Goal: Information Seeking & Learning: Learn about a topic

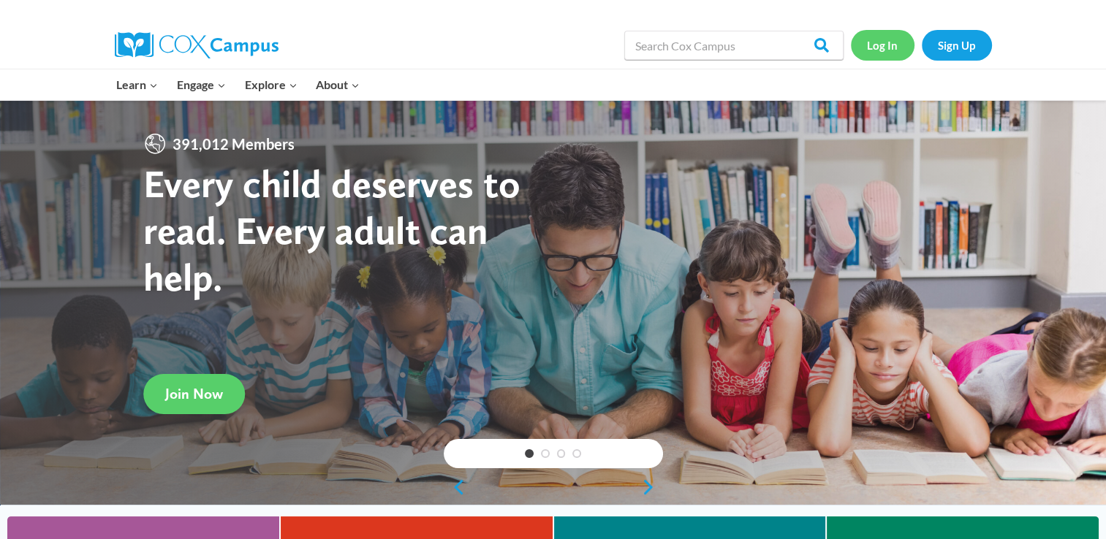
click at [888, 45] on link "Log In" at bounding box center [883, 45] width 64 height 30
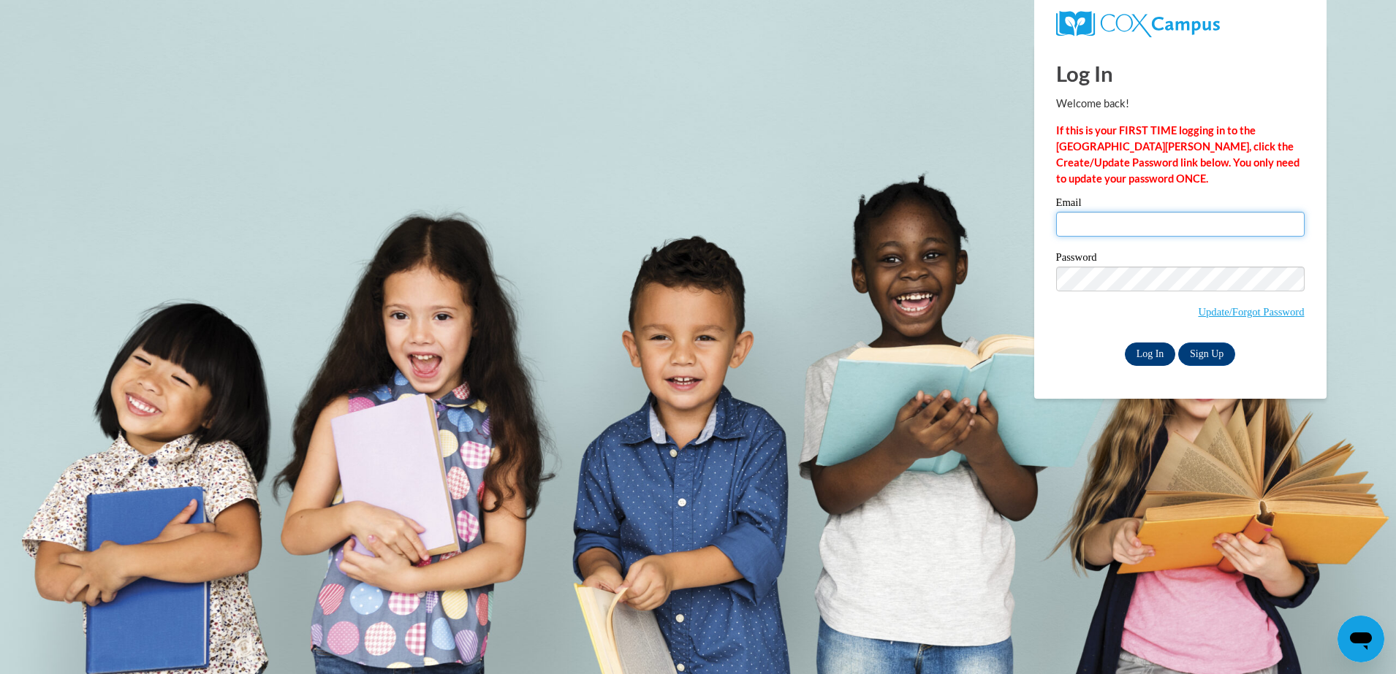
type input "smithjaliyah25@icloud.com"
click at [1149, 353] on input "Log In" at bounding box center [1150, 354] width 51 height 23
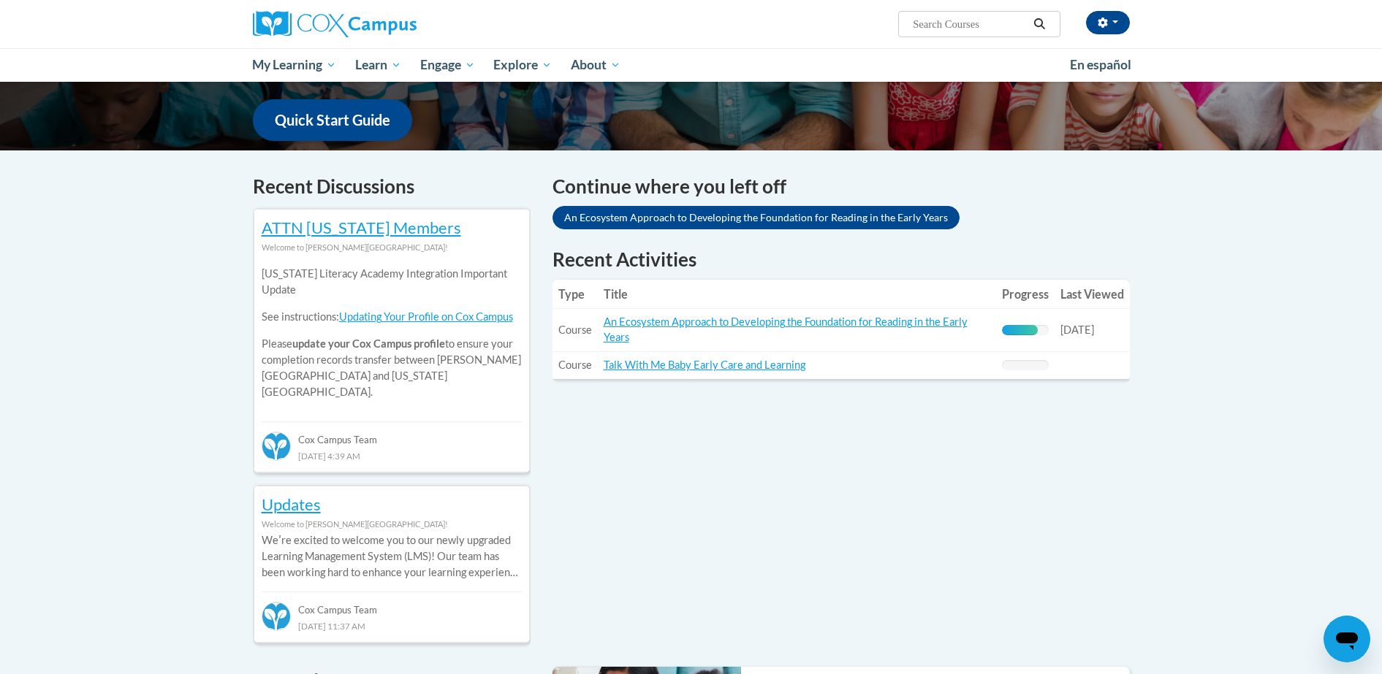
scroll to position [397, 0]
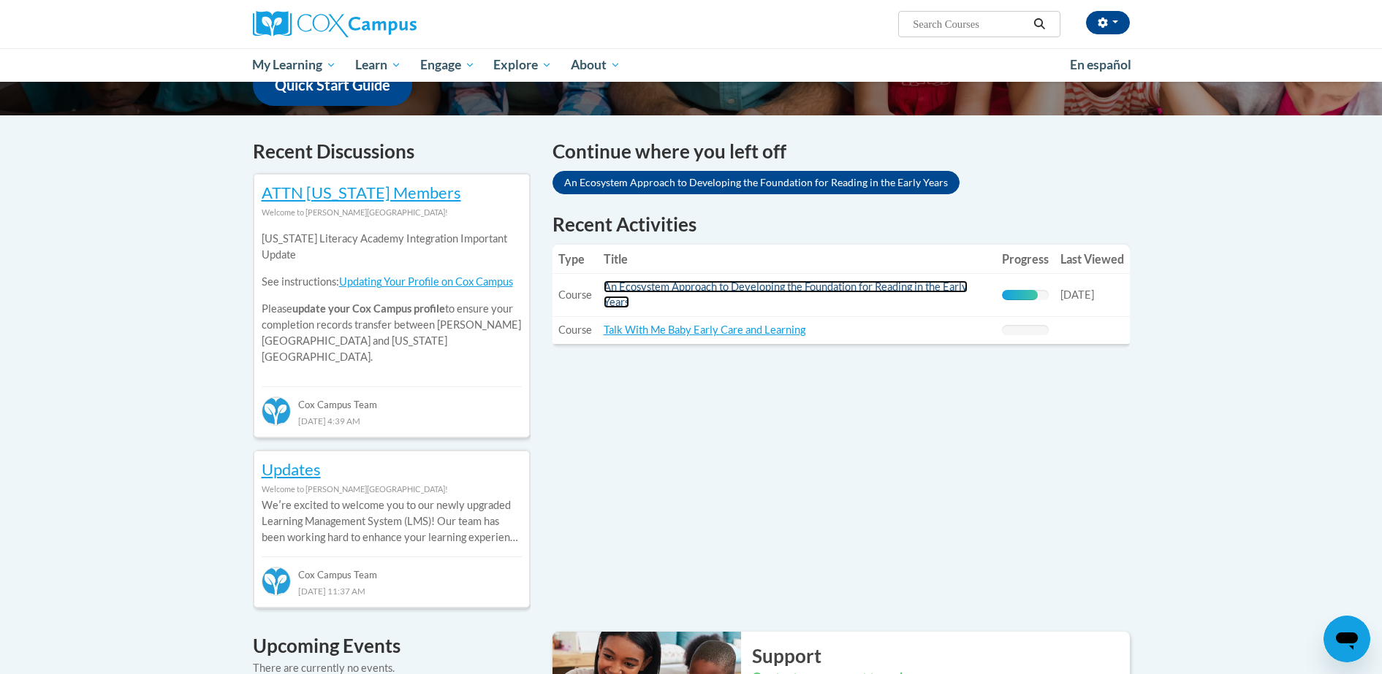
click at [750, 288] on link "An Ecosystem Approach to Developing the Foundation for Reading in the Early Yea…" at bounding box center [786, 295] width 364 height 28
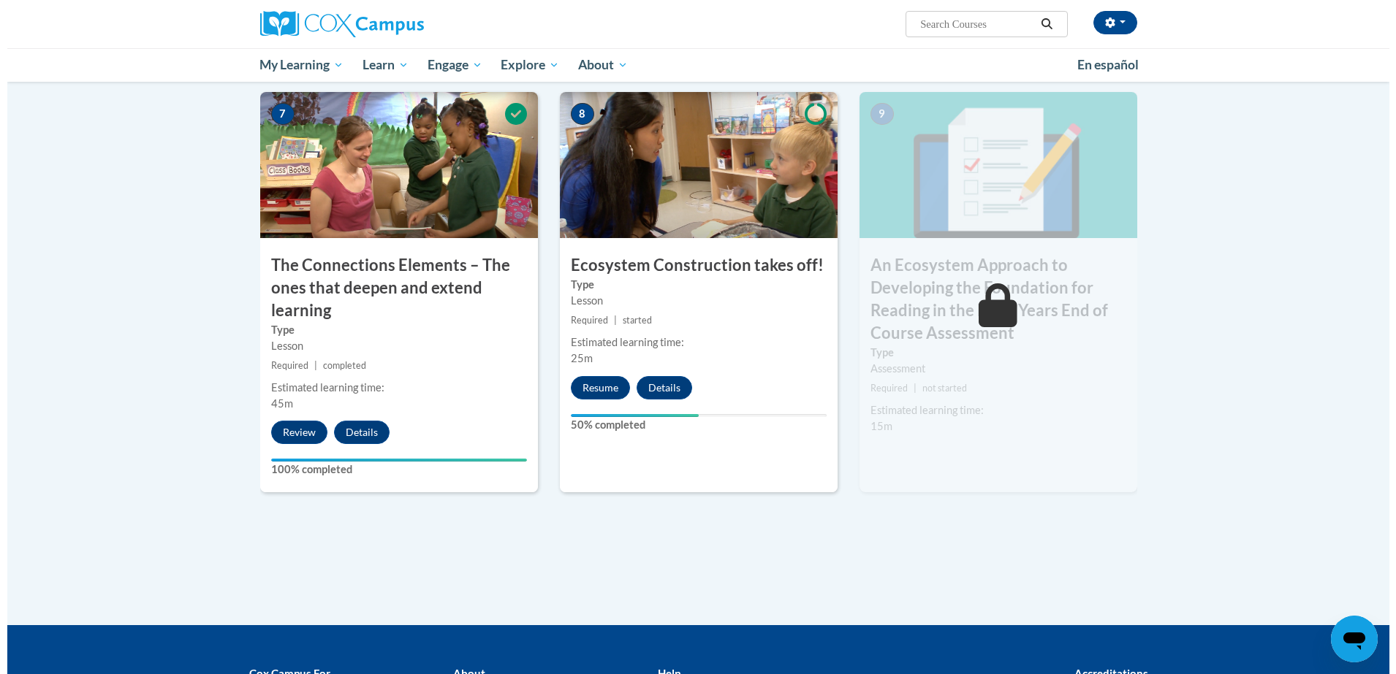
scroll to position [1174, 0]
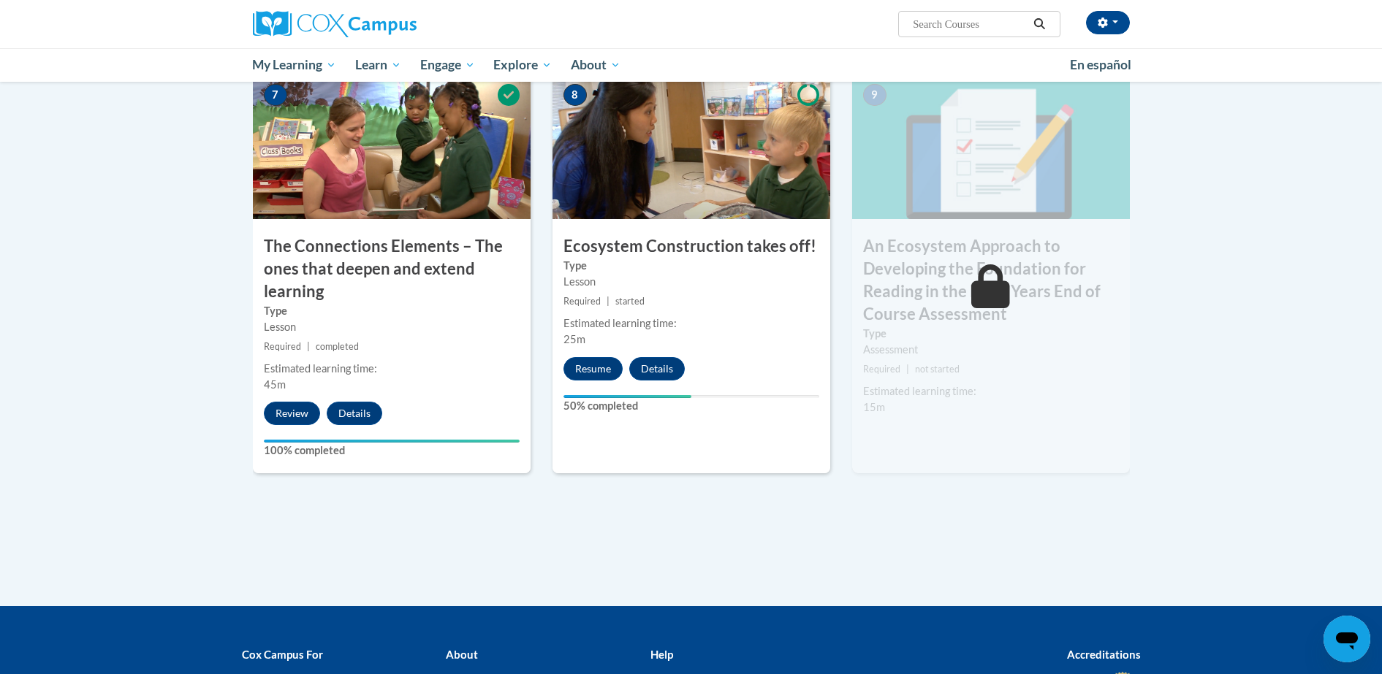
click at [598, 387] on div "8 Ecosystem Construction takes off! Type Lesson Required | started Estimated le…" at bounding box center [691, 273] width 278 height 400
click at [594, 378] on button "Resume" at bounding box center [592, 368] width 59 height 23
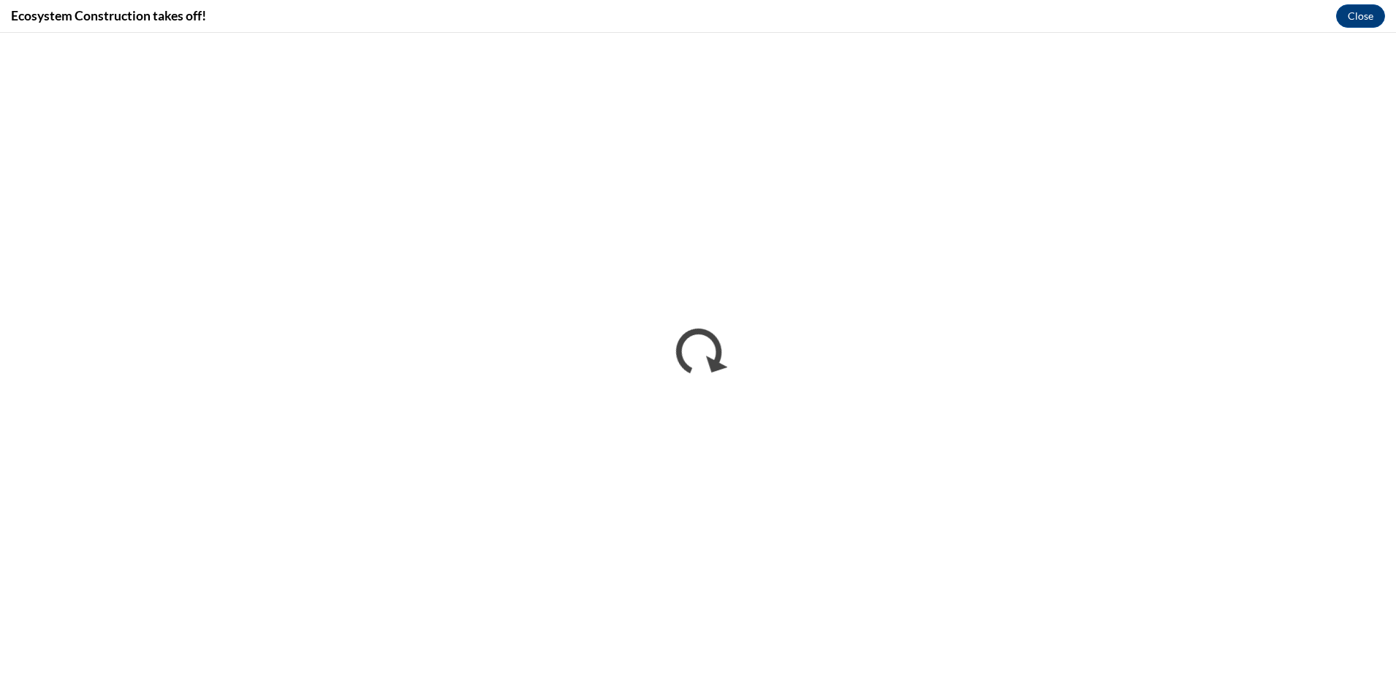
scroll to position [0, 0]
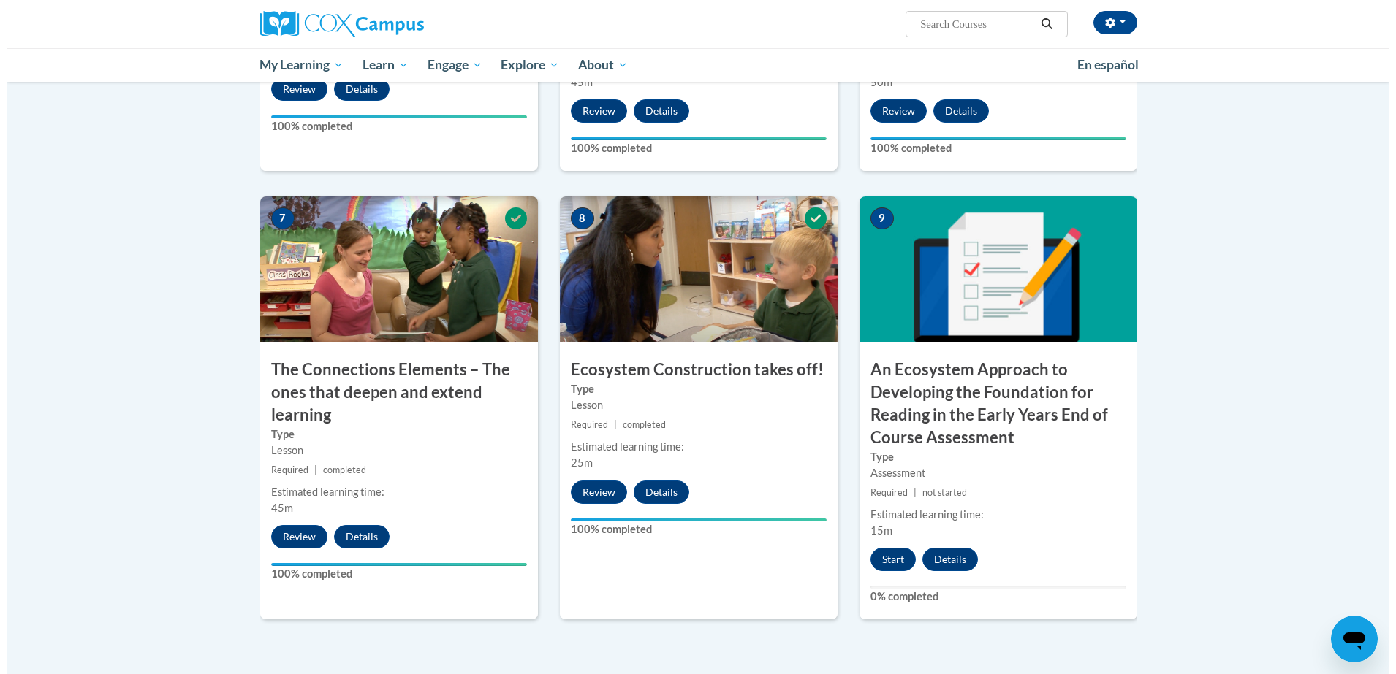
scroll to position [1062, 0]
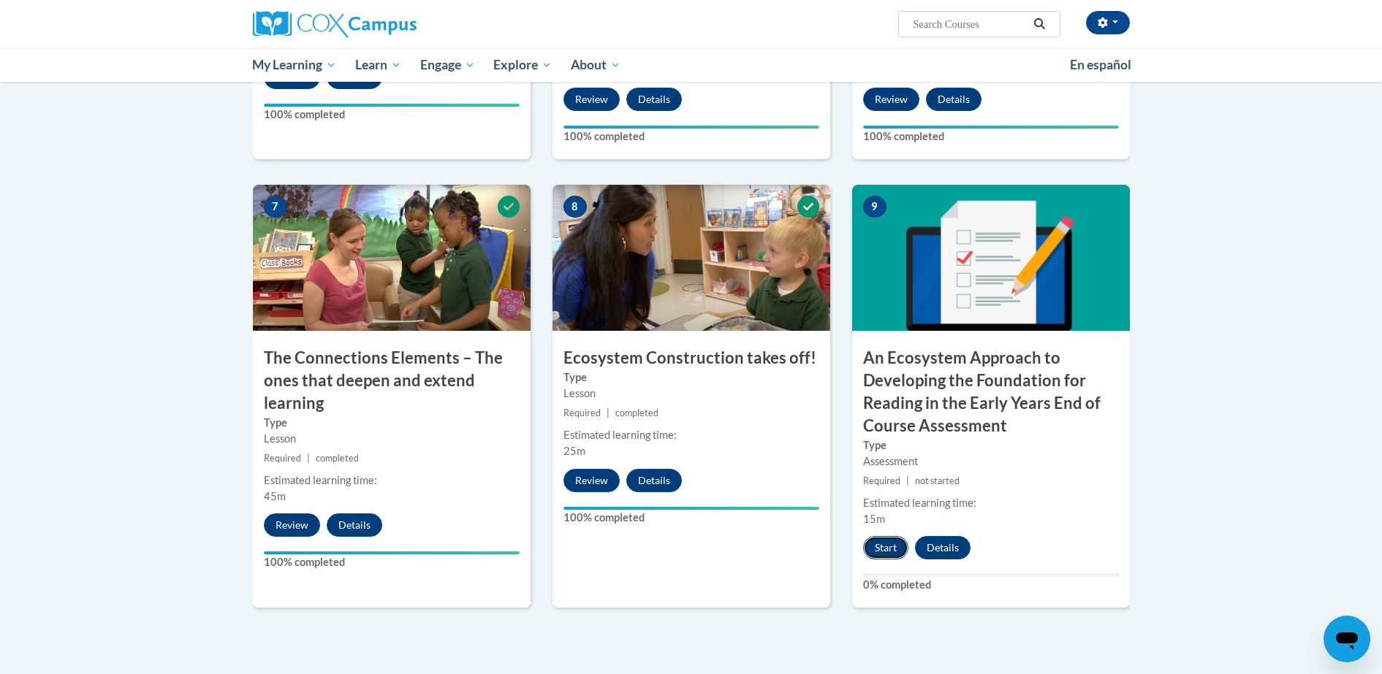
click at [878, 553] on button "Start" at bounding box center [885, 547] width 45 height 23
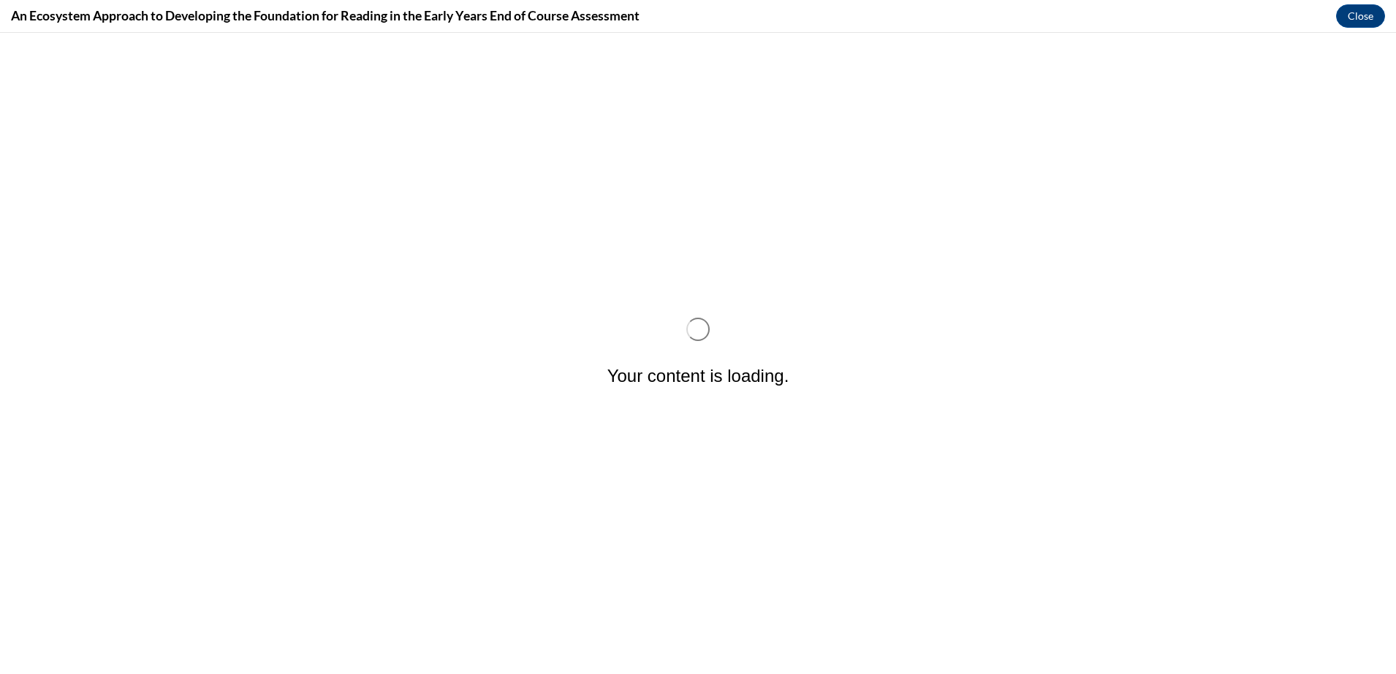
scroll to position [0, 0]
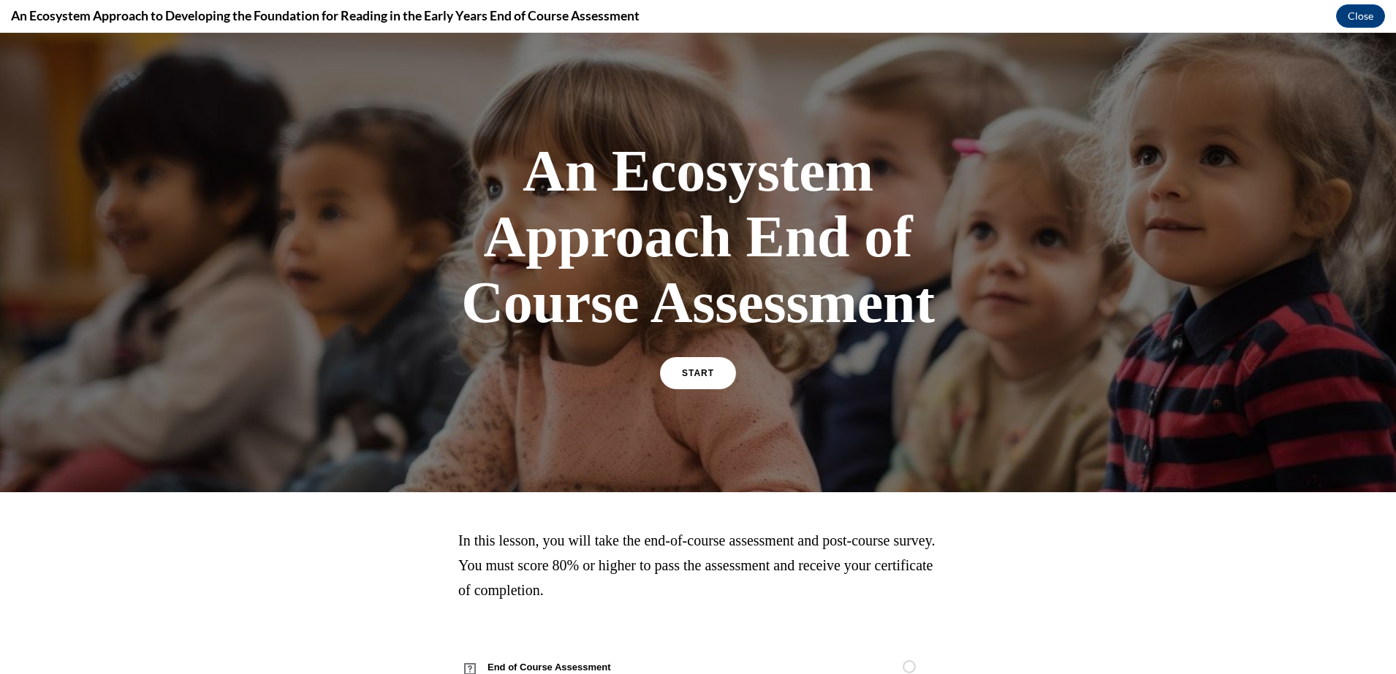
click at [689, 391] on div "START" at bounding box center [698, 379] width 76 height 45
click at [691, 378] on link "START" at bounding box center [698, 374] width 80 height 34
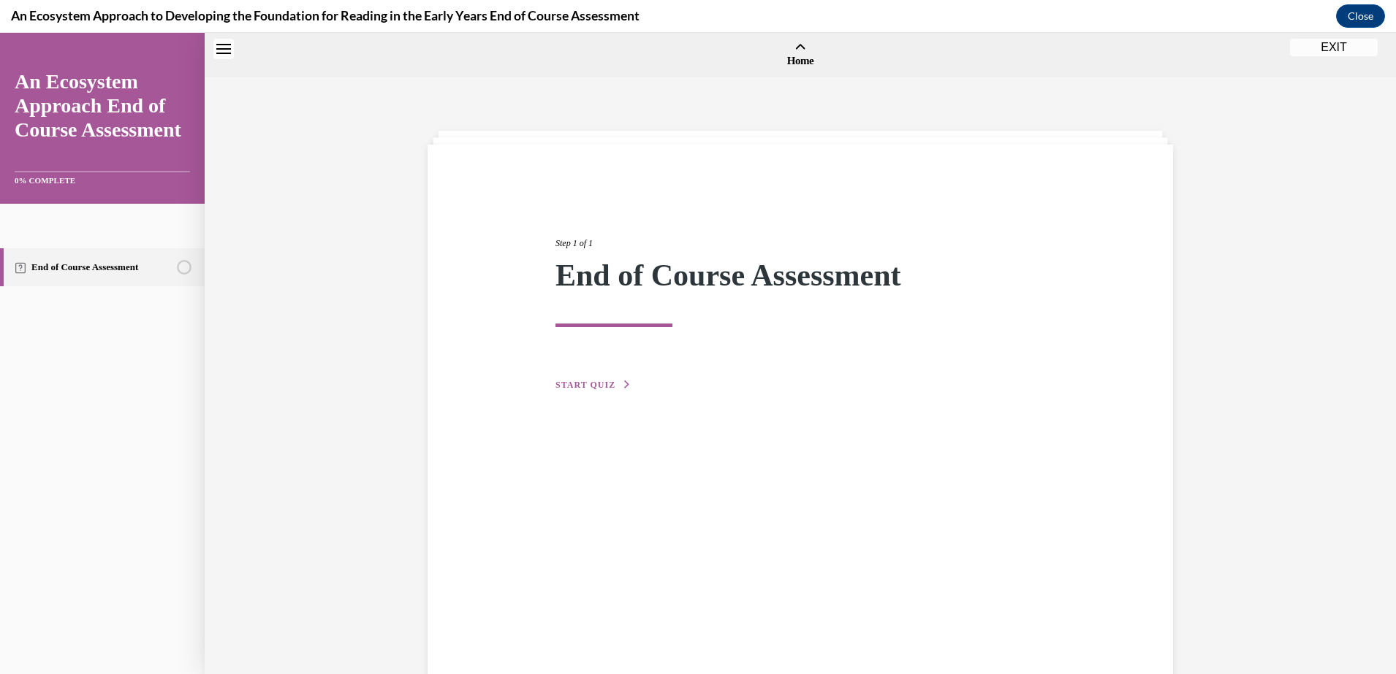
scroll to position [45, 0]
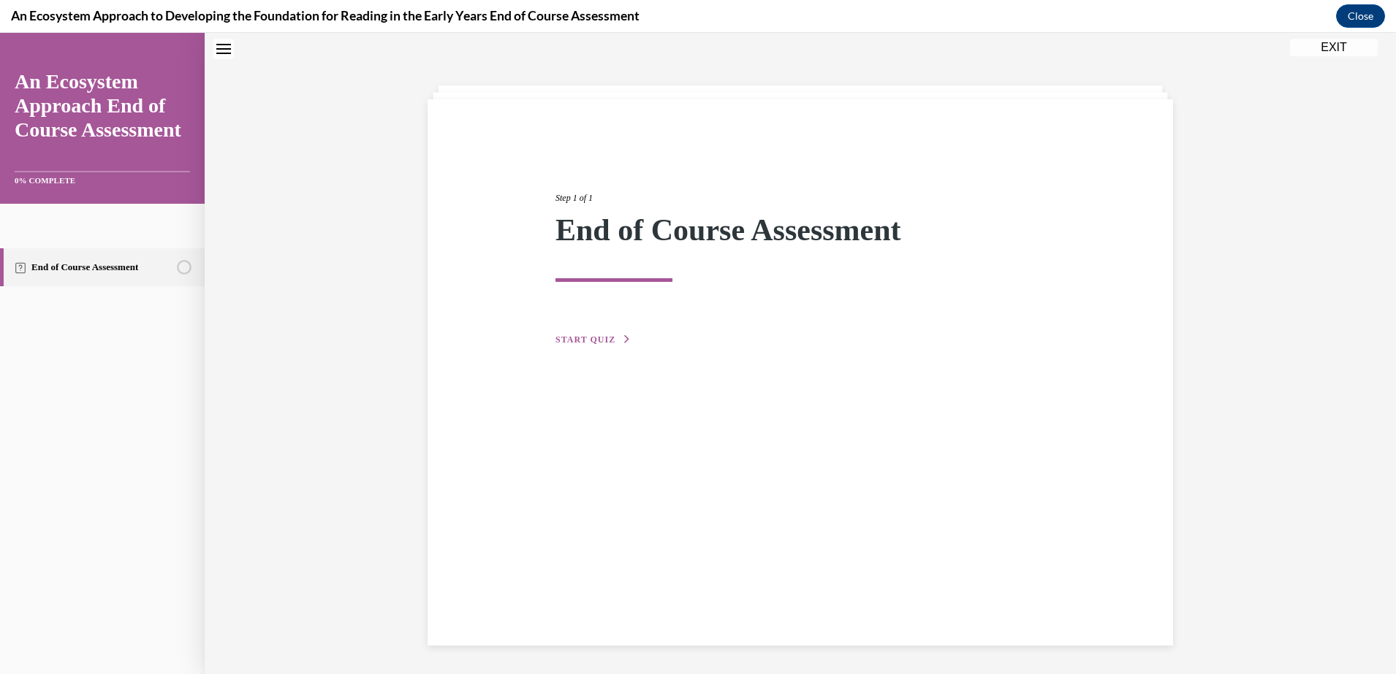
click at [584, 345] on button "START QUIZ" at bounding box center [593, 339] width 76 height 13
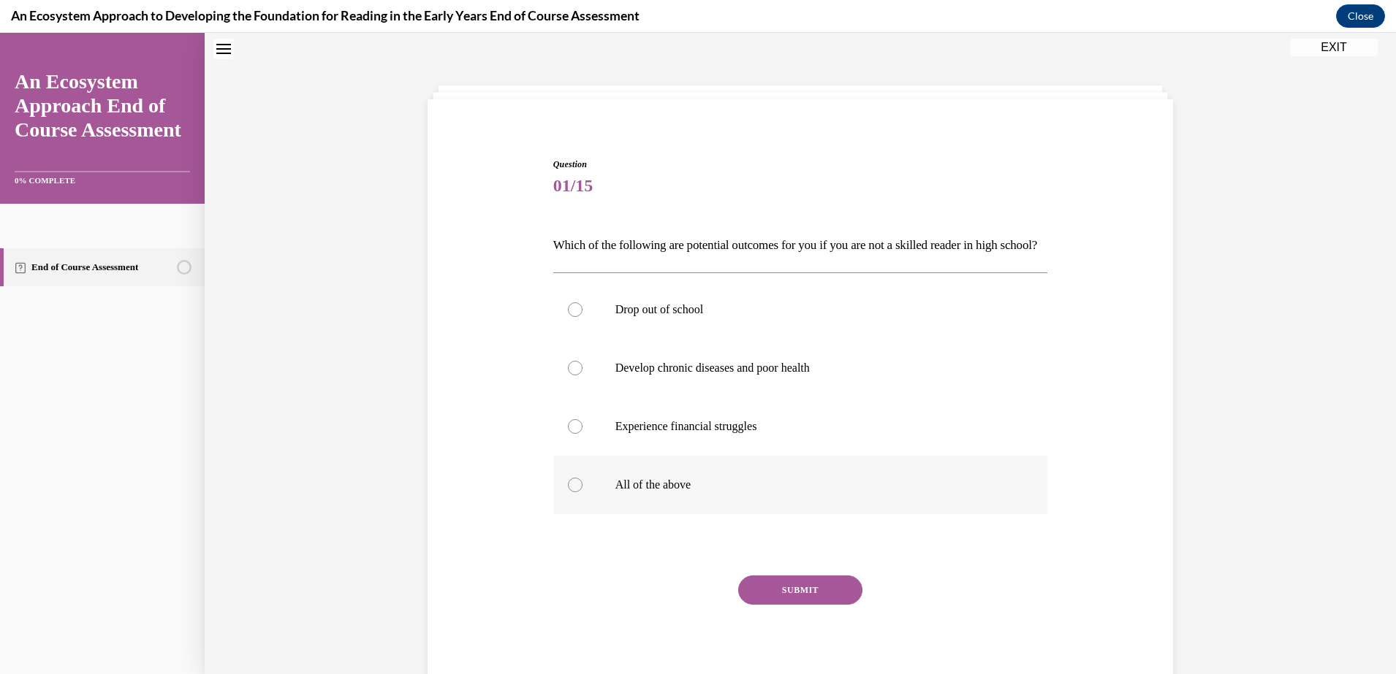
click at [621, 492] on p "All of the above" at bounding box center [813, 485] width 396 height 15
click at [582, 492] on input "All of the above" at bounding box center [575, 485] width 15 height 15
radio input "true"
click at [794, 605] on button "SUBMIT" at bounding box center [800, 590] width 124 height 29
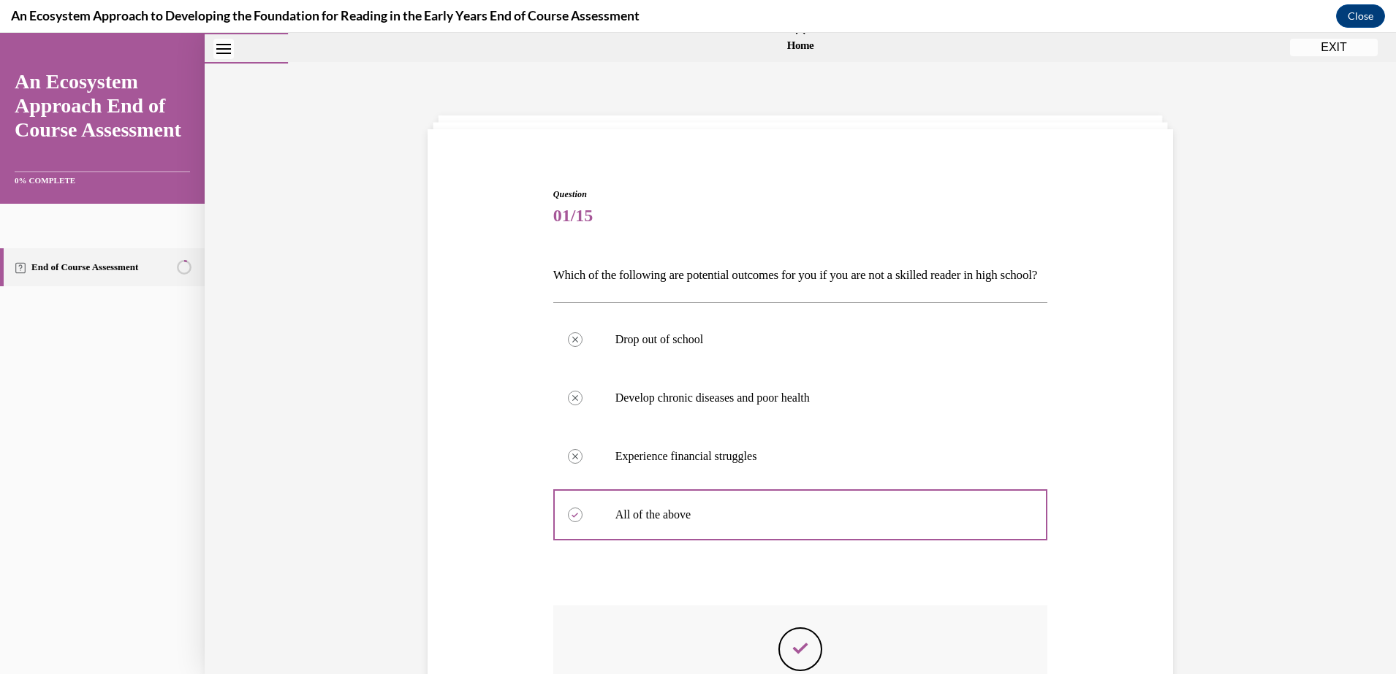
scroll to position [239, 0]
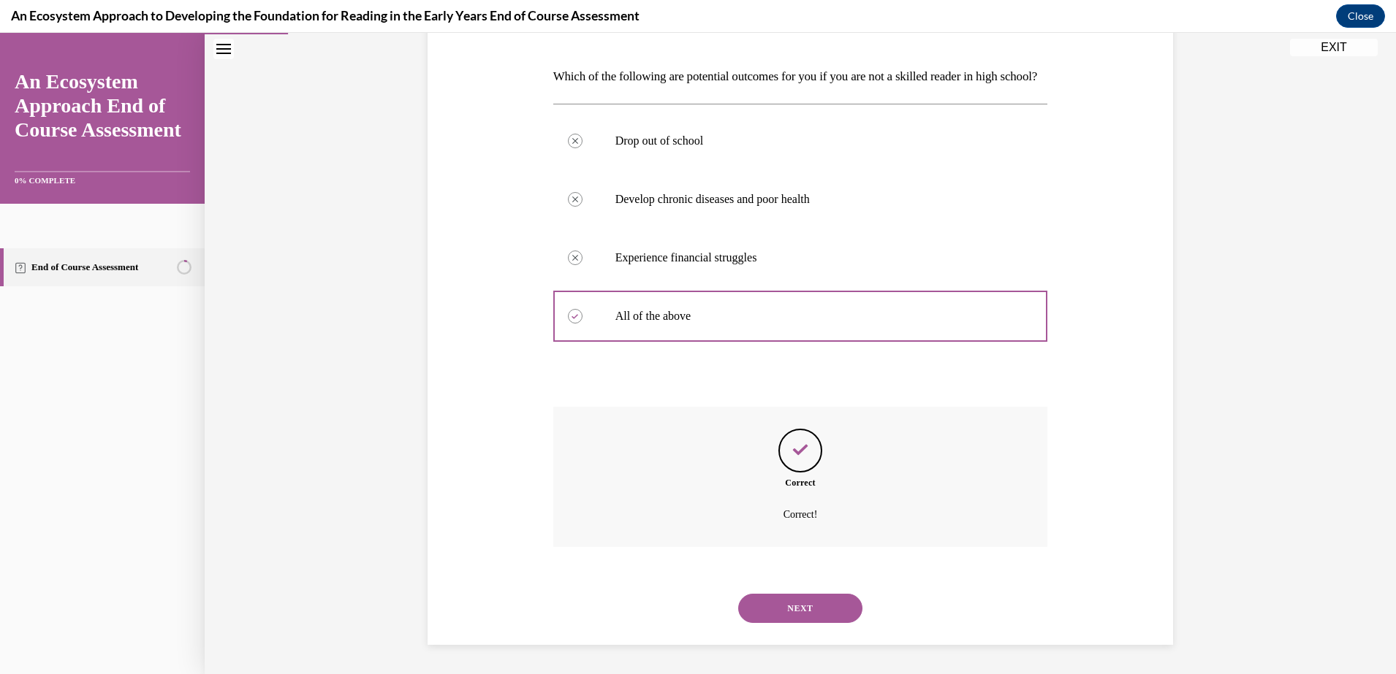
click at [816, 604] on button "NEXT" at bounding box center [800, 608] width 124 height 29
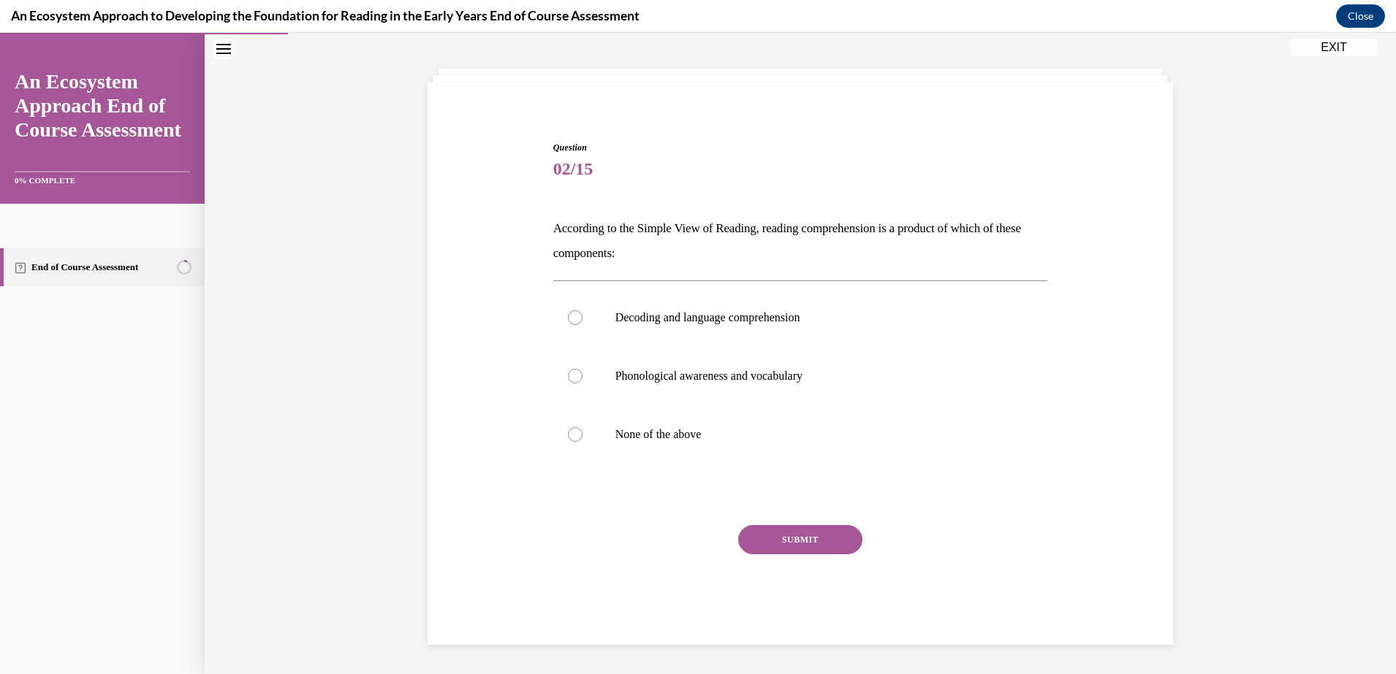
scroll to position [62, 0]
click at [794, 336] on label "Decoding and language comprehension" at bounding box center [800, 318] width 495 height 58
click at [582, 325] on input "Decoding and language comprehension" at bounding box center [575, 318] width 15 height 15
radio input "true"
click at [788, 544] on button "SUBMIT" at bounding box center [800, 539] width 124 height 29
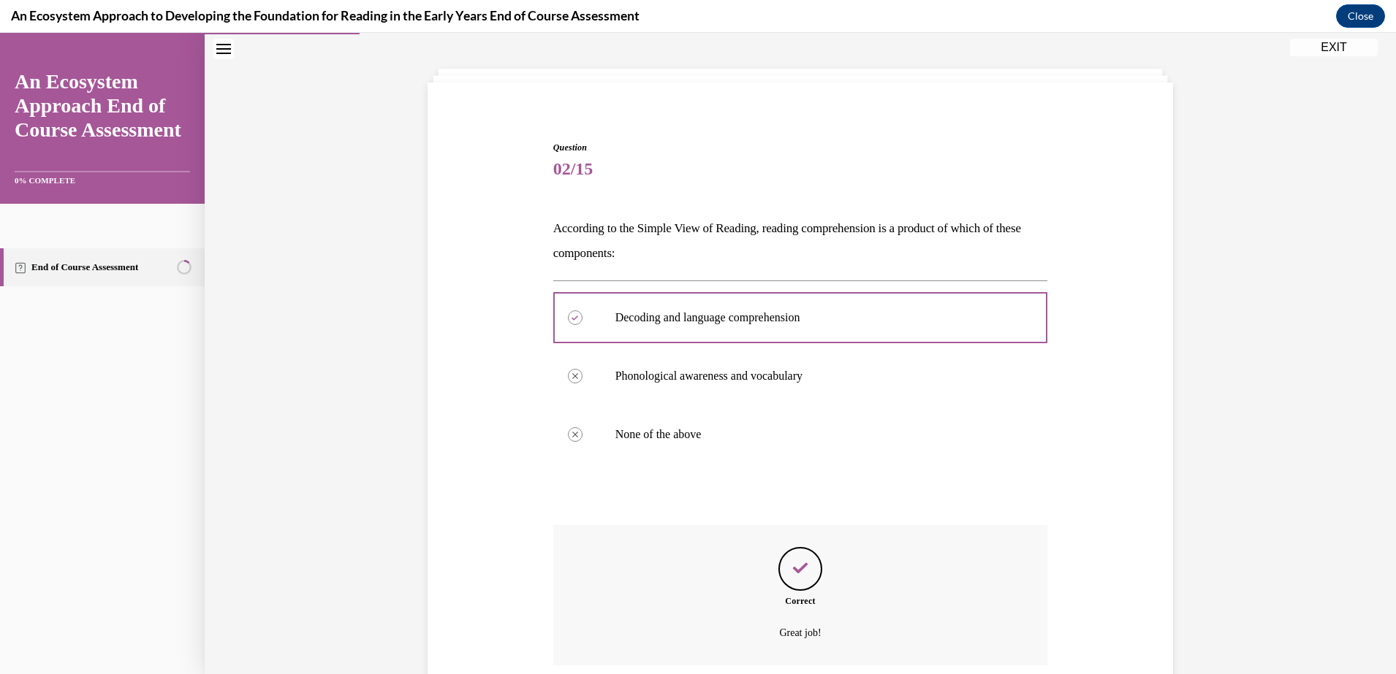
scroll to position [180, 0]
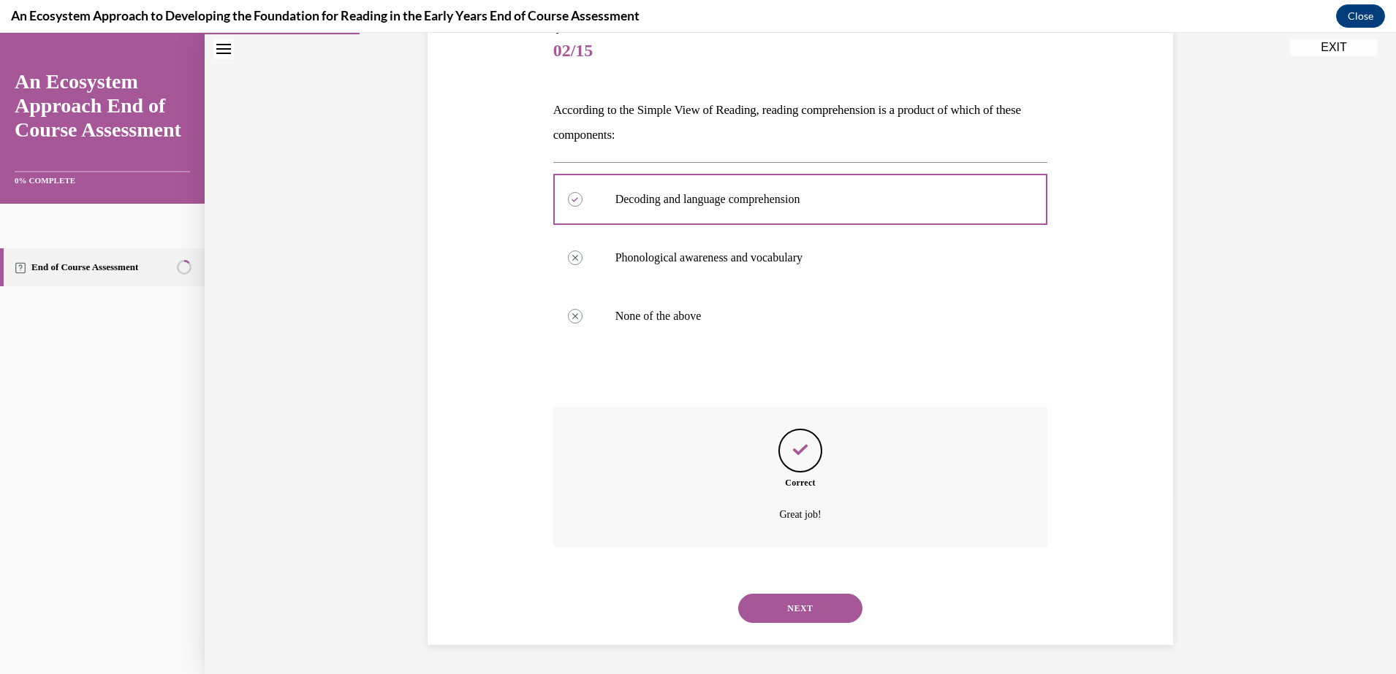
click at [813, 612] on button "NEXT" at bounding box center [800, 608] width 124 height 29
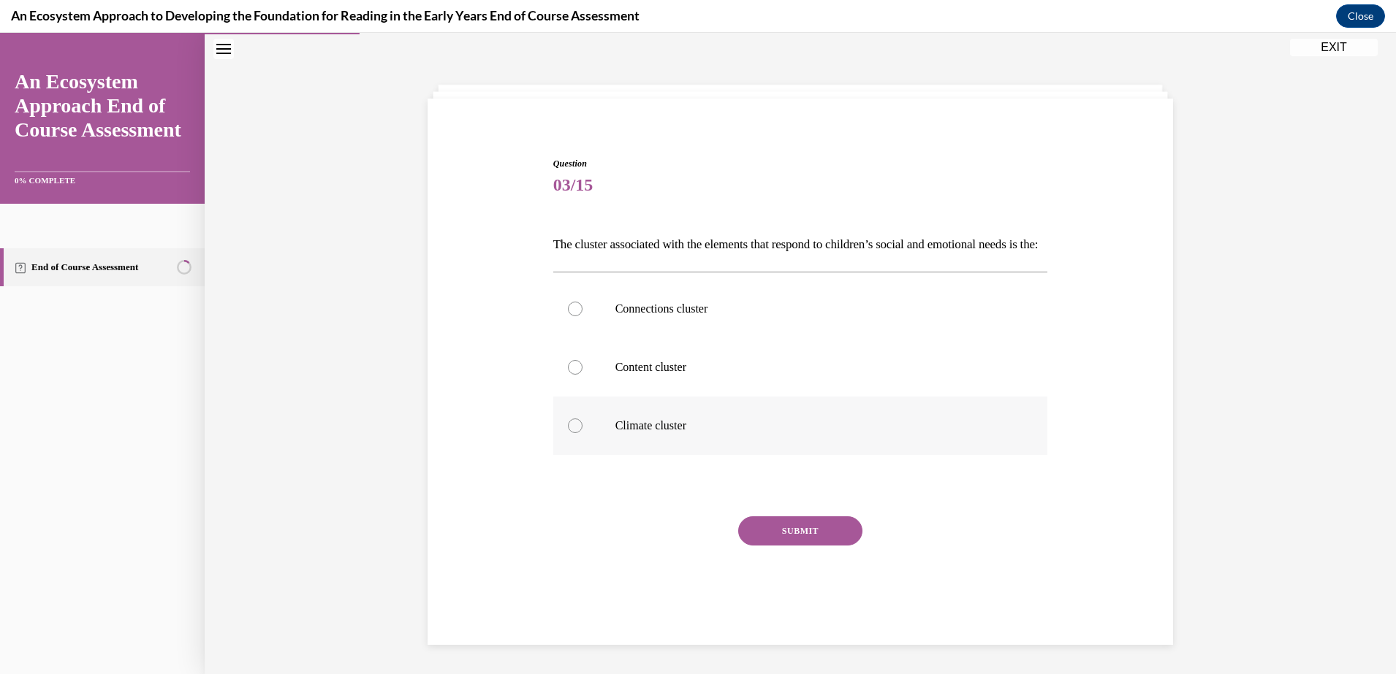
click at [758, 433] on p "Climate cluster" at bounding box center [813, 426] width 396 height 15
click at [582, 433] on input "Climate cluster" at bounding box center [575, 426] width 15 height 15
radio input "true"
click at [779, 537] on button "SUBMIT" at bounding box center [800, 531] width 124 height 29
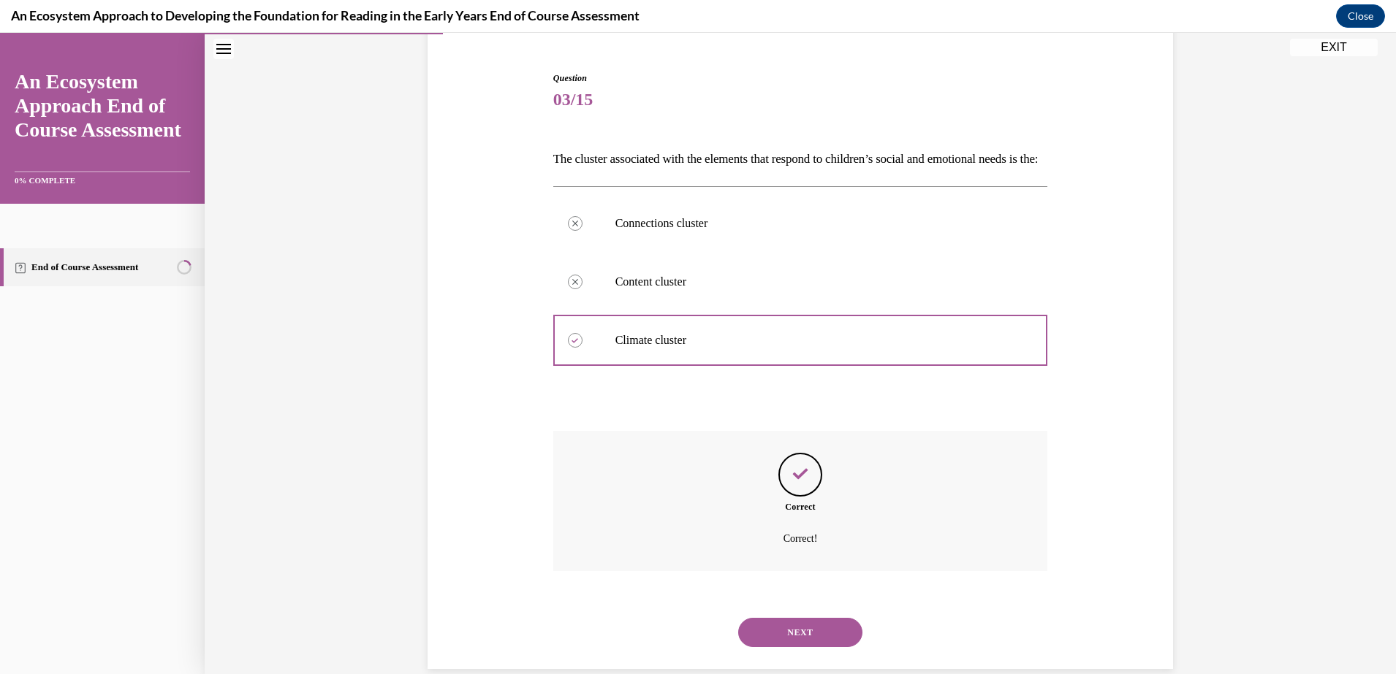
scroll to position [180, 0]
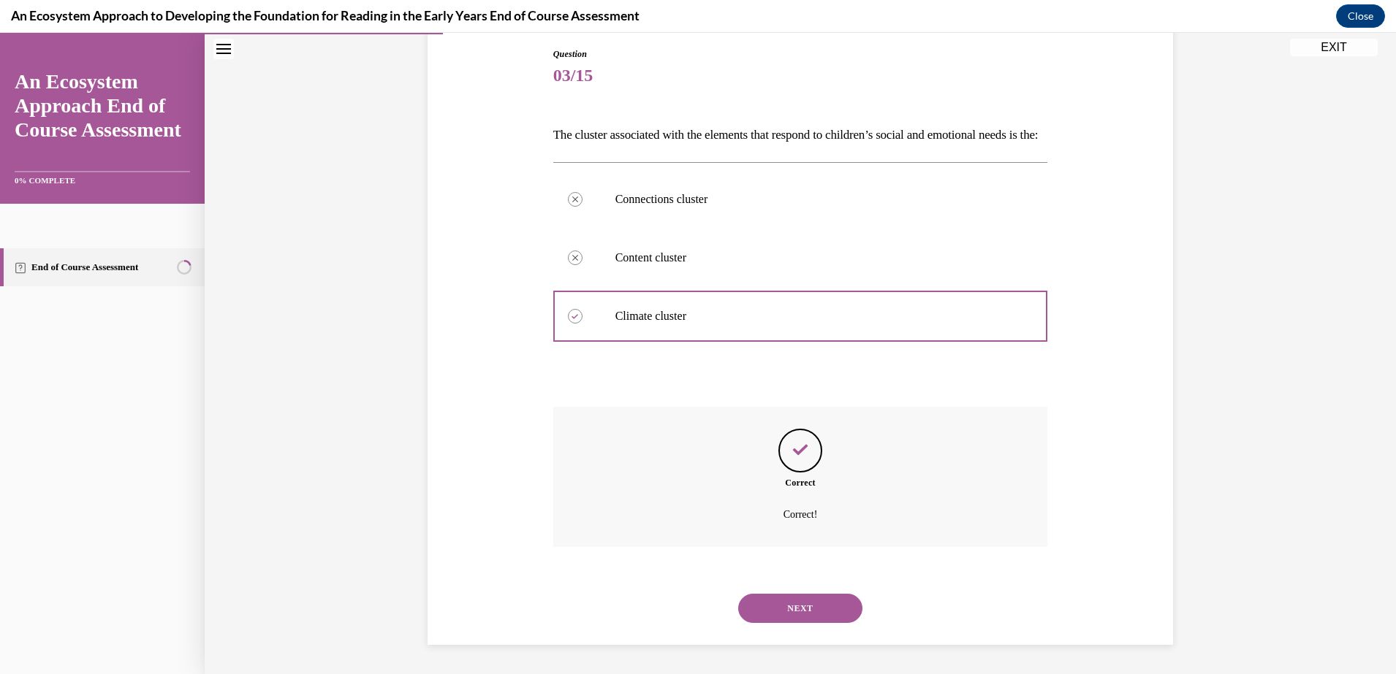
click at [787, 625] on div "NEXT" at bounding box center [800, 608] width 495 height 58
click at [788, 617] on button "NEXT" at bounding box center [800, 608] width 124 height 29
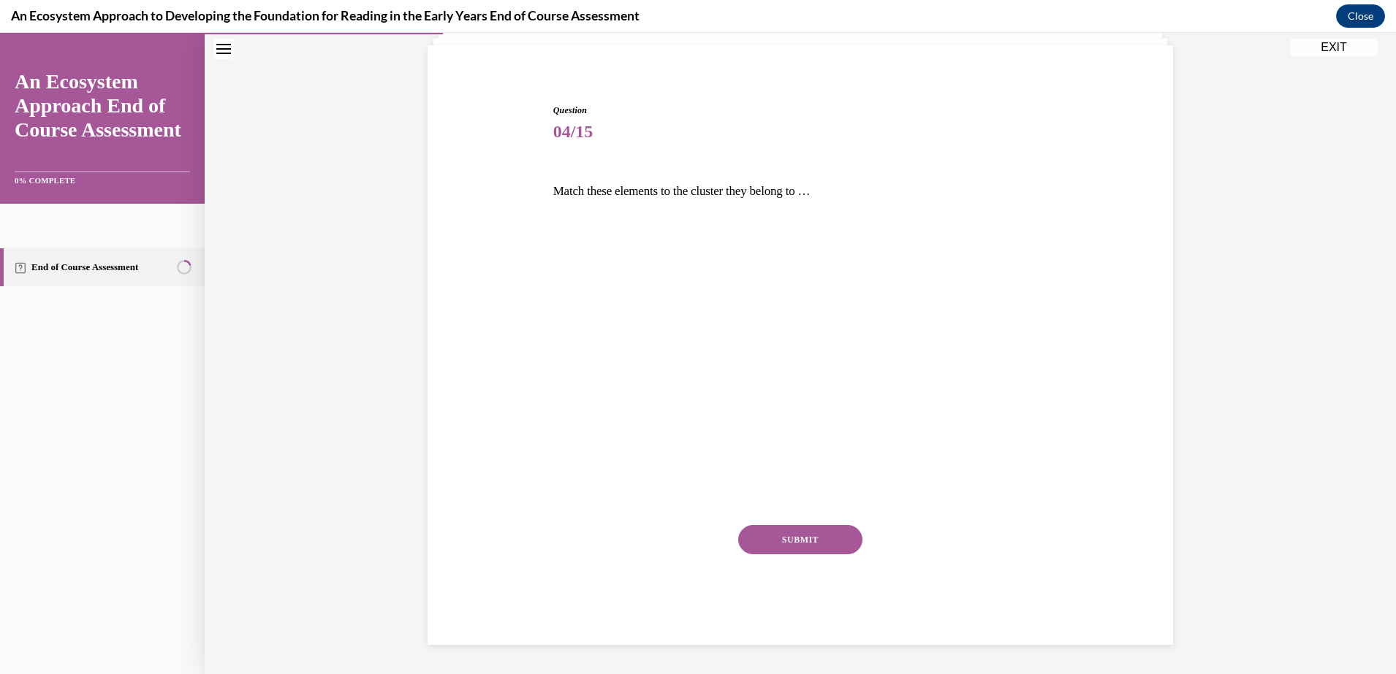
scroll to position [99, 0]
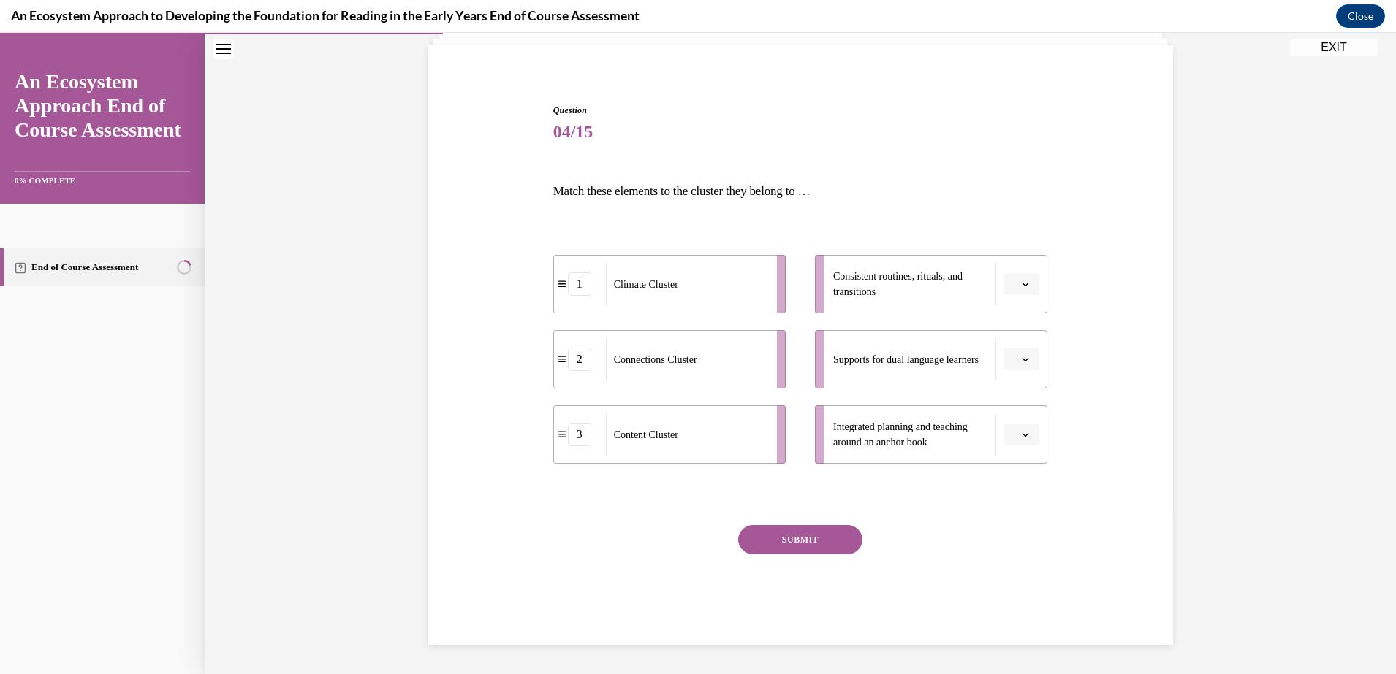
click at [1024, 284] on button "button" at bounding box center [1021, 284] width 36 height 22
click at [757, 288] on div "Climate Cluster" at bounding box center [686, 284] width 161 height 42
click at [1012, 284] on button "button" at bounding box center [1021, 284] width 36 height 22
click at [1012, 338] on div "1" at bounding box center [1012, 346] width 37 height 29
click at [1022, 360] on icon "button" at bounding box center [1025, 360] width 7 height 4
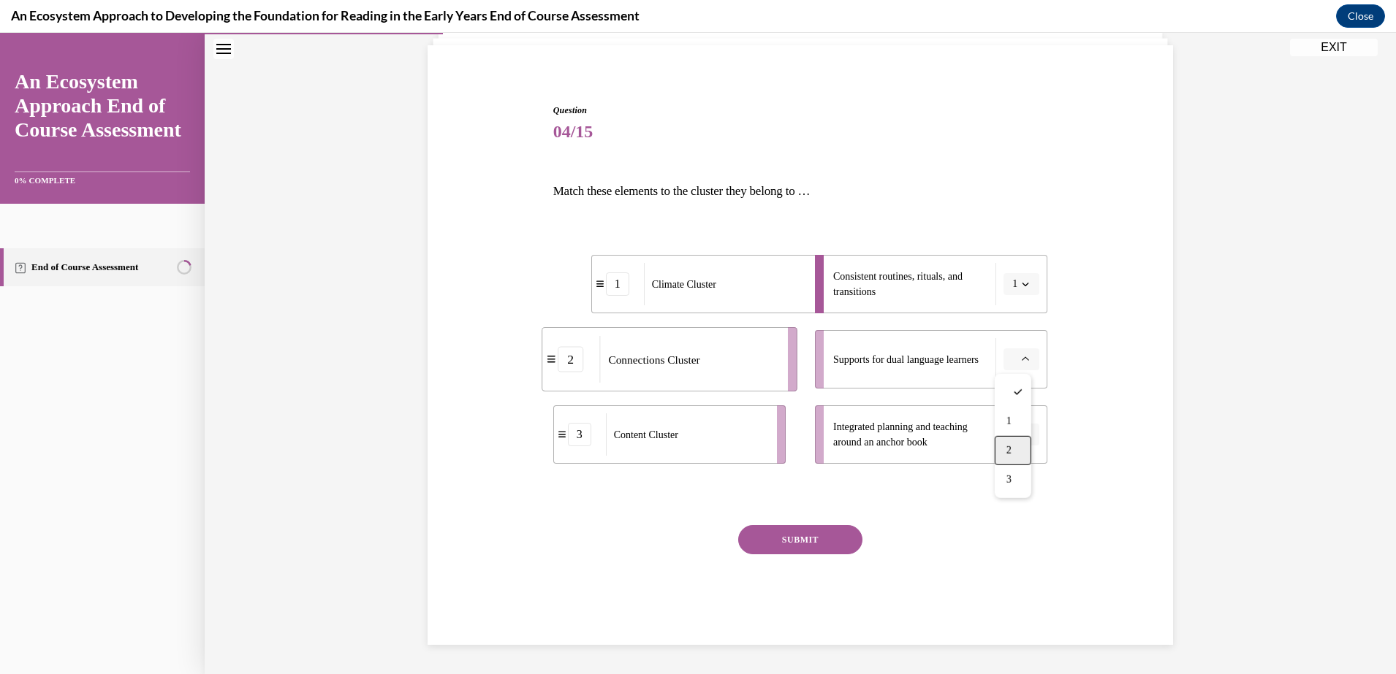
click at [1015, 445] on div "2" at bounding box center [1012, 450] width 37 height 29
click at [1025, 438] on button "button" at bounding box center [1021, 435] width 36 height 22
click at [1013, 555] on div "3" at bounding box center [1012, 555] width 37 height 29
click at [799, 528] on button "SUBMIT" at bounding box center [800, 539] width 124 height 29
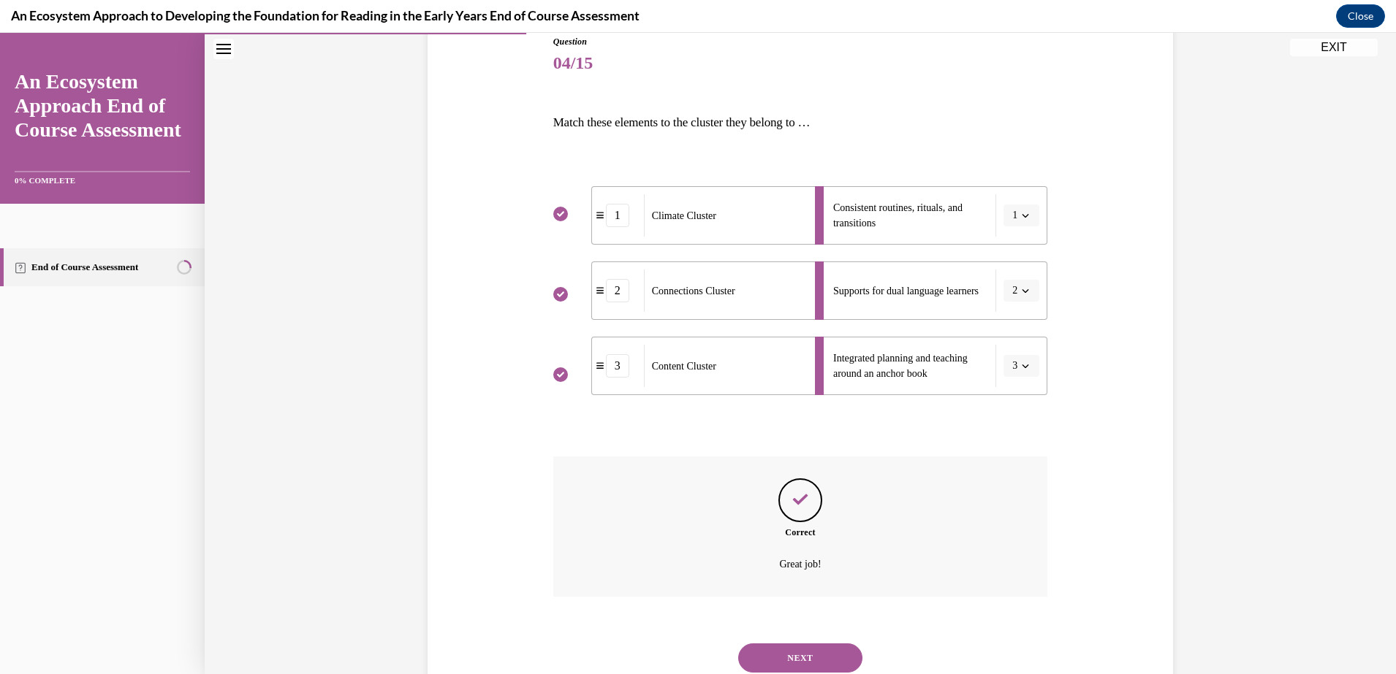
scroll to position [218, 0]
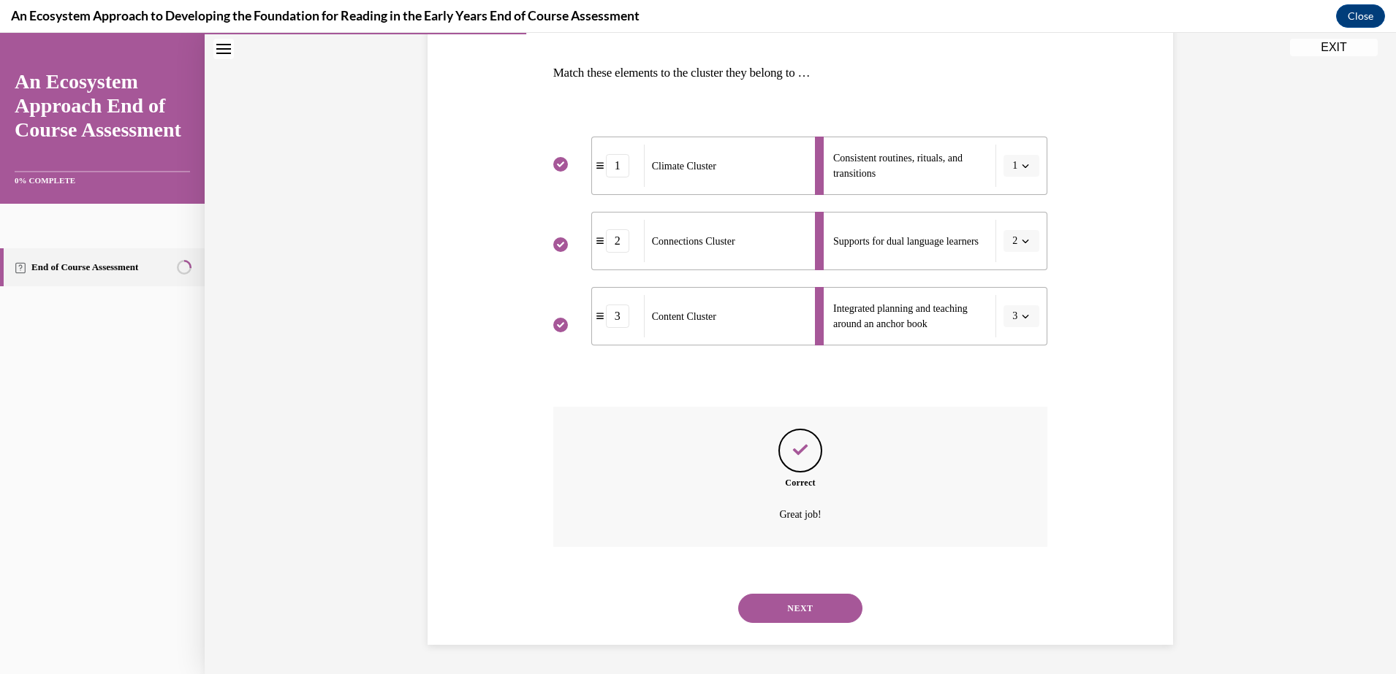
click at [771, 623] on div "NEXT" at bounding box center [800, 608] width 495 height 58
click at [796, 598] on button "NEXT" at bounding box center [800, 608] width 124 height 29
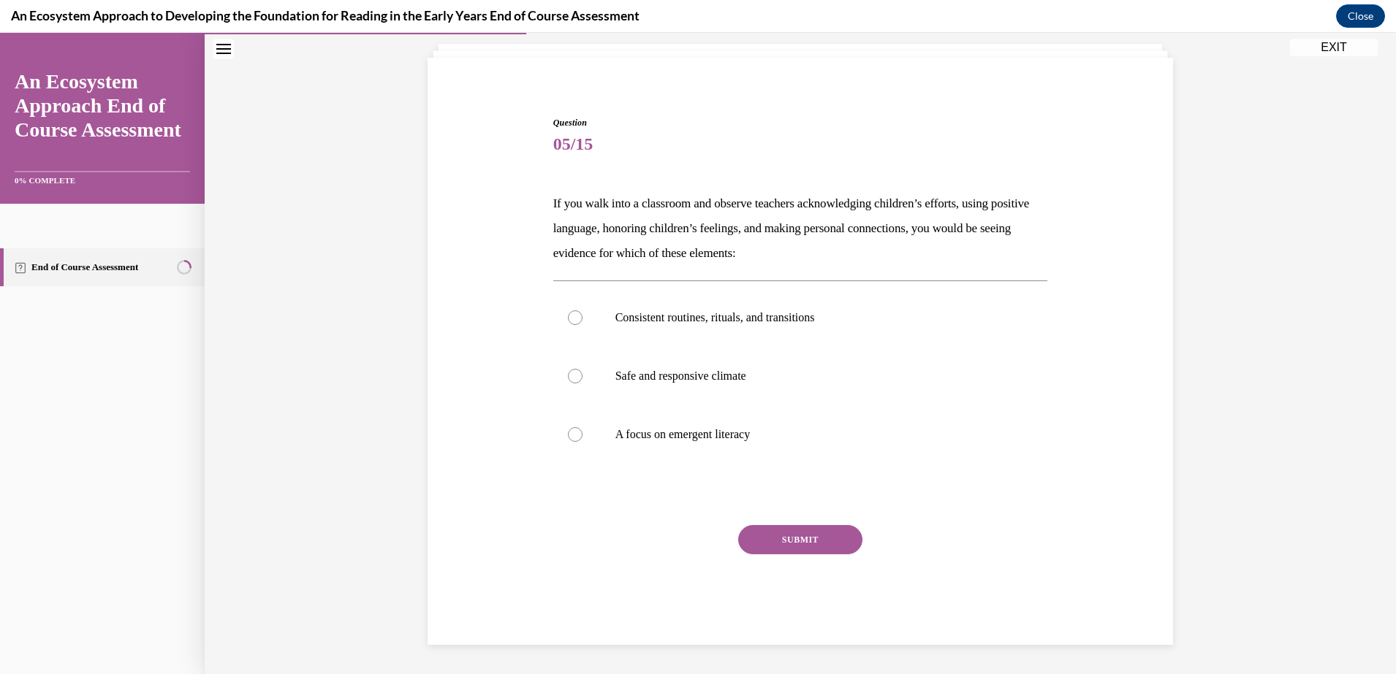
scroll to position [87, 0]
click at [733, 375] on p "Safe and responsive climate" at bounding box center [813, 376] width 396 height 15
click at [582, 375] on input "Safe and responsive climate" at bounding box center [575, 376] width 15 height 15
radio input "true"
click at [824, 548] on button "SUBMIT" at bounding box center [800, 539] width 124 height 29
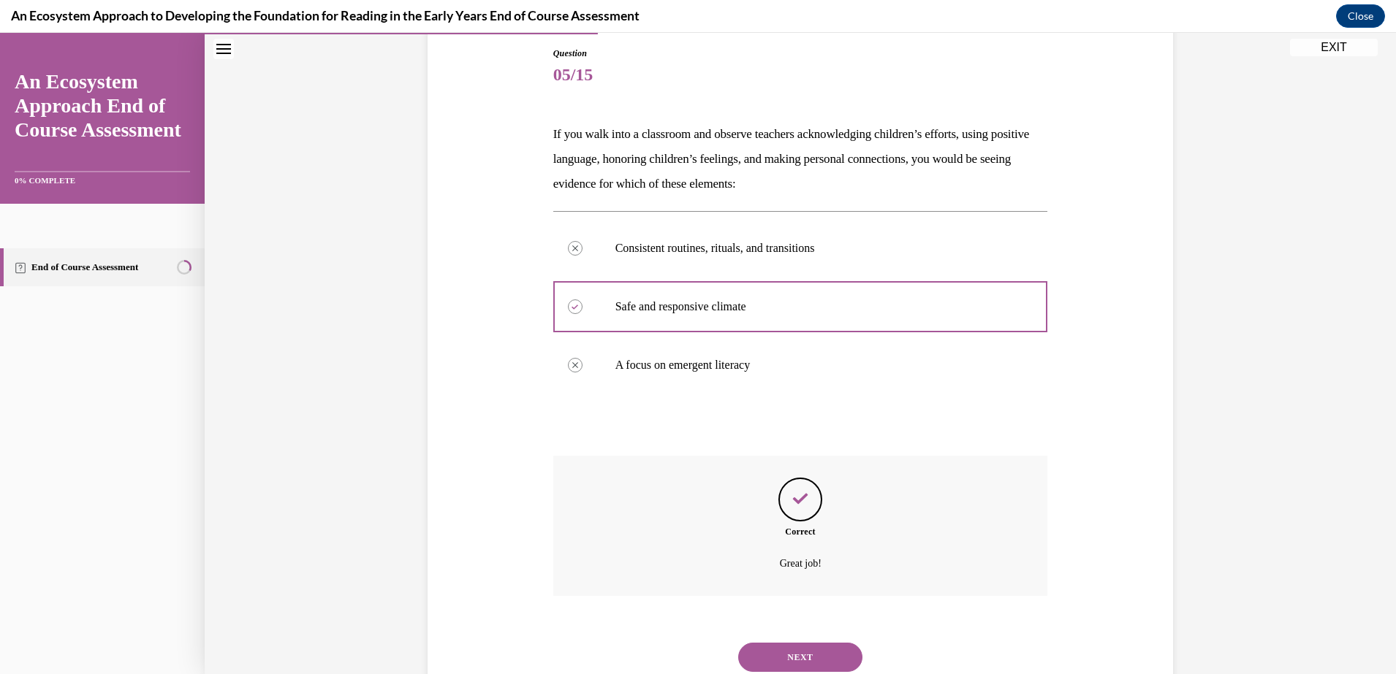
scroll to position [205, 0]
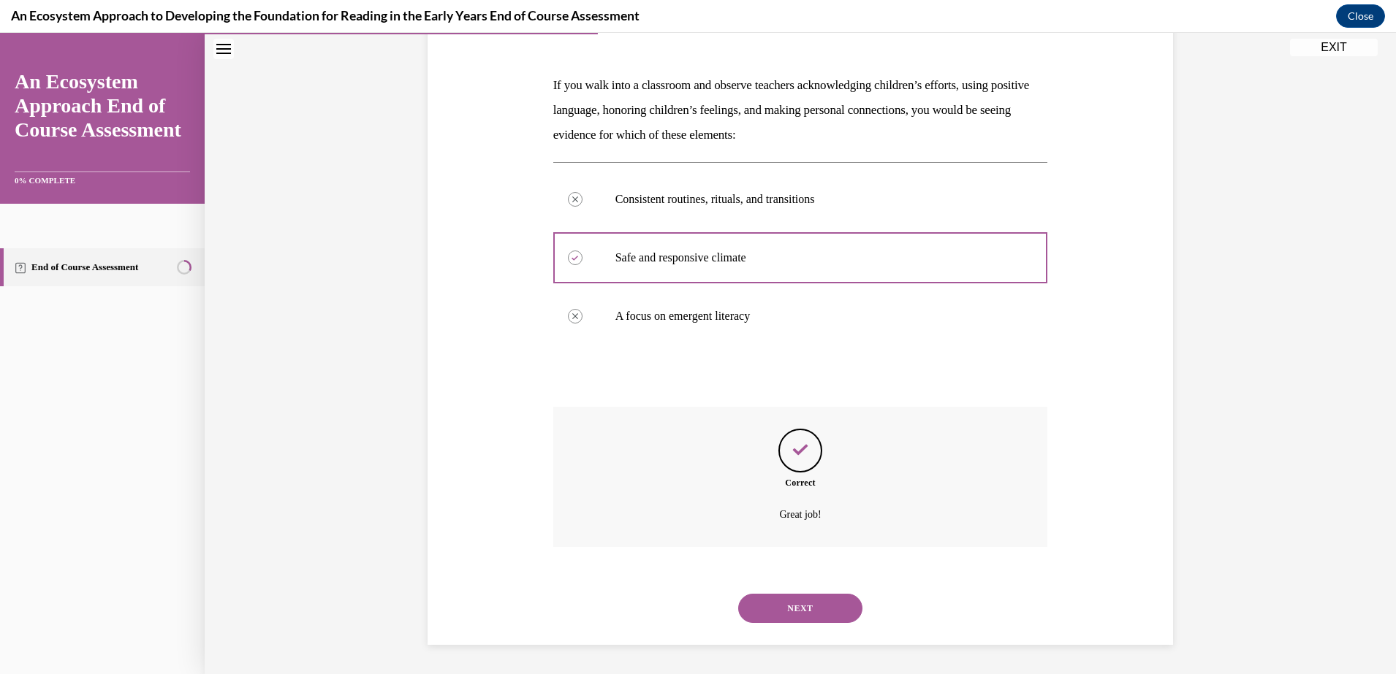
click at [796, 606] on button "NEXT" at bounding box center [800, 608] width 124 height 29
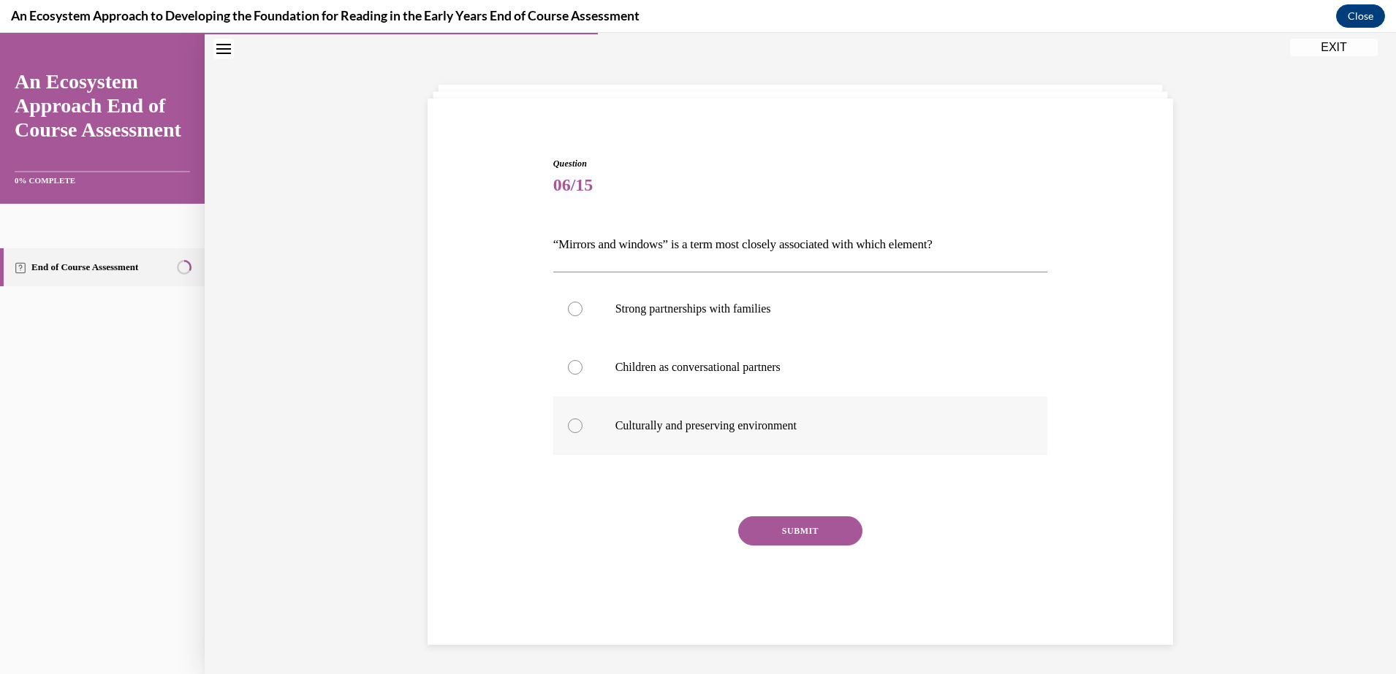
click at [636, 414] on label "Culturally and preserving environment" at bounding box center [800, 426] width 495 height 58
click at [582, 419] on input "Culturally and preserving environment" at bounding box center [575, 426] width 15 height 15
radio input "true"
click at [824, 535] on button "SUBMIT" at bounding box center [800, 531] width 124 height 29
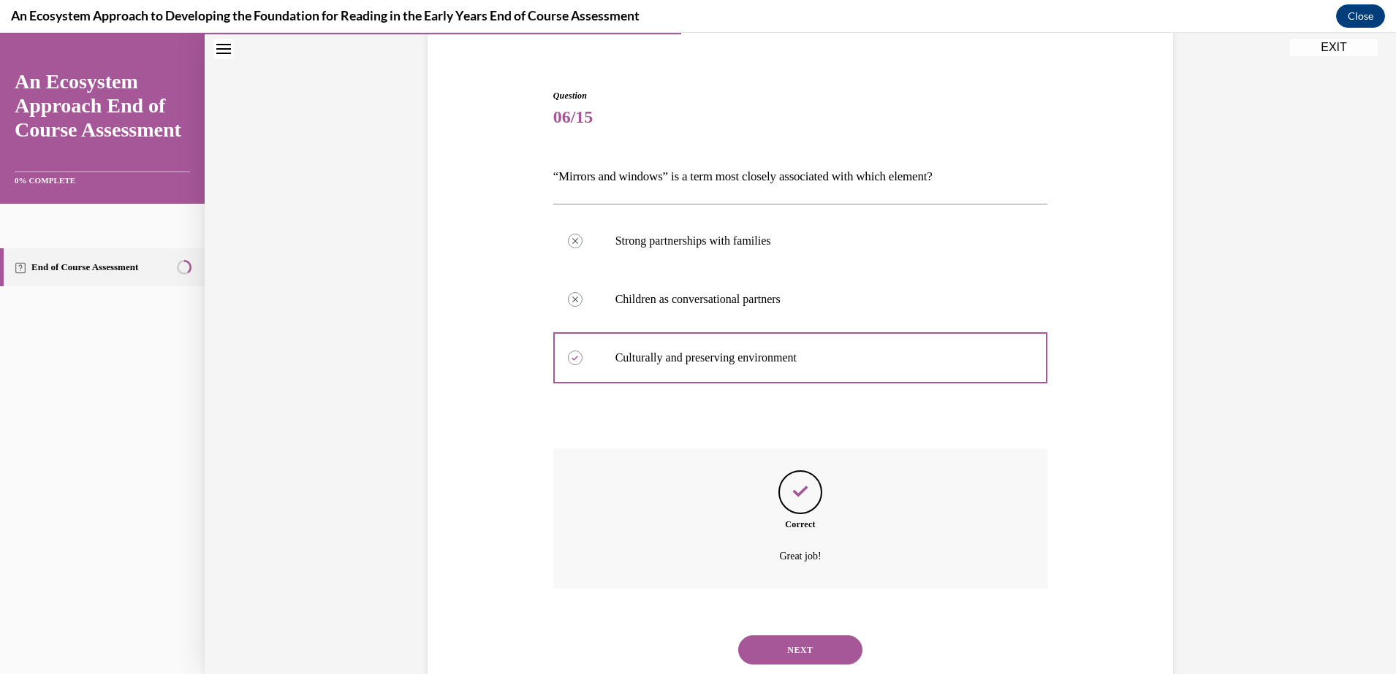
scroll to position [156, 0]
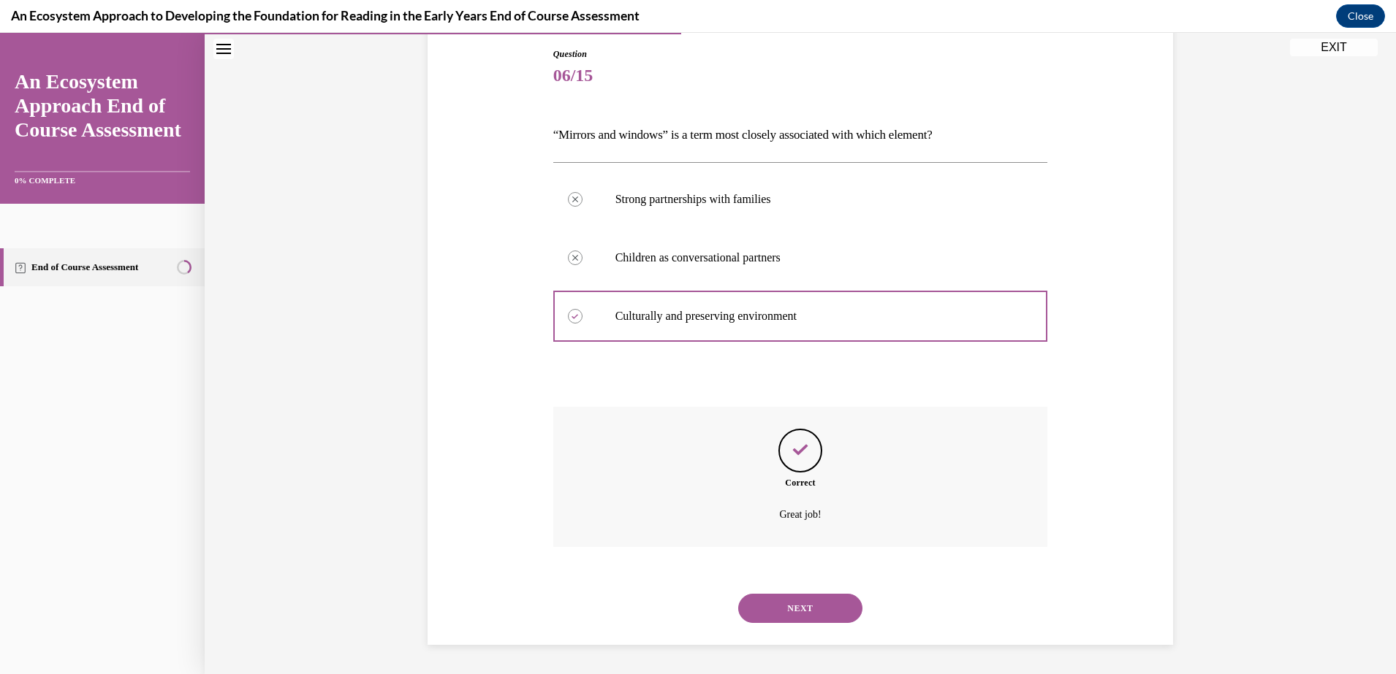
click at [790, 608] on button "NEXT" at bounding box center [800, 608] width 124 height 29
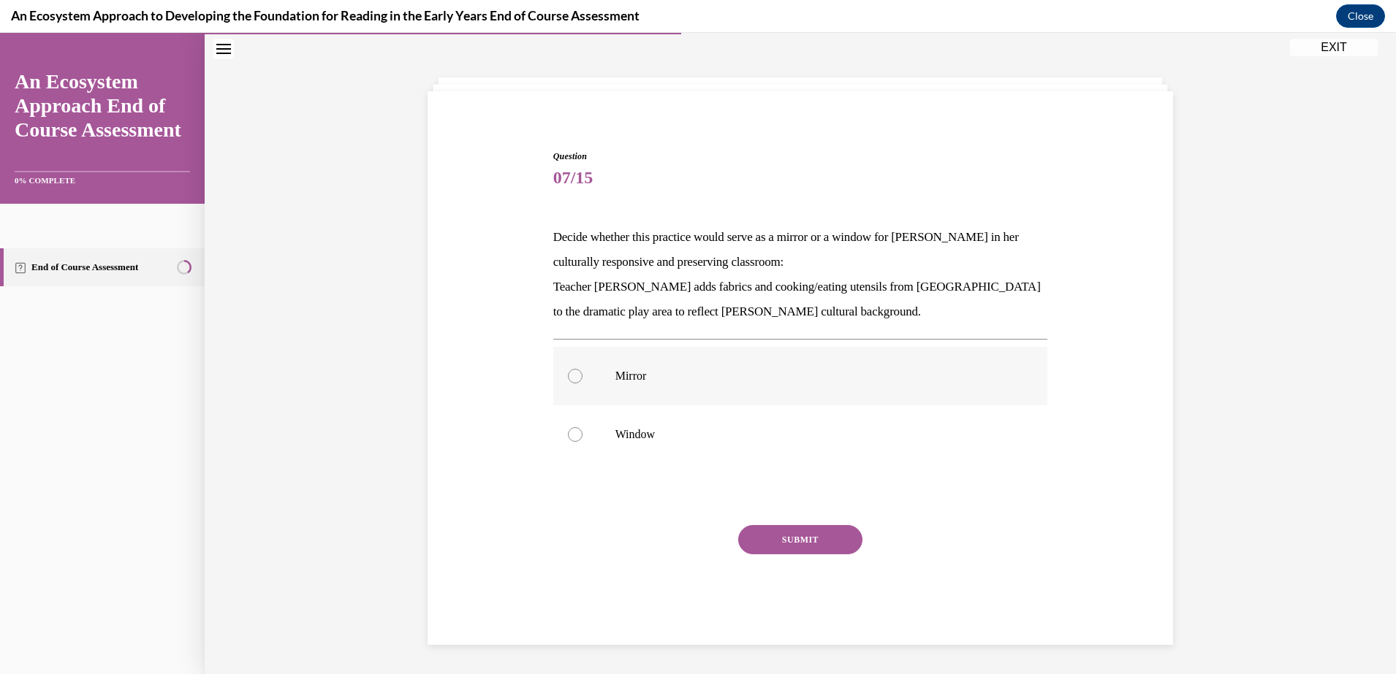
click at [659, 368] on label "Mirror" at bounding box center [800, 376] width 495 height 58
click at [582, 369] on input "Mirror" at bounding box center [575, 376] width 15 height 15
radio input "true"
click at [747, 535] on button "SUBMIT" at bounding box center [800, 539] width 124 height 29
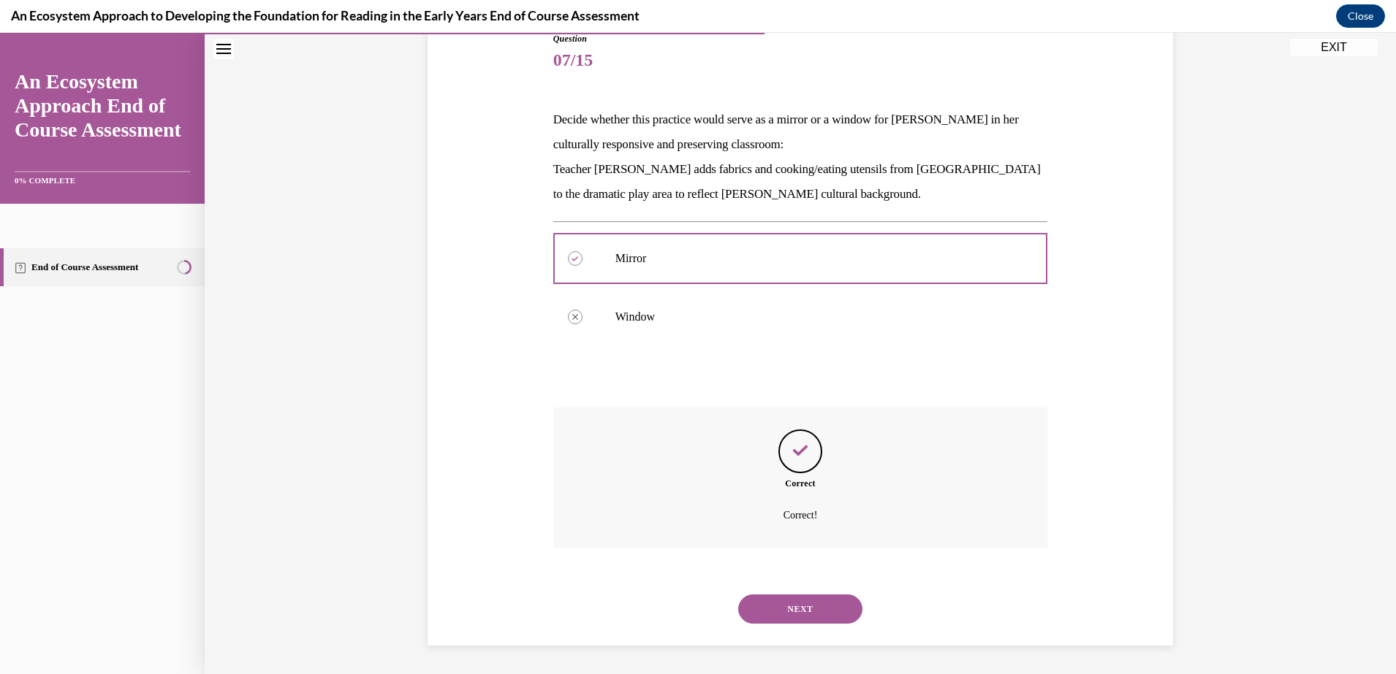
scroll to position [172, 0]
click at [802, 601] on button "NEXT" at bounding box center [800, 608] width 124 height 29
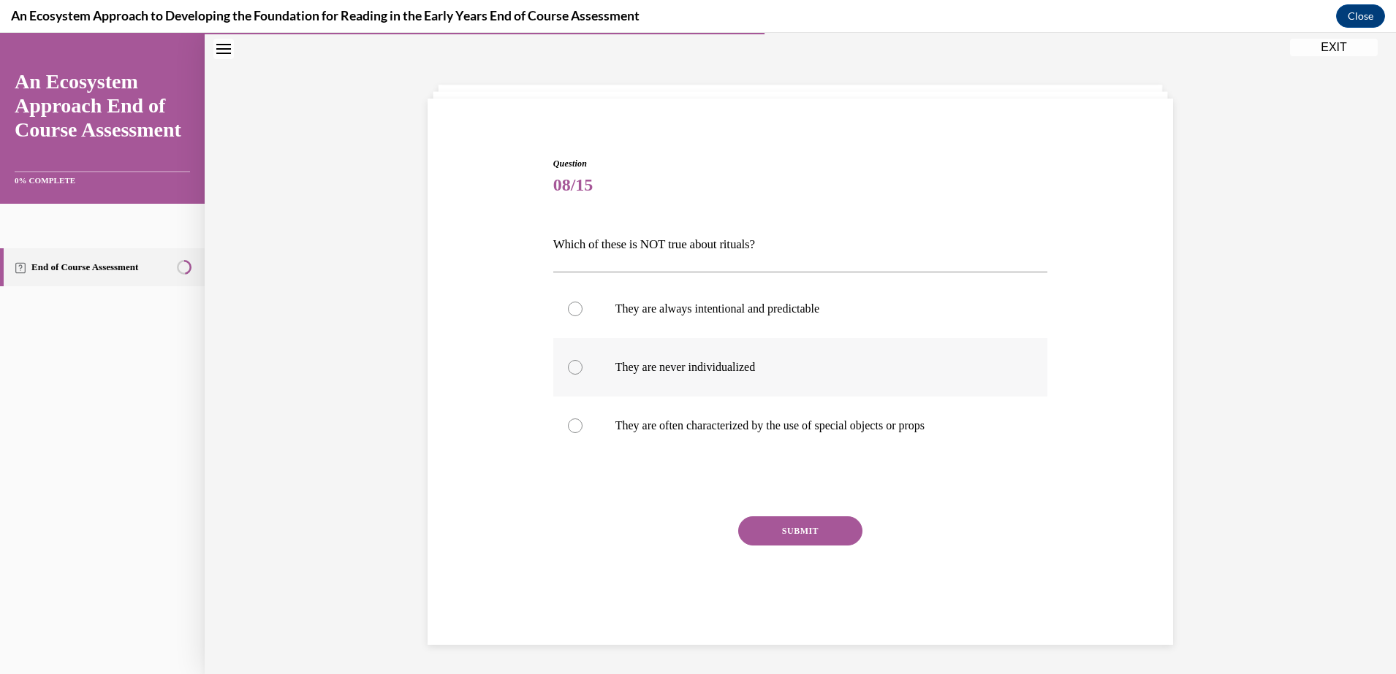
click at [807, 334] on label "They are always intentional and predictable" at bounding box center [800, 309] width 495 height 58
click at [582, 316] on input "They are always intentional and predictable" at bounding box center [575, 309] width 15 height 15
radio input "true"
click at [769, 525] on button "SUBMIT" at bounding box center [800, 531] width 124 height 29
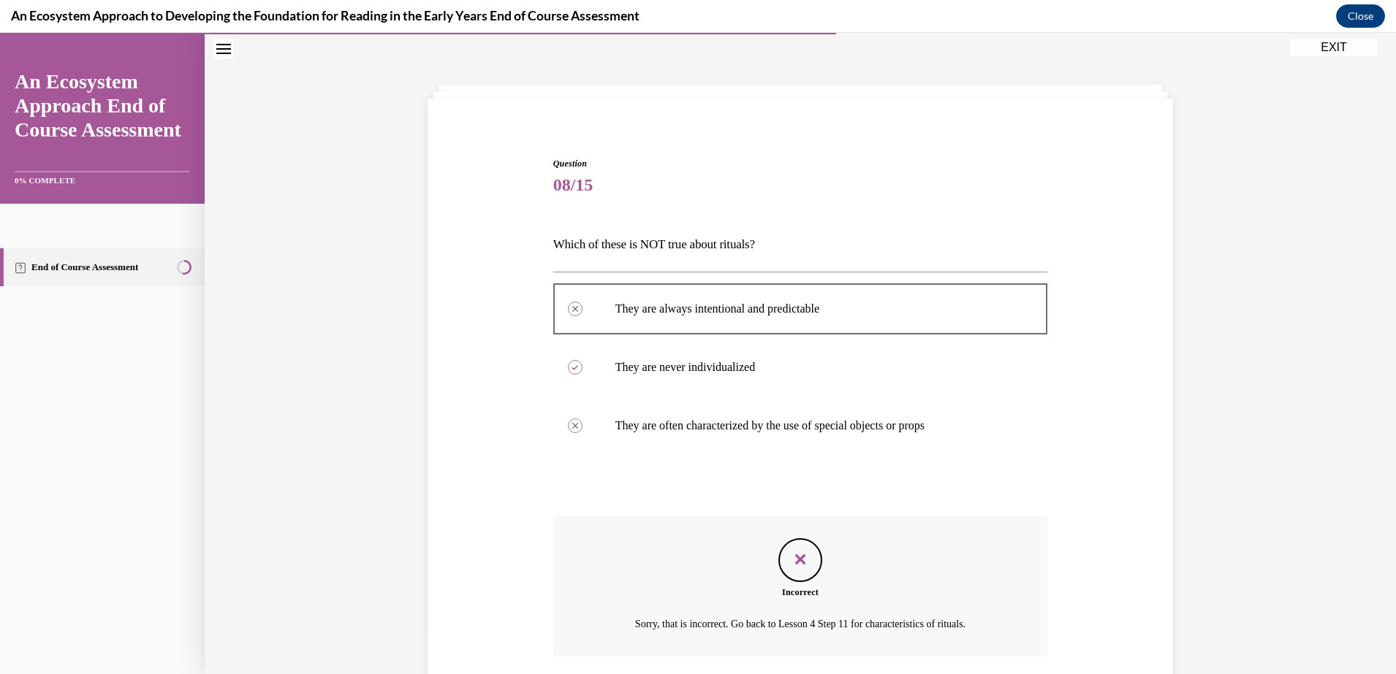
scroll to position [156, 0]
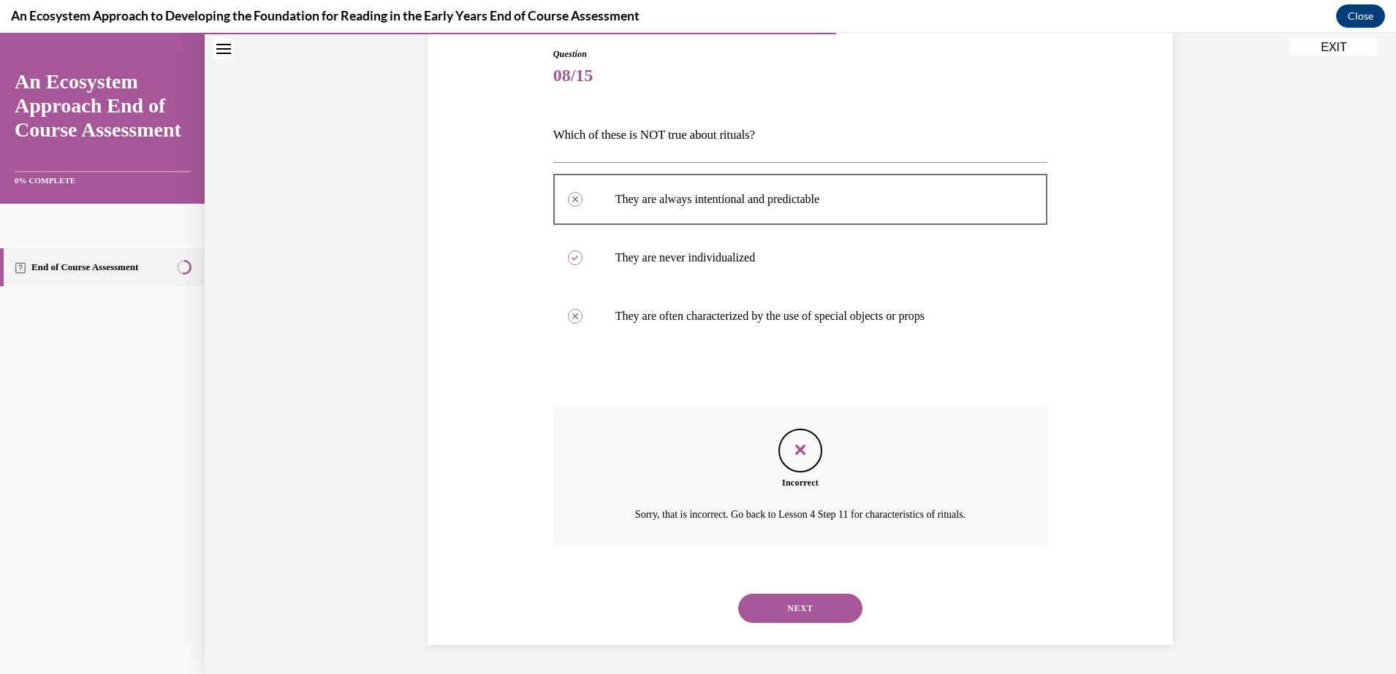
click at [792, 609] on button "NEXT" at bounding box center [800, 608] width 124 height 29
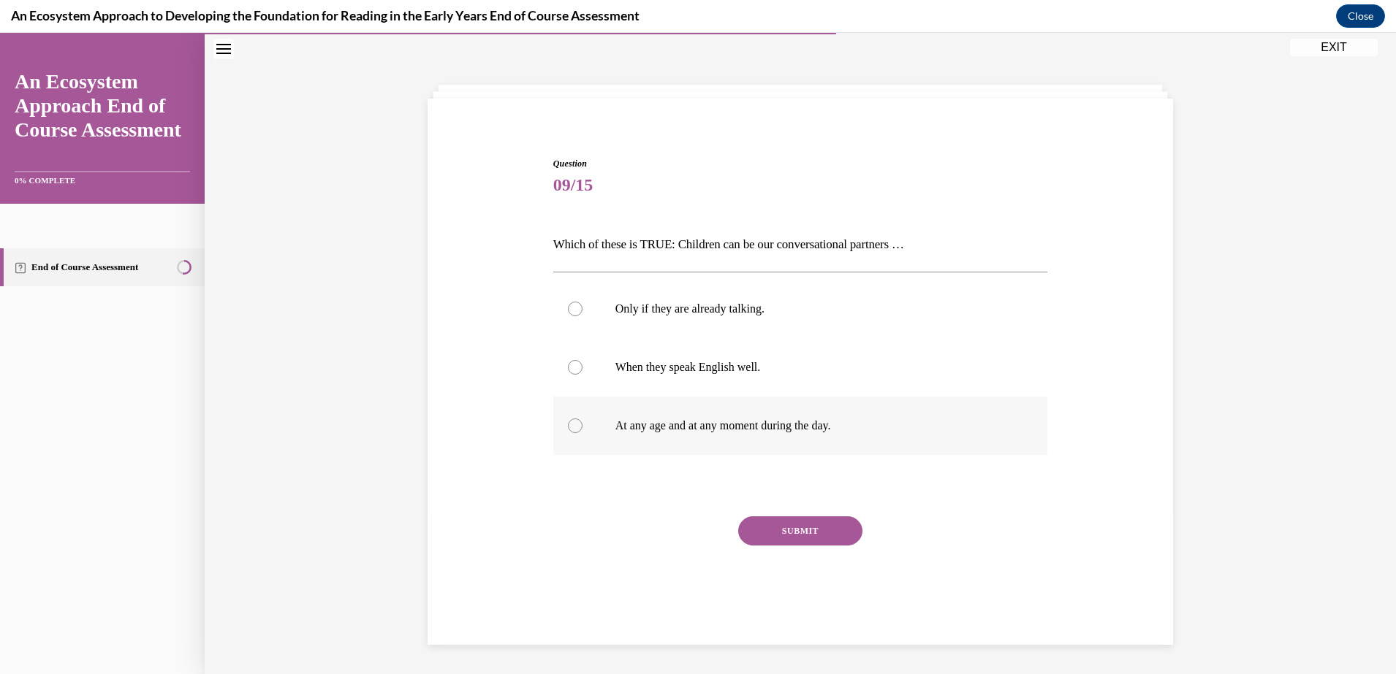
click at [726, 422] on p "At any age and at any moment during the day." at bounding box center [813, 426] width 396 height 15
click at [582, 422] on input "At any age and at any moment during the day." at bounding box center [575, 426] width 15 height 15
radio input "true"
click at [761, 517] on button "SUBMIT" at bounding box center [800, 531] width 124 height 29
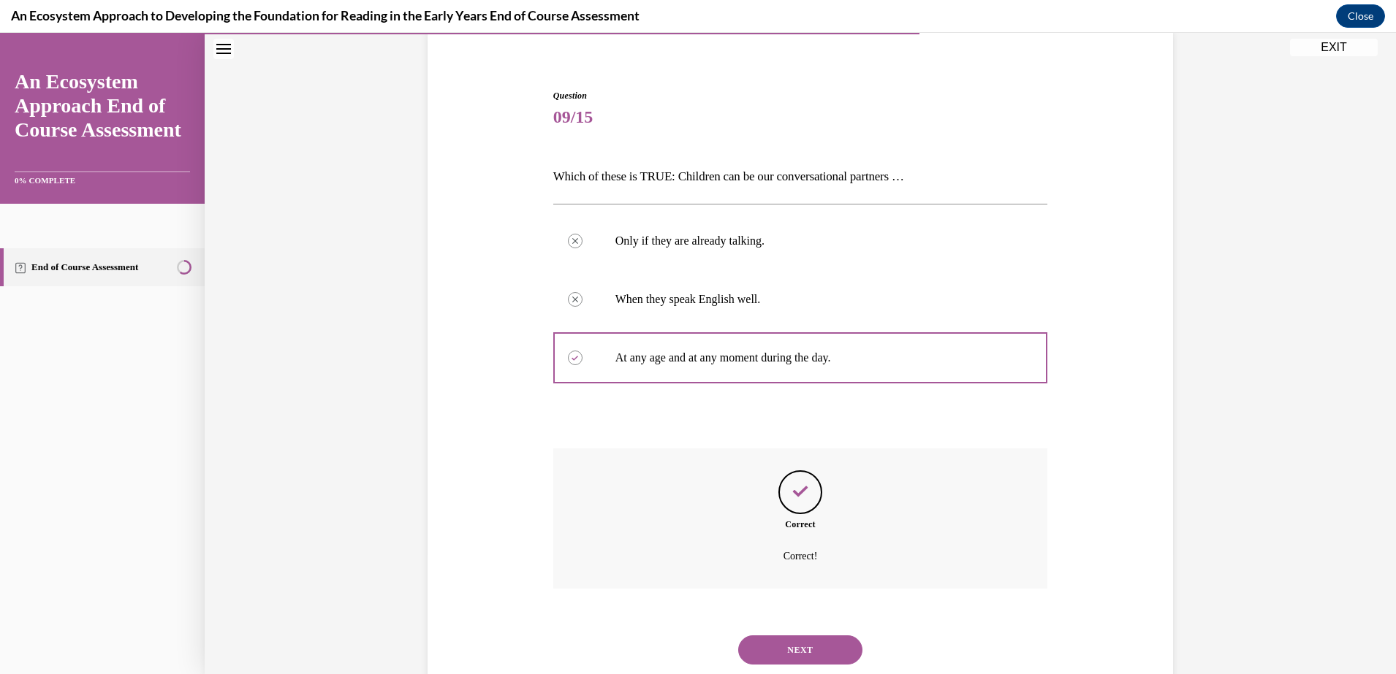
scroll to position [156, 0]
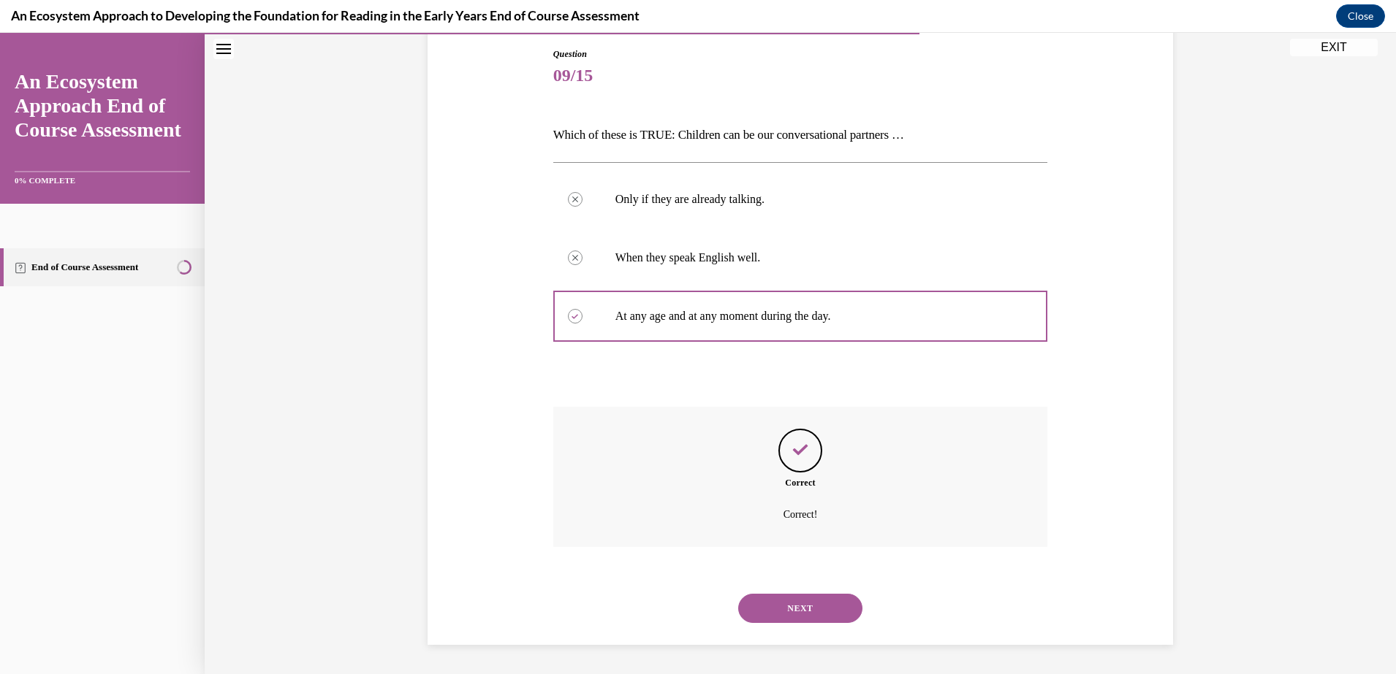
click at [807, 601] on button "NEXT" at bounding box center [800, 608] width 124 height 29
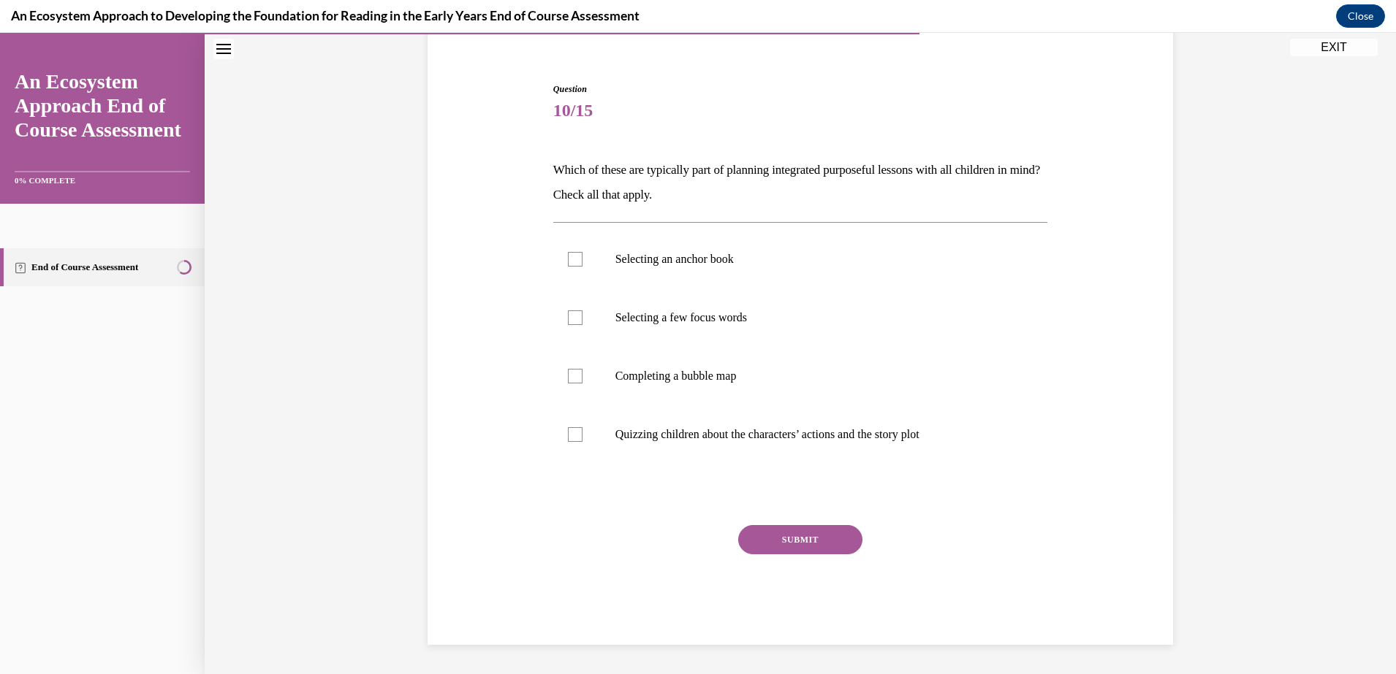
scroll to position [121, 0]
click at [688, 292] on label "Selecting a few focus words" at bounding box center [800, 318] width 495 height 58
click at [582, 311] on input "Selecting a few focus words" at bounding box center [575, 318] width 15 height 15
click at [688, 292] on label "Selecting a few focus words" at bounding box center [800, 318] width 495 height 58
click at [582, 311] on input "Selecting a few focus words" at bounding box center [575, 318] width 15 height 15
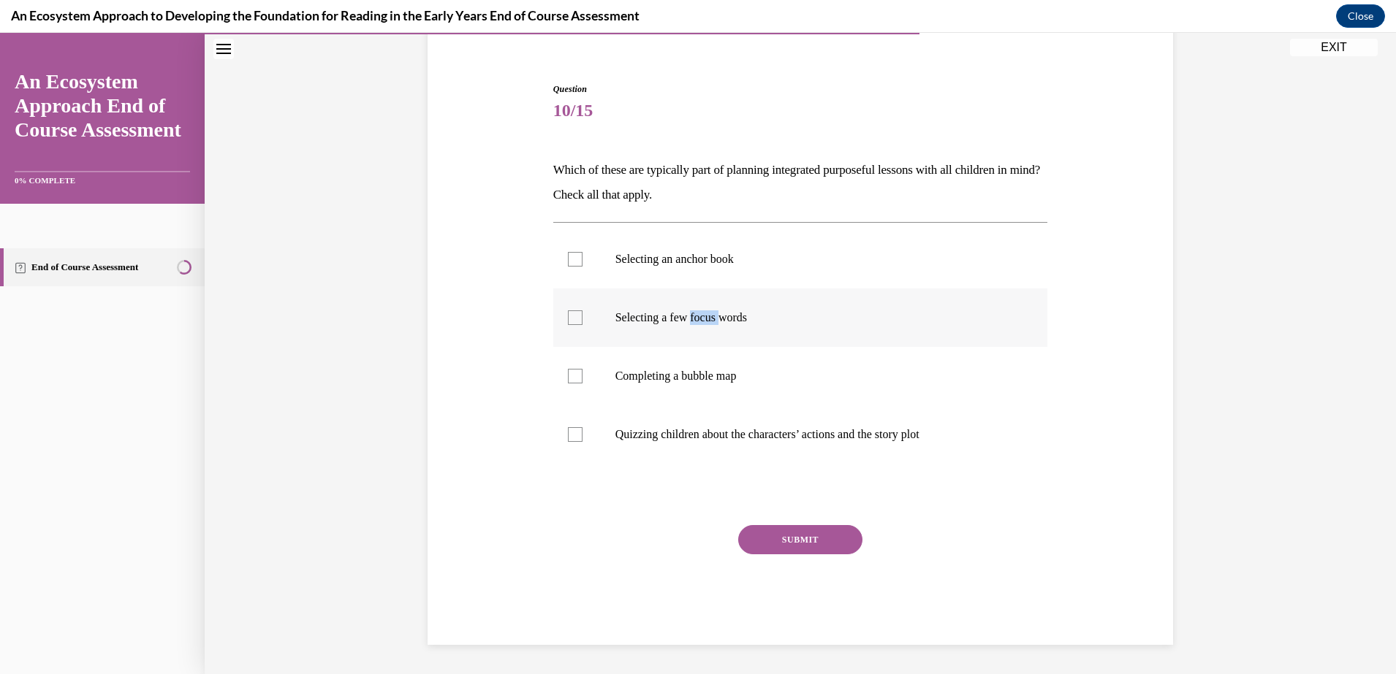
checkbox input "false"
click at [576, 243] on label "Selecting an anchor book" at bounding box center [800, 259] width 495 height 58
click at [576, 252] on input "Selecting an anchor book" at bounding box center [575, 259] width 15 height 15
checkbox input "true"
click at [644, 329] on label "Selecting a few focus words" at bounding box center [800, 318] width 495 height 58
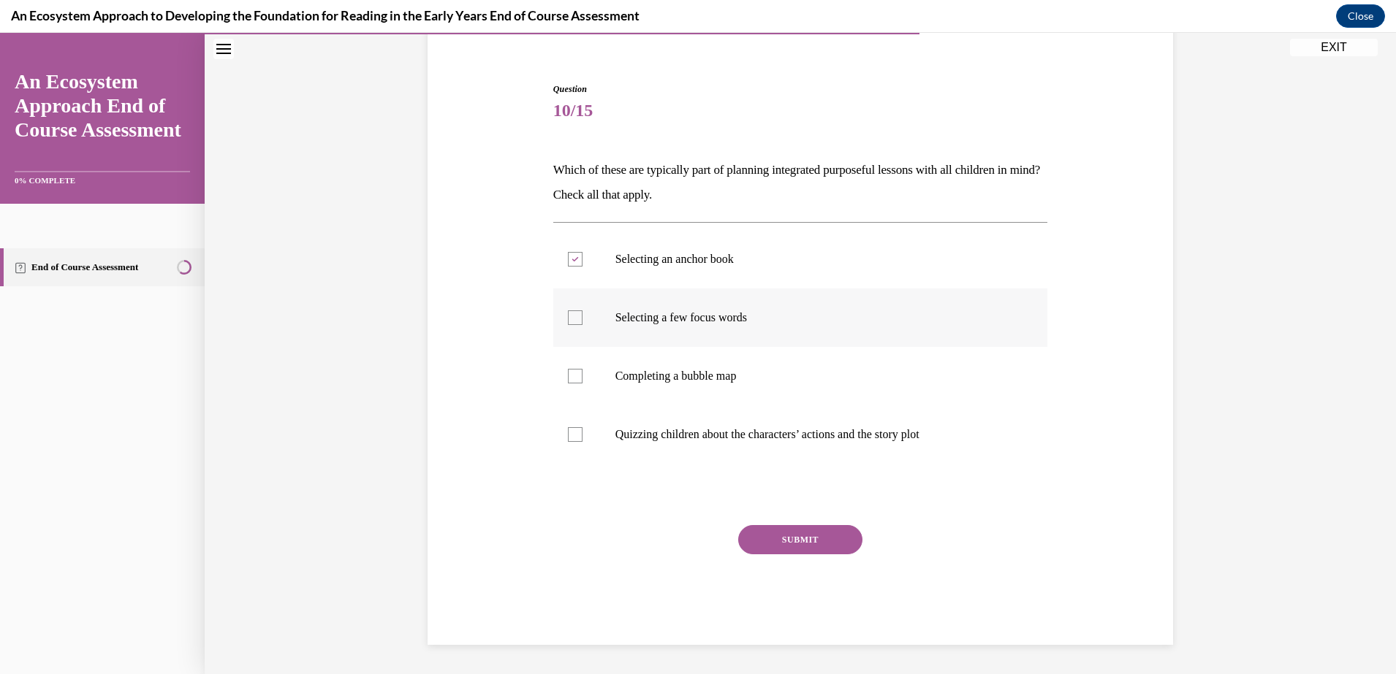
click at [582, 325] on input "Selecting a few focus words" at bounding box center [575, 318] width 15 height 15
checkbox input "true"
click at [661, 376] on p "Completing a bubble map" at bounding box center [813, 376] width 396 height 15
click at [582, 376] on input "Completing a bubble map" at bounding box center [575, 376] width 15 height 15
checkbox input "true"
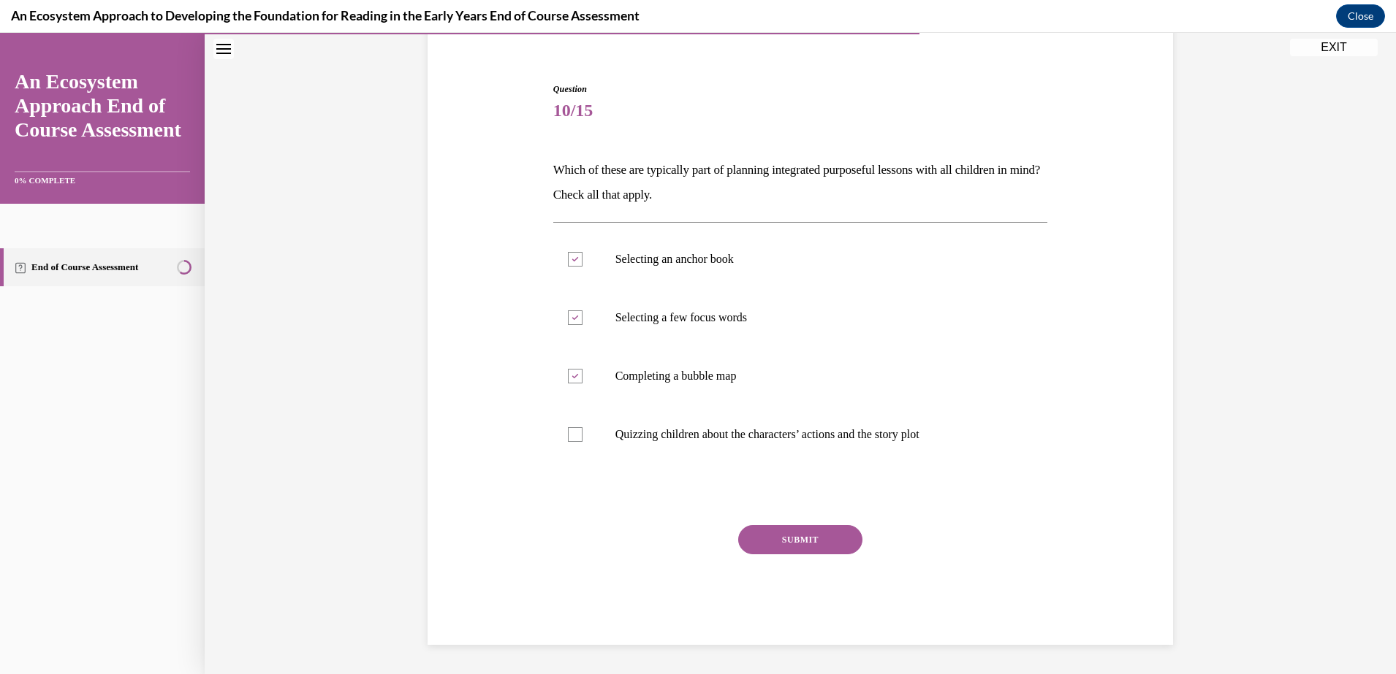
click at [758, 532] on button "SUBMIT" at bounding box center [800, 539] width 124 height 29
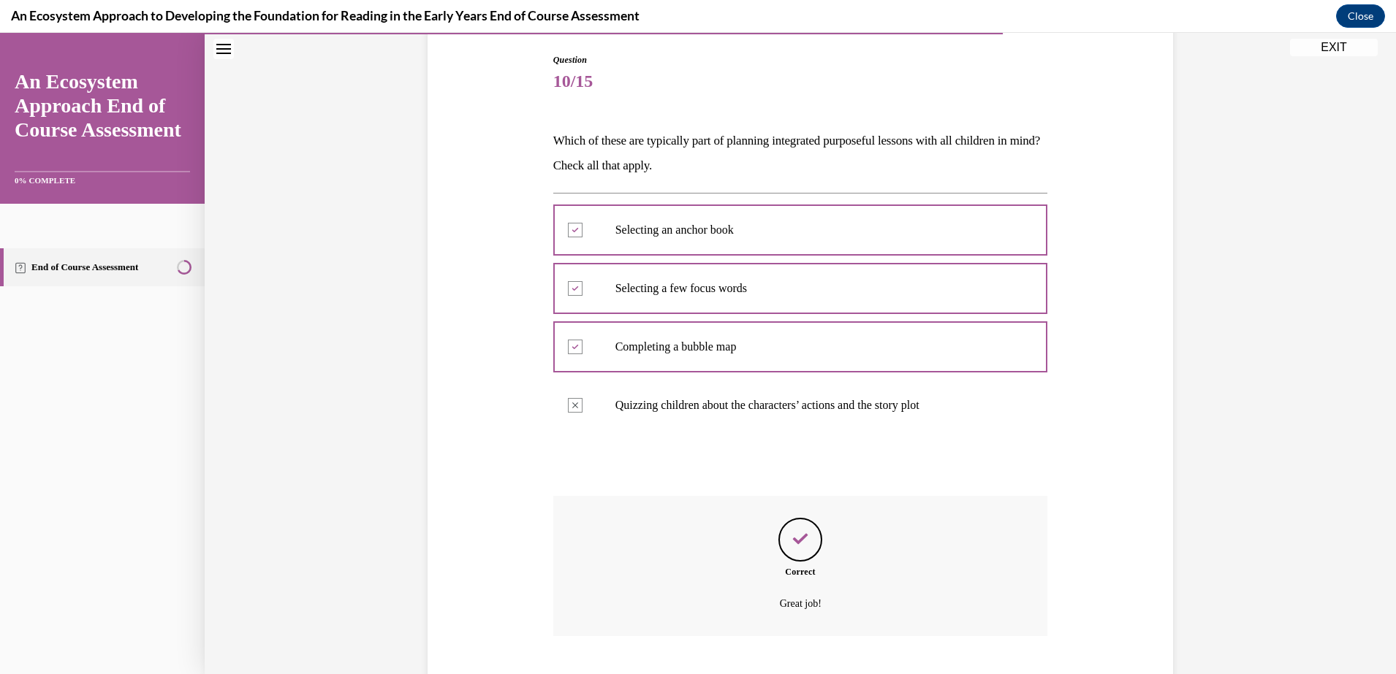
scroll to position [239, 0]
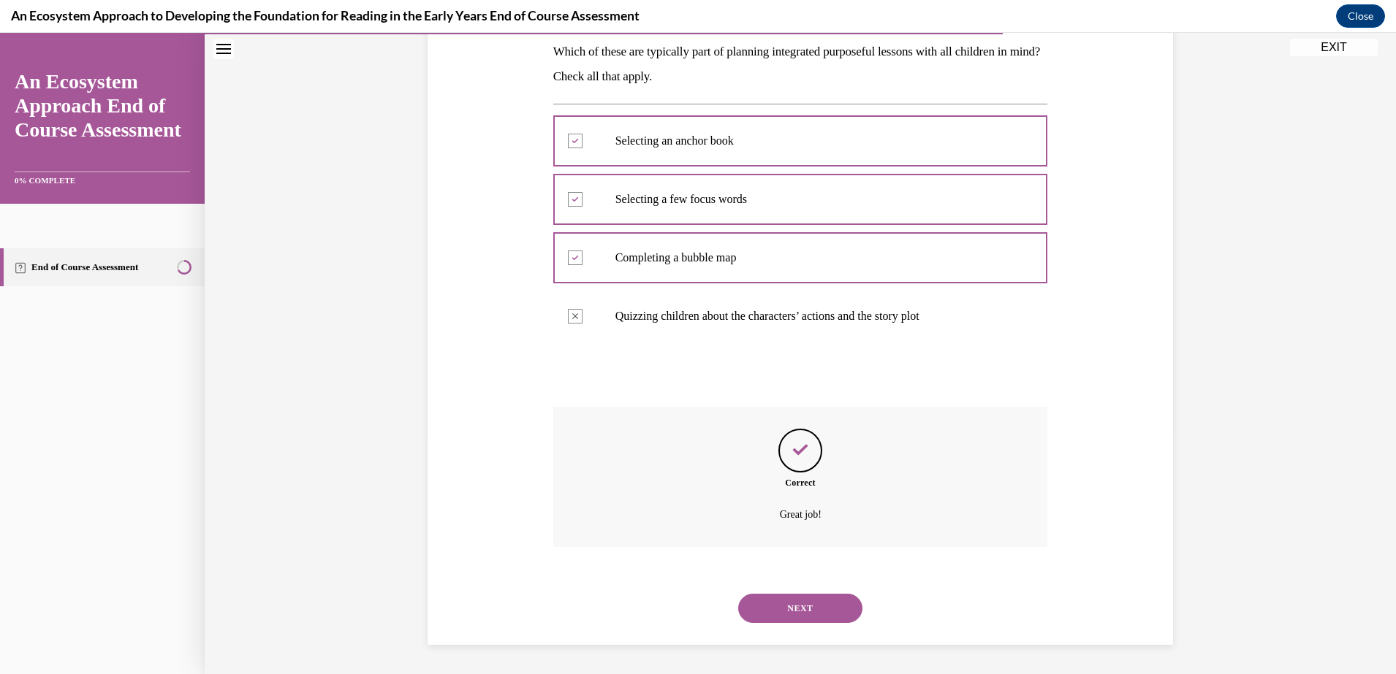
click at [810, 613] on button "NEXT" at bounding box center [800, 608] width 124 height 29
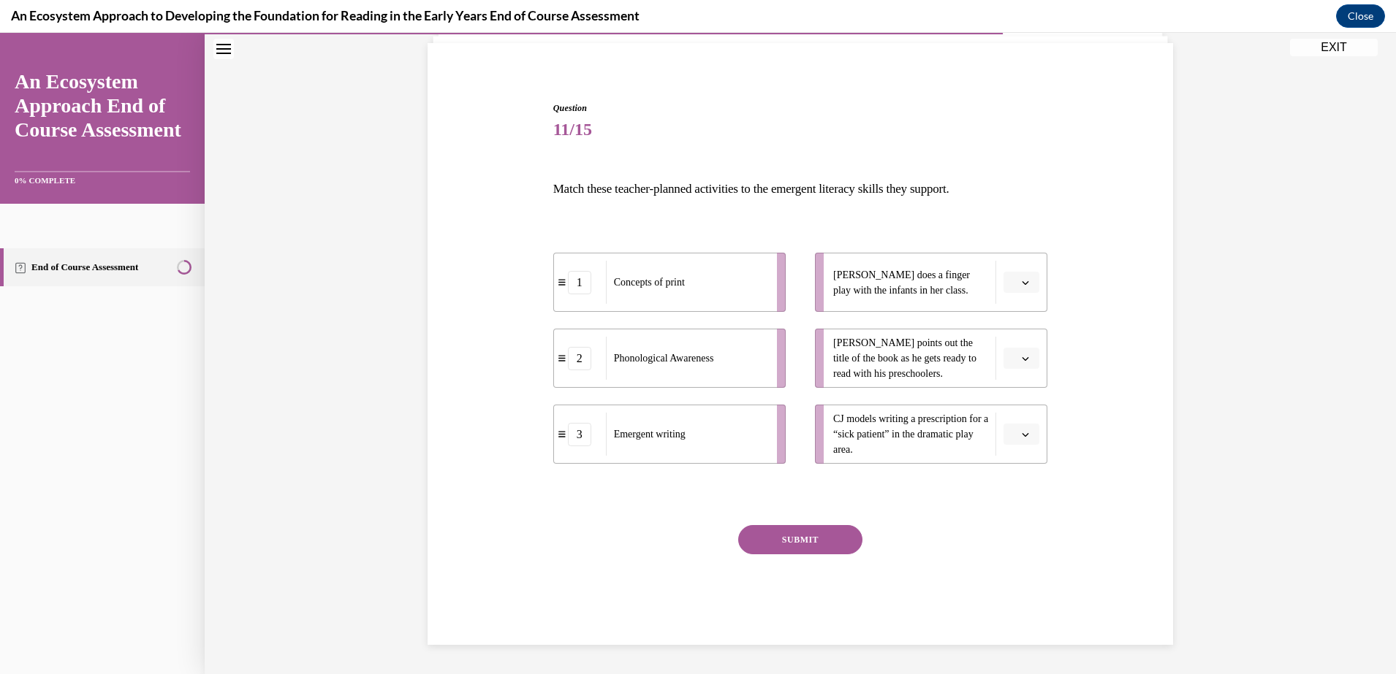
click at [1027, 281] on button "button" at bounding box center [1021, 283] width 36 height 22
click at [1018, 368] on div "2" at bounding box center [1012, 373] width 37 height 29
click at [1024, 360] on button "button" at bounding box center [1021, 359] width 36 height 22
click at [1008, 423] on span "1" at bounding box center [1008, 420] width 5 height 12
click at [1015, 443] on button "button" at bounding box center [1021, 435] width 36 height 22
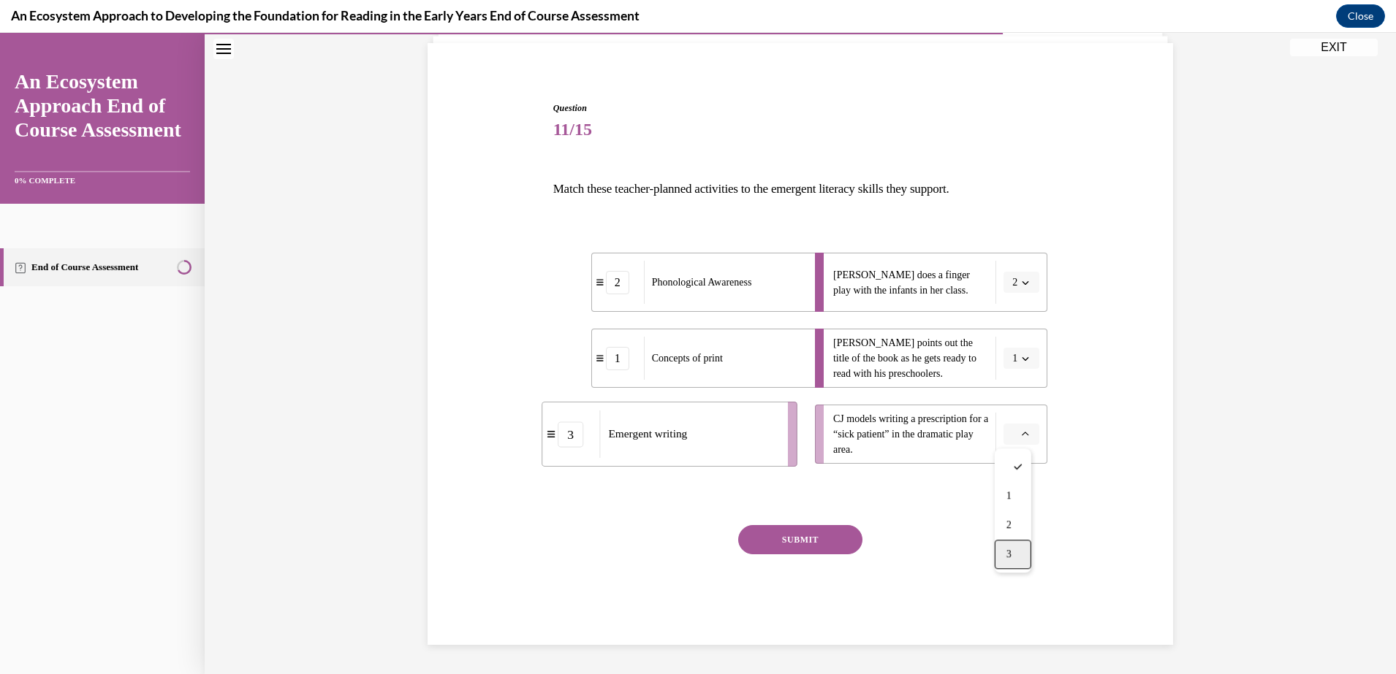
click at [1008, 560] on div "3" at bounding box center [1012, 554] width 37 height 29
click at [824, 532] on button "SUBMIT" at bounding box center [800, 539] width 124 height 29
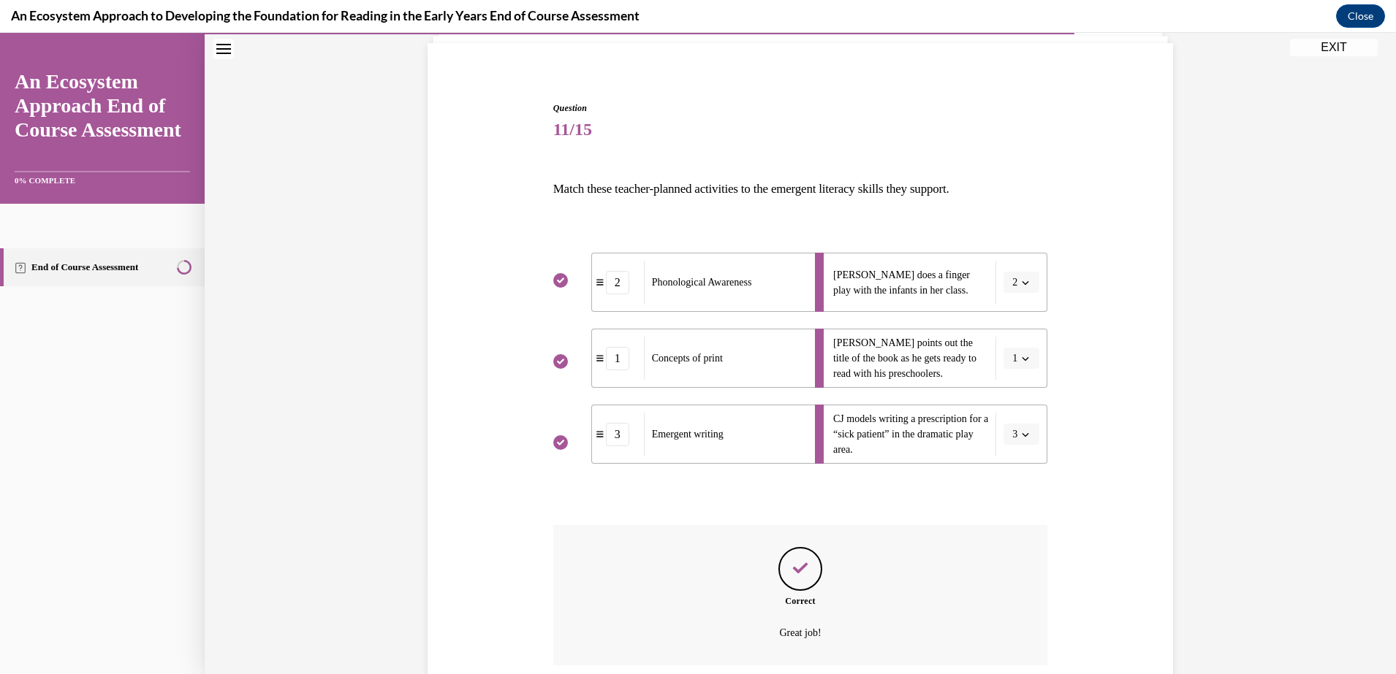
scroll to position [220, 0]
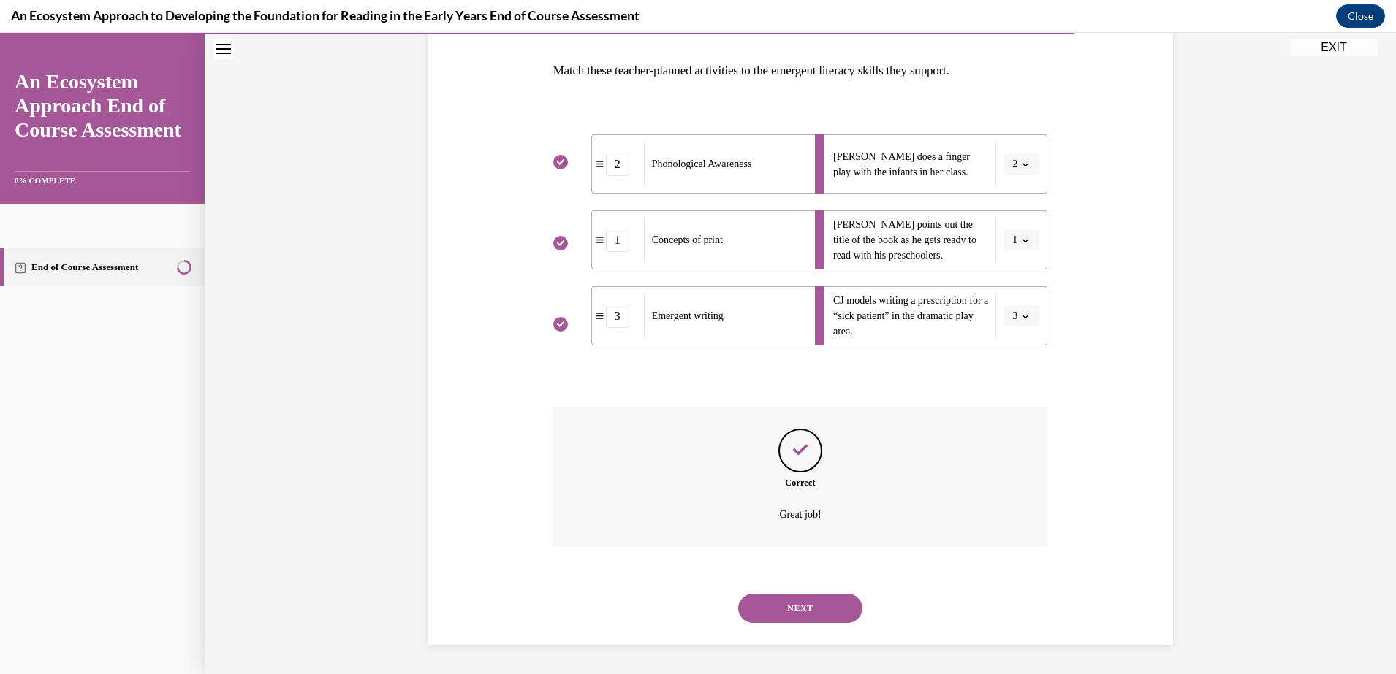
click at [814, 603] on button "NEXT" at bounding box center [800, 608] width 124 height 29
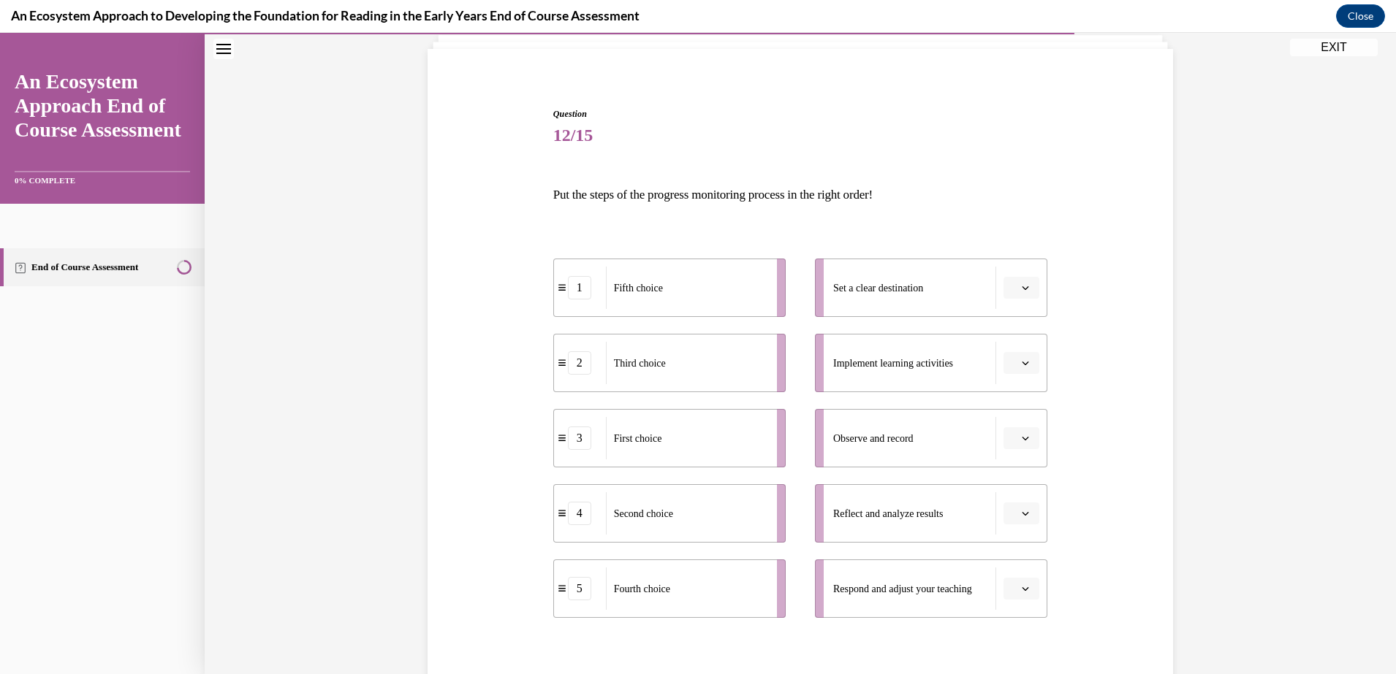
scroll to position [105, 0]
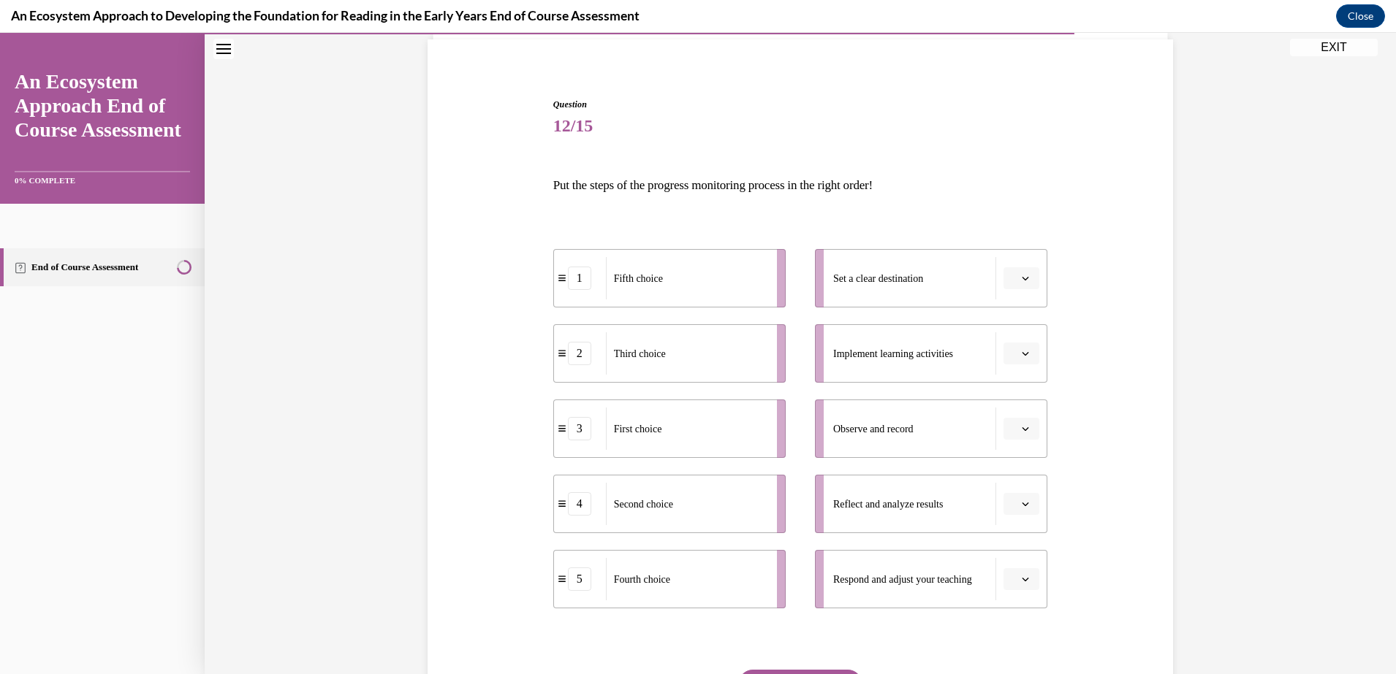
click at [847, 284] on span "Set a clear destination" at bounding box center [878, 278] width 90 height 15
click at [1020, 282] on span "button" at bounding box center [1025, 278] width 10 height 10
click at [1005, 346] on div "1" at bounding box center [1012, 340] width 37 height 29
click at [1012, 352] on button "button" at bounding box center [1021, 354] width 36 height 22
click at [1011, 445] on span "2" at bounding box center [1008, 445] width 5 height 12
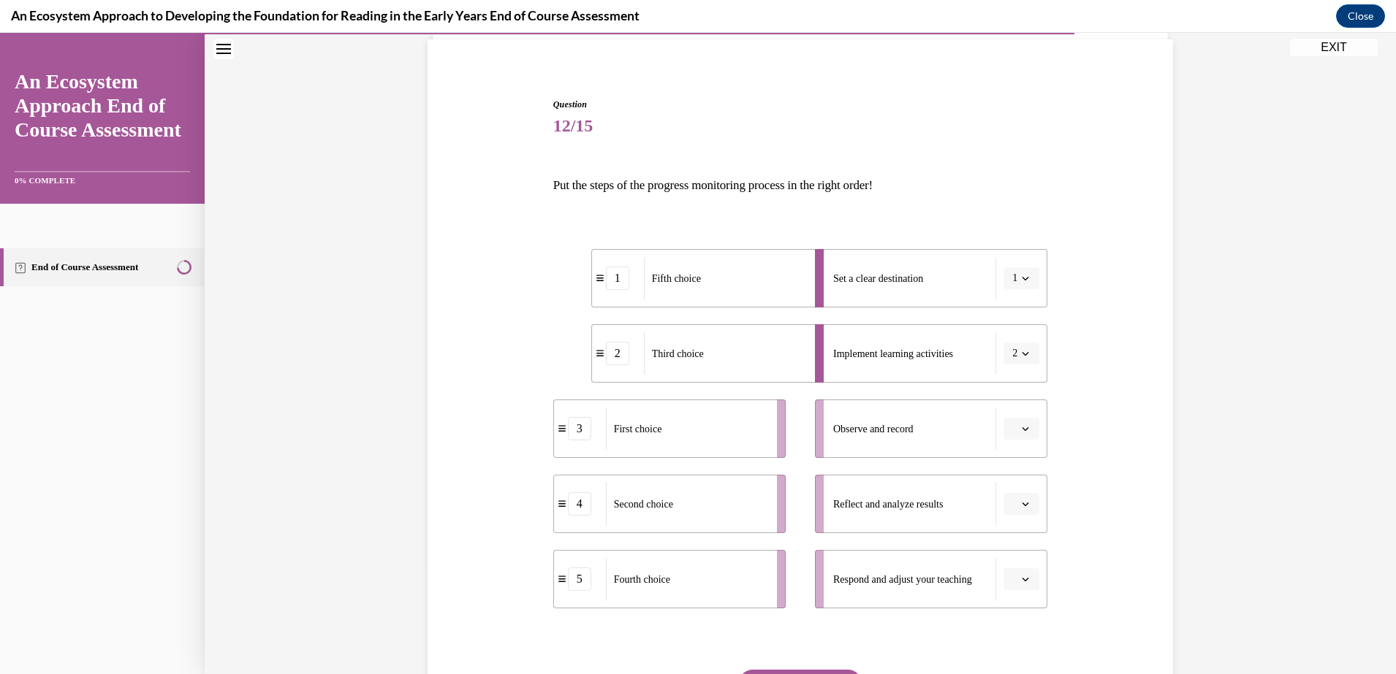
click at [1023, 432] on span "button" at bounding box center [1025, 429] width 10 height 10
click at [1016, 549] on div "3" at bounding box center [1012, 549] width 37 height 29
click at [1024, 497] on button "button" at bounding box center [1021, 504] width 36 height 22
click at [1013, 442] on div "4" at bounding box center [1012, 441] width 37 height 29
click at [1020, 574] on span "button" at bounding box center [1025, 579] width 10 height 10
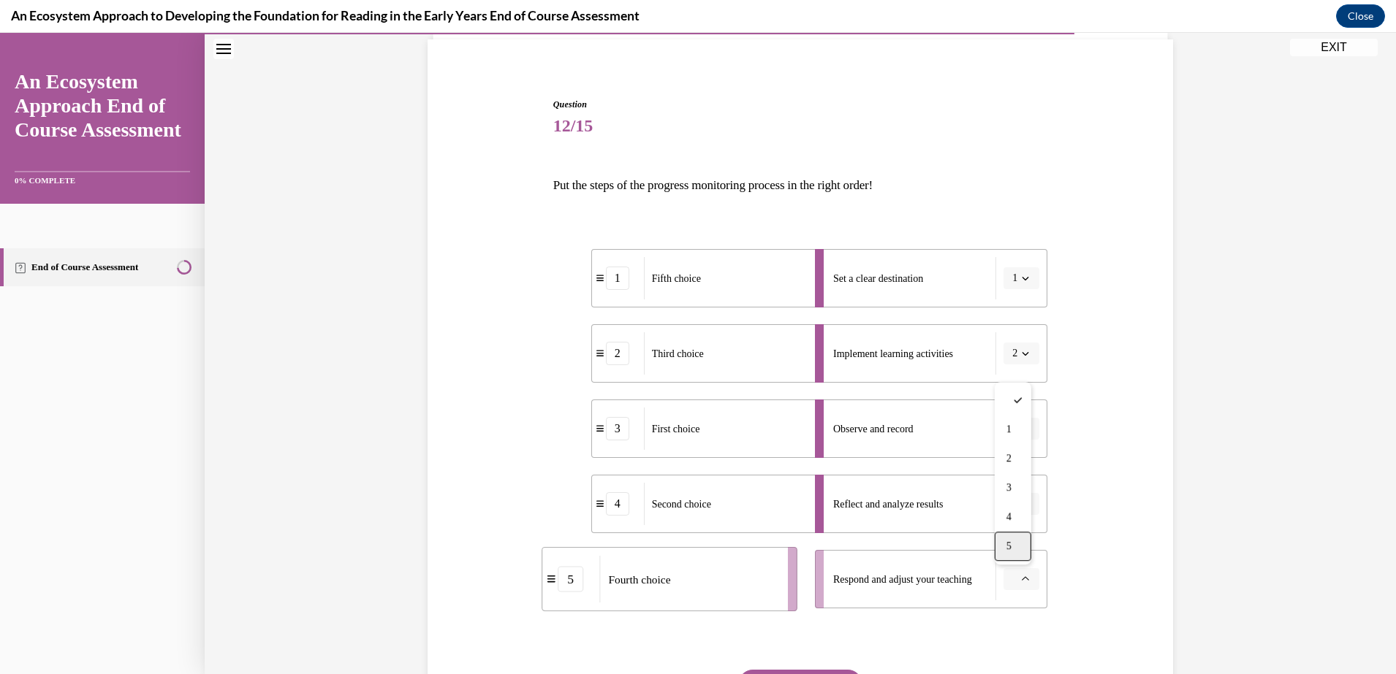
click at [1024, 533] on div "5" at bounding box center [1012, 546] width 37 height 29
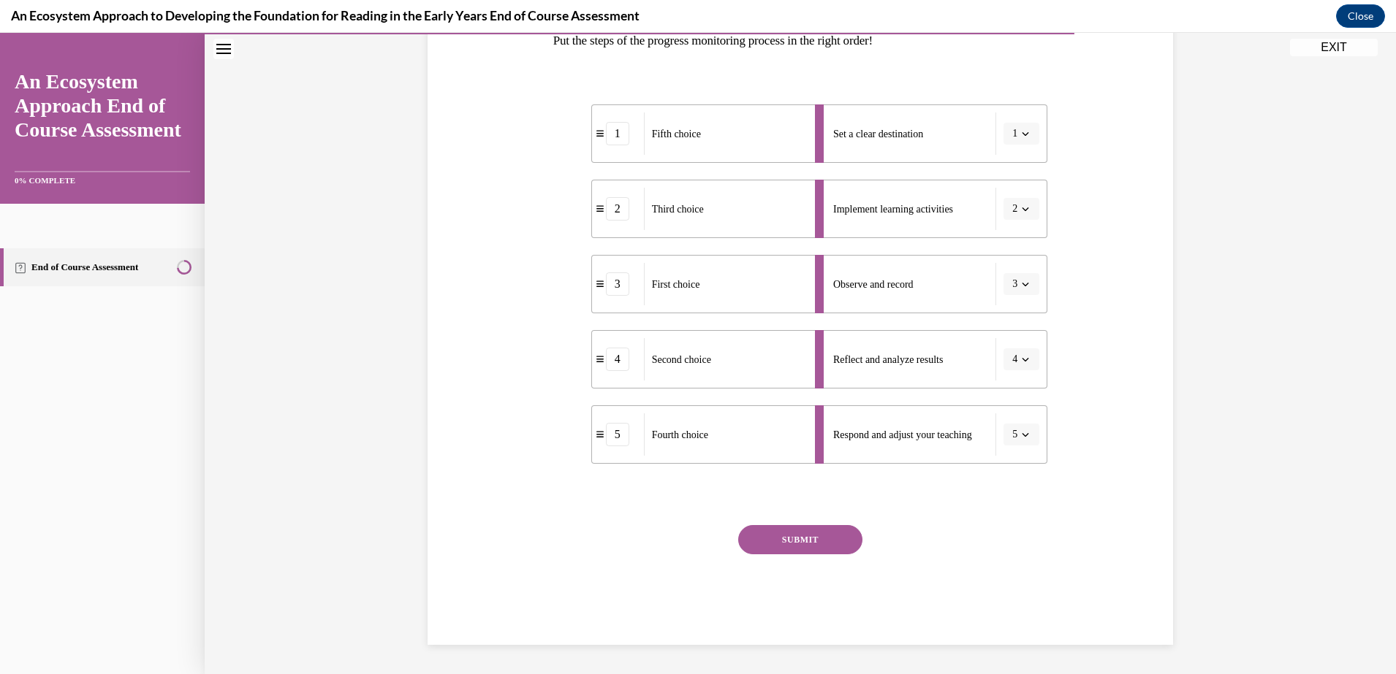
click at [844, 538] on button "SUBMIT" at bounding box center [800, 539] width 124 height 29
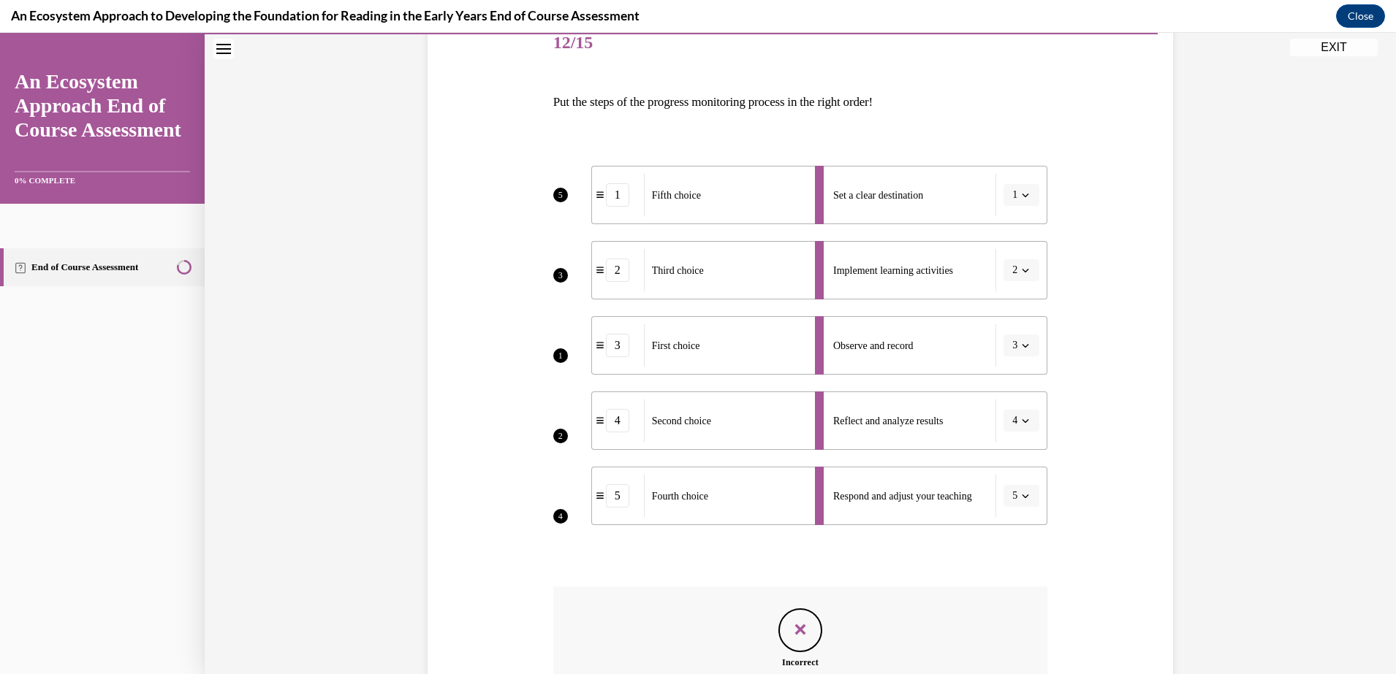
scroll to position [368, 0]
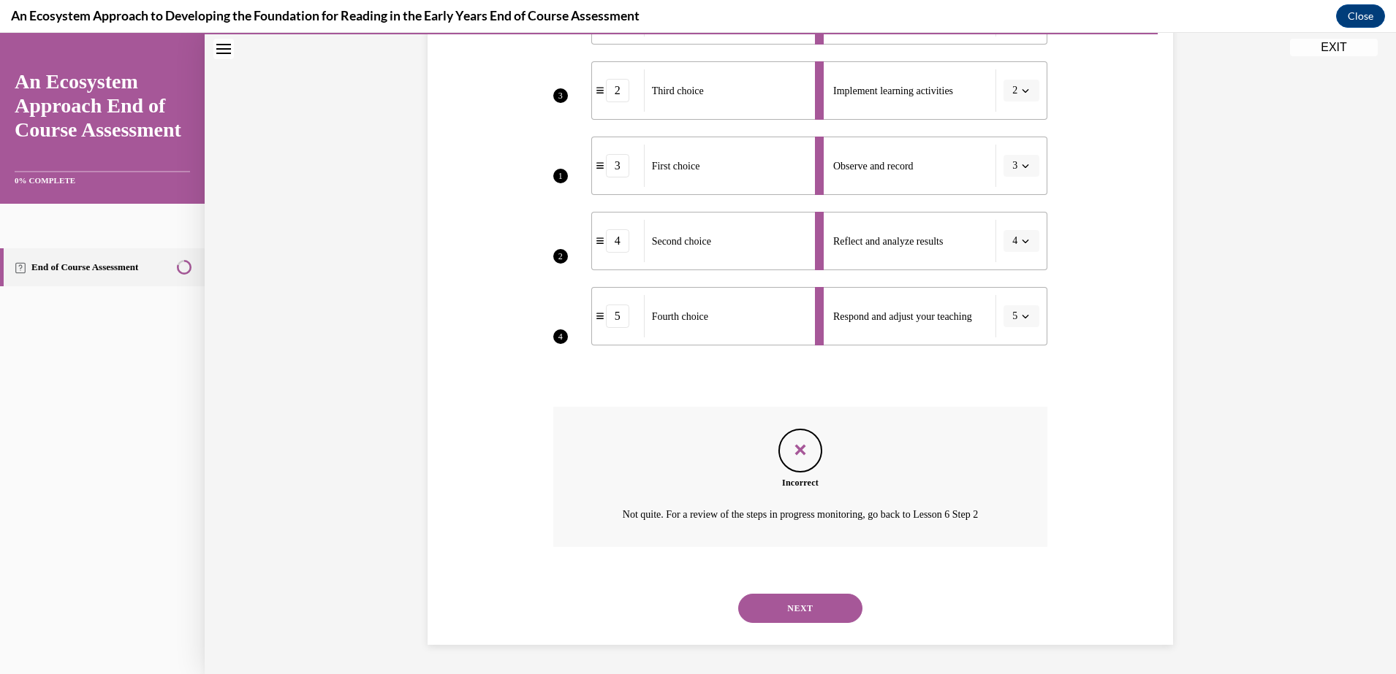
click at [829, 617] on button "NEXT" at bounding box center [800, 608] width 124 height 29
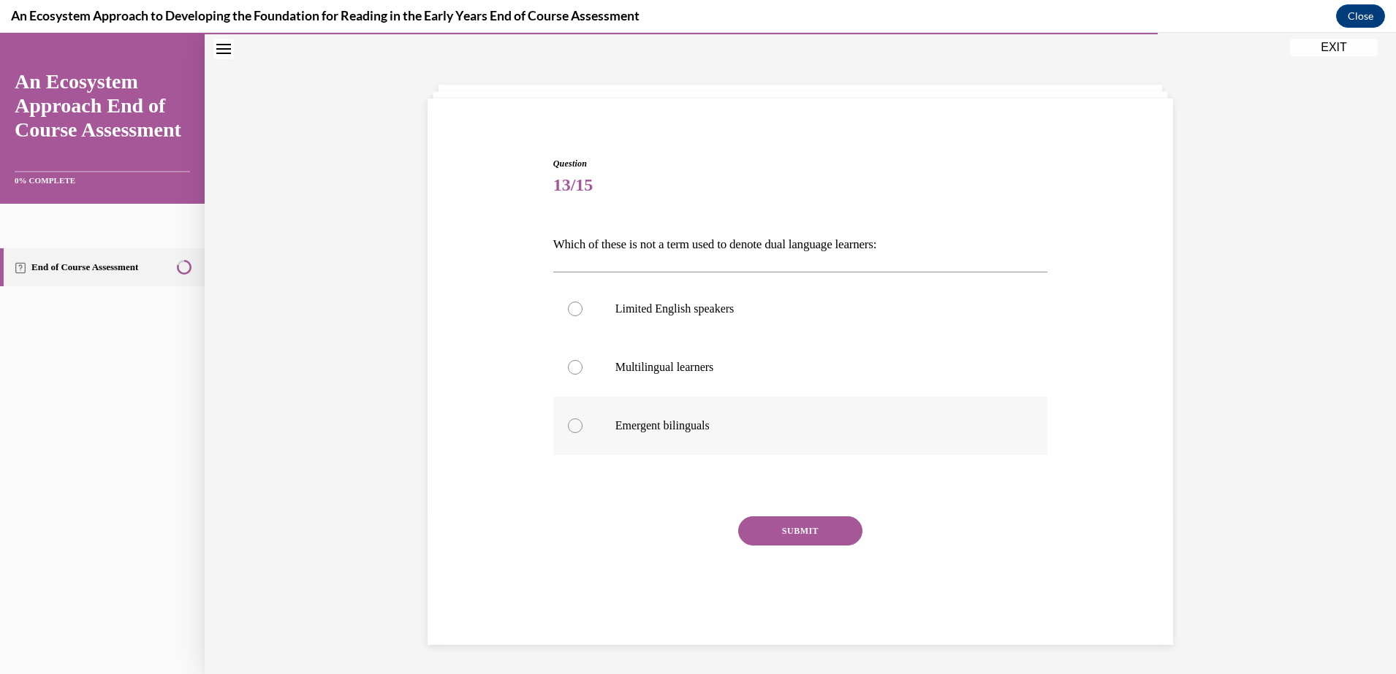
click at [644, 447] on label "Emergent bilinguals" at bounding box center [800, 426] width 495 height 58
click at [582, 433] on input "Emergent bilinguals" at bounding box center [575, 426] width 15 height 15
radio input "true"
click at [803, 309] on p "Limited English speakers" at bounding box center [813, 309] width 396 height 15
click at [582, 309] on input "Limited English speakers" at bounding box center [575, 309] width 15 height 15
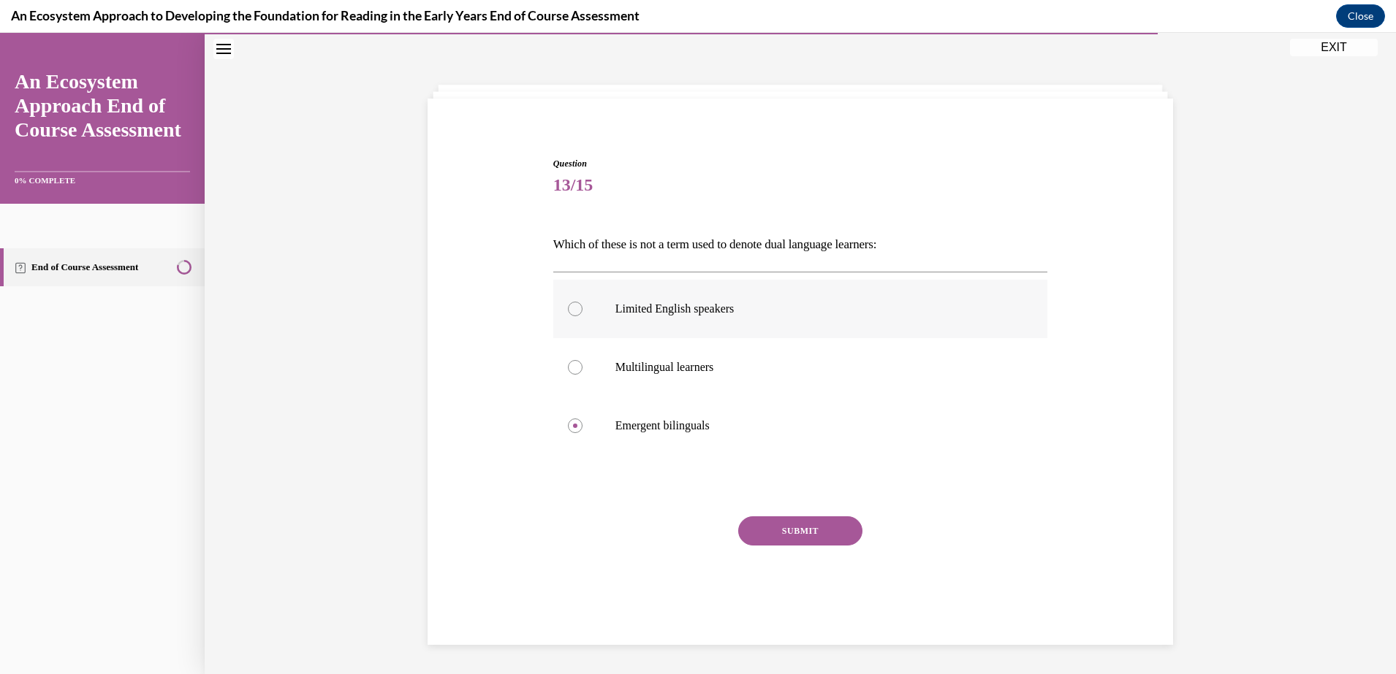
radio input "true"
click at [787, 522] on button "SUBMIT" at bounding box center [800, 531] width 124 height 29
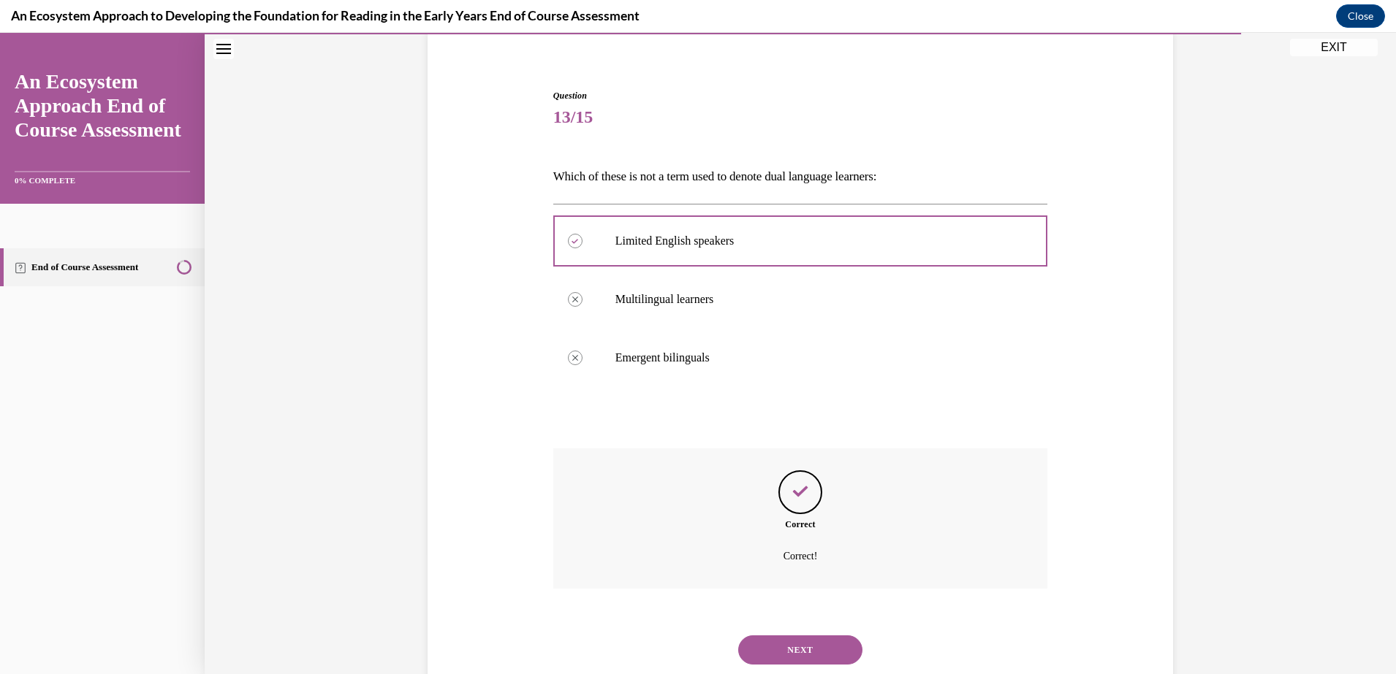
scroll to position [156, 0]
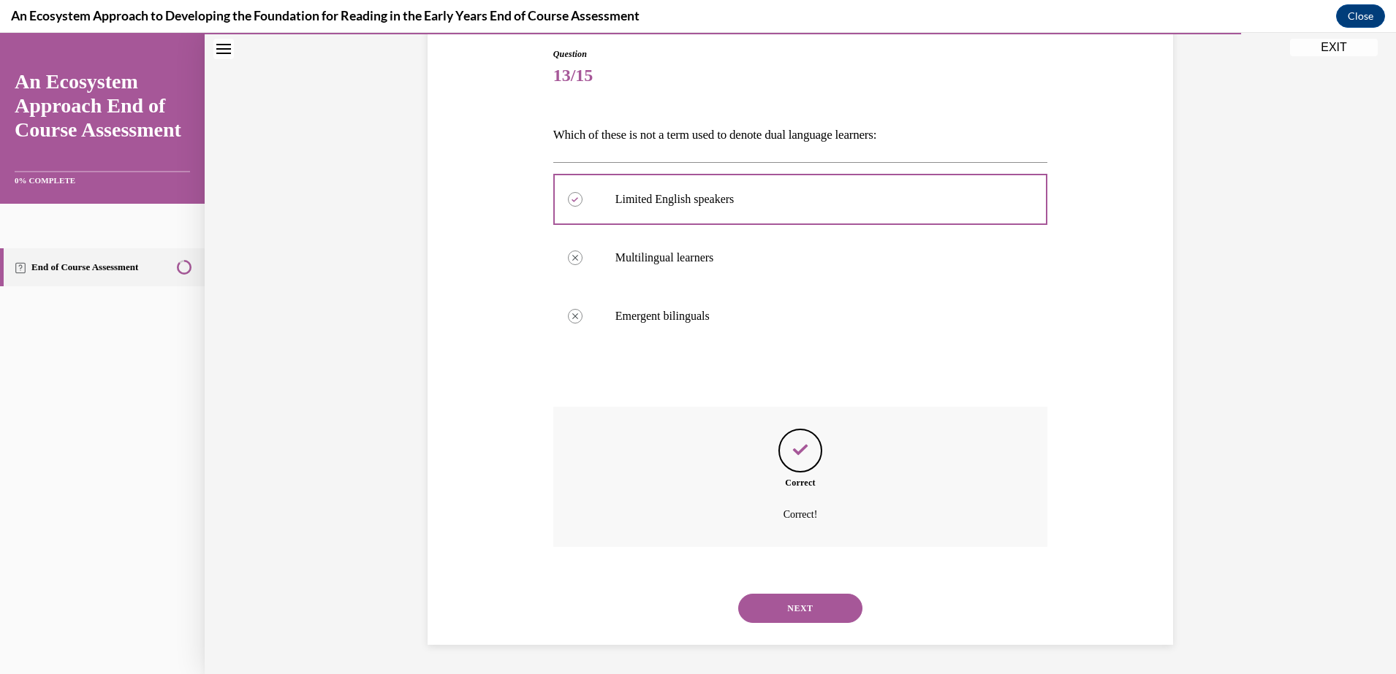
click at [796, 594] on button "NEXT" at bounding box center [800, 608] width 124 height 29
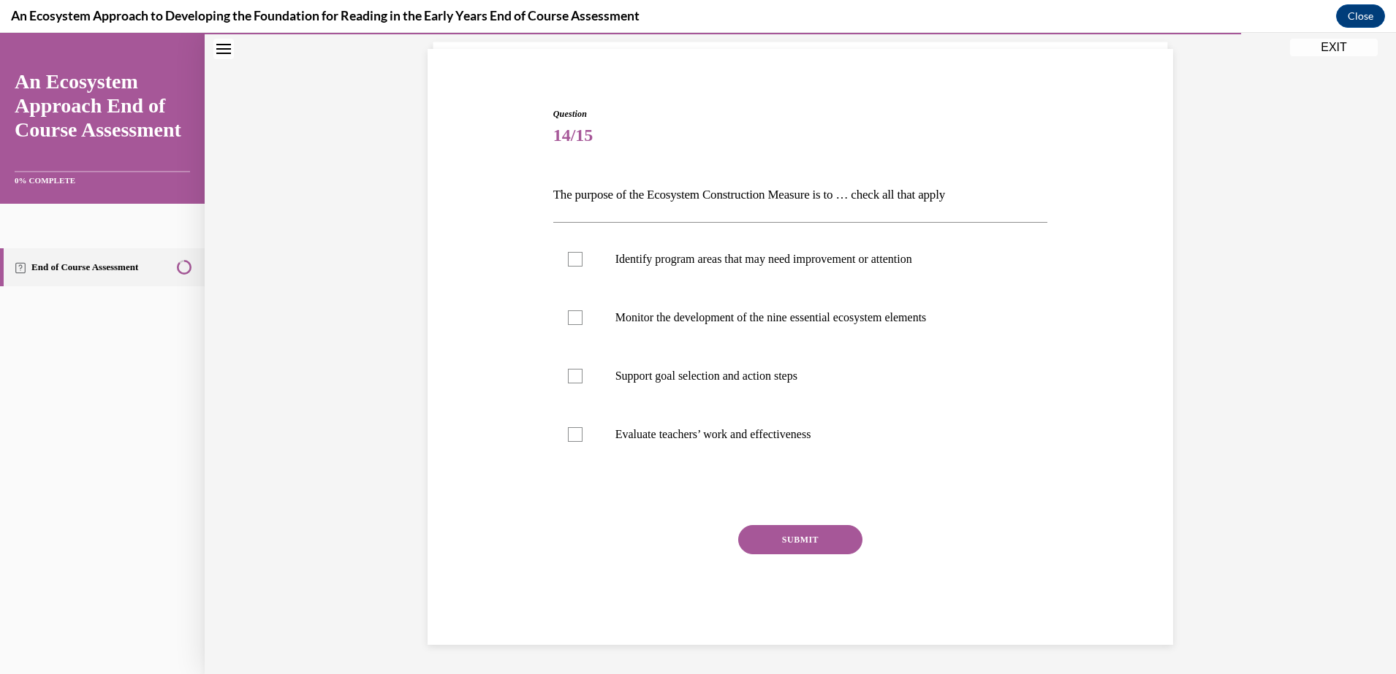
scroll to position [96, 0]
click at [570, 263] on div at bounding box center [575, 259] width 15 height 15
click at [570, 263] on input "Identify program areas that may need improvement or attention" at bounding box center [575, 259] width 15 height 15
checkbox input "true"
click at [578, 307] on label "Monitor the development of the nine essential ecosystem elements" at bounding box center [800, 318] width 495 height 58
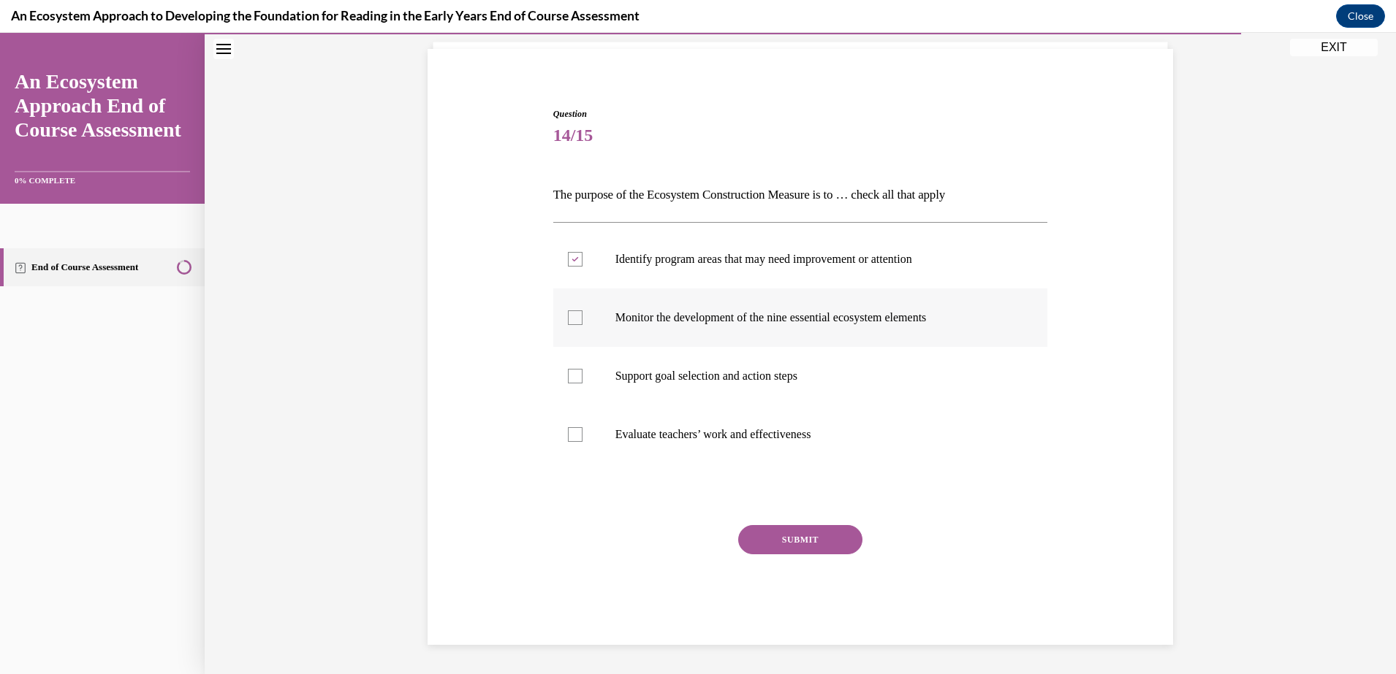
click at [578, 311] on input "Monitor the development of the nine essential ecosystem elements" at bounding box center [575, 318] width 15 height 15
checkbox input "true"
click at [592, 374] on label "Support goal selection and action steps" at bounding box center [800, 376] width 495 height 58
click at [582, 374] on input "Support goal selection and action steps" at bounding box center [575, 376] width 15 height 15
checkbox input "true"
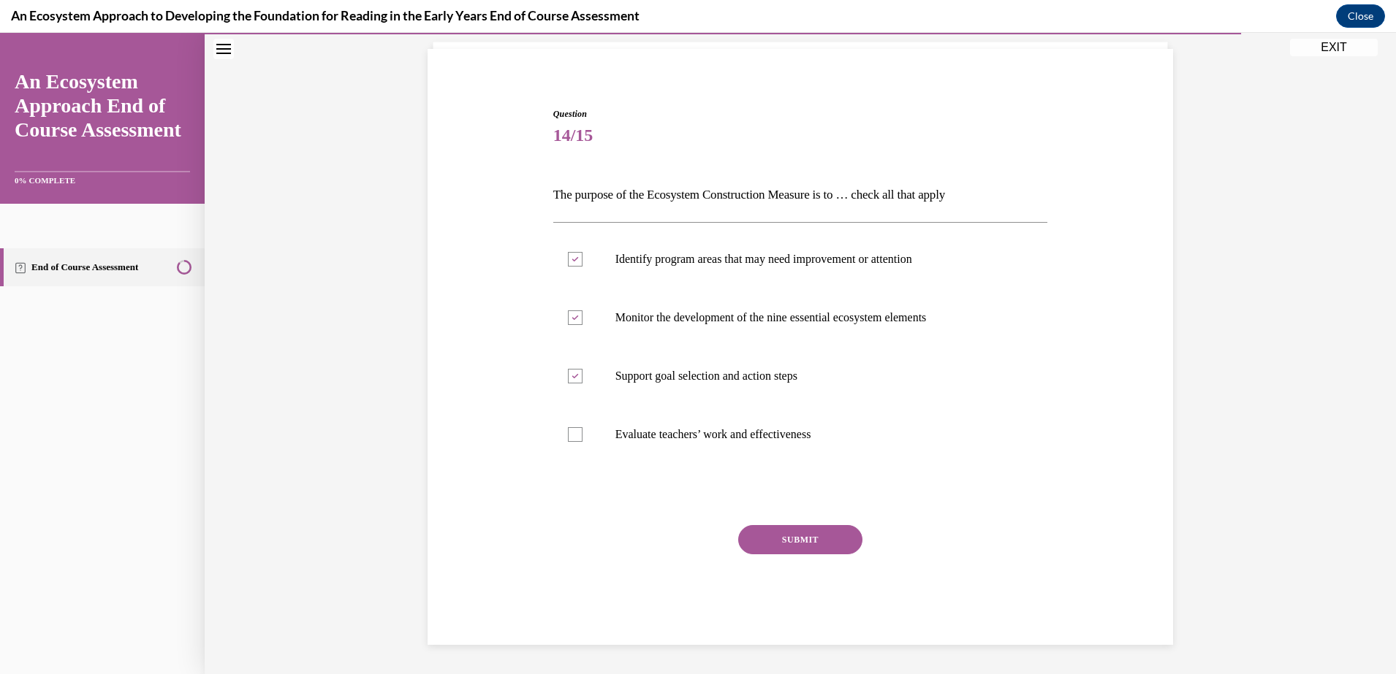
click at [766, 541] on button "SUBMIT" at bounding box center [800, 539] width 124 height 29
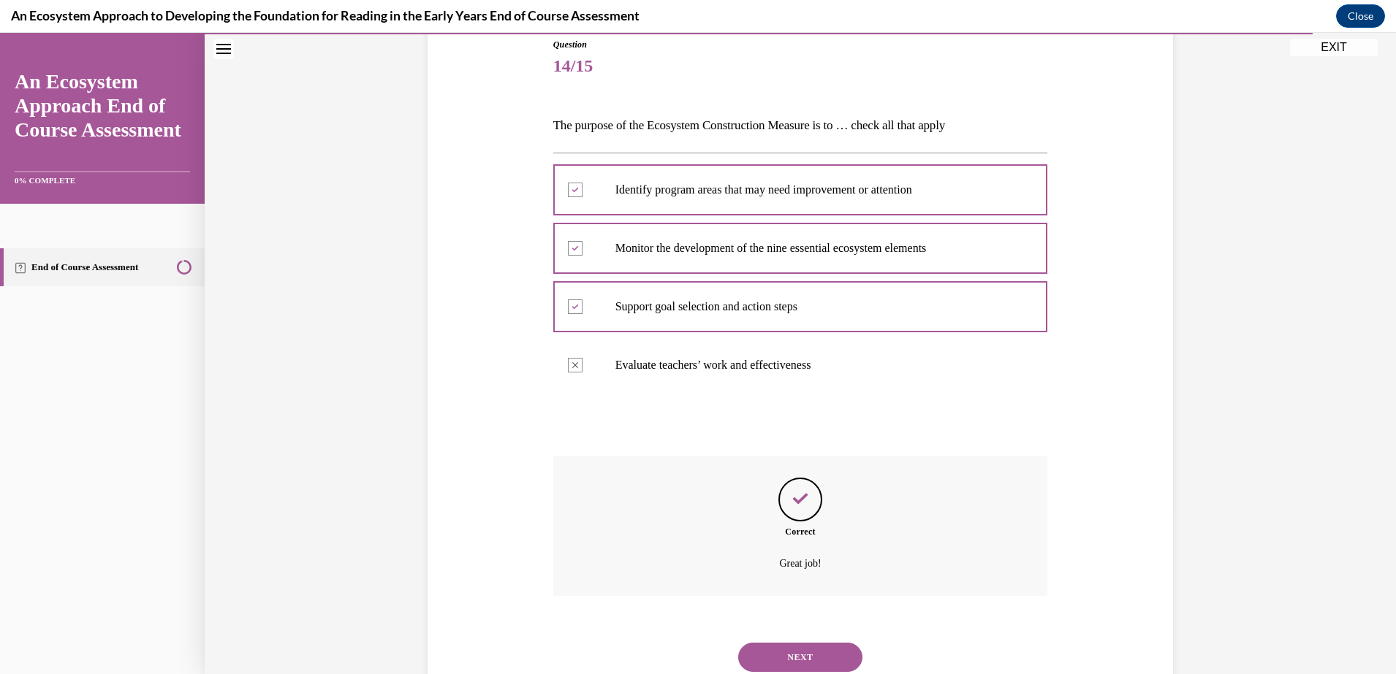
scroll to position [214, 0]
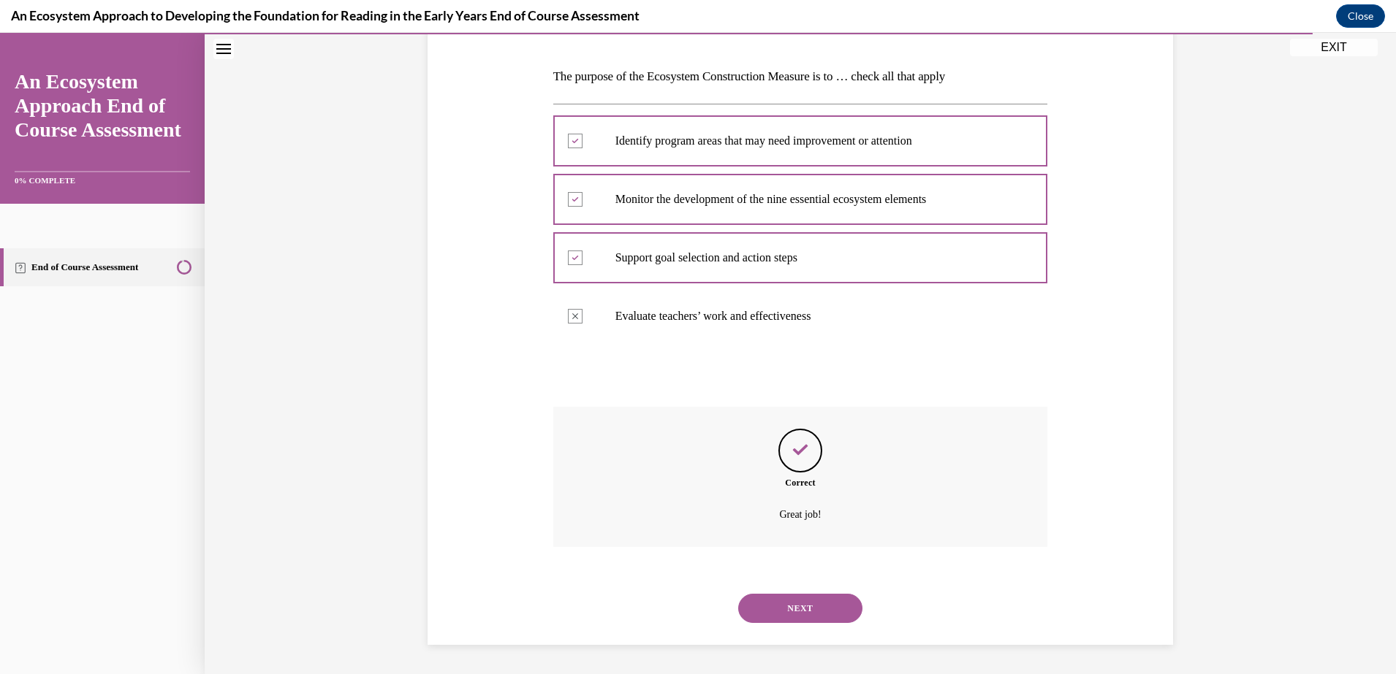
click at [819, 599] on button "NEXT" at bounding box center [800, 608] width 124 height 29
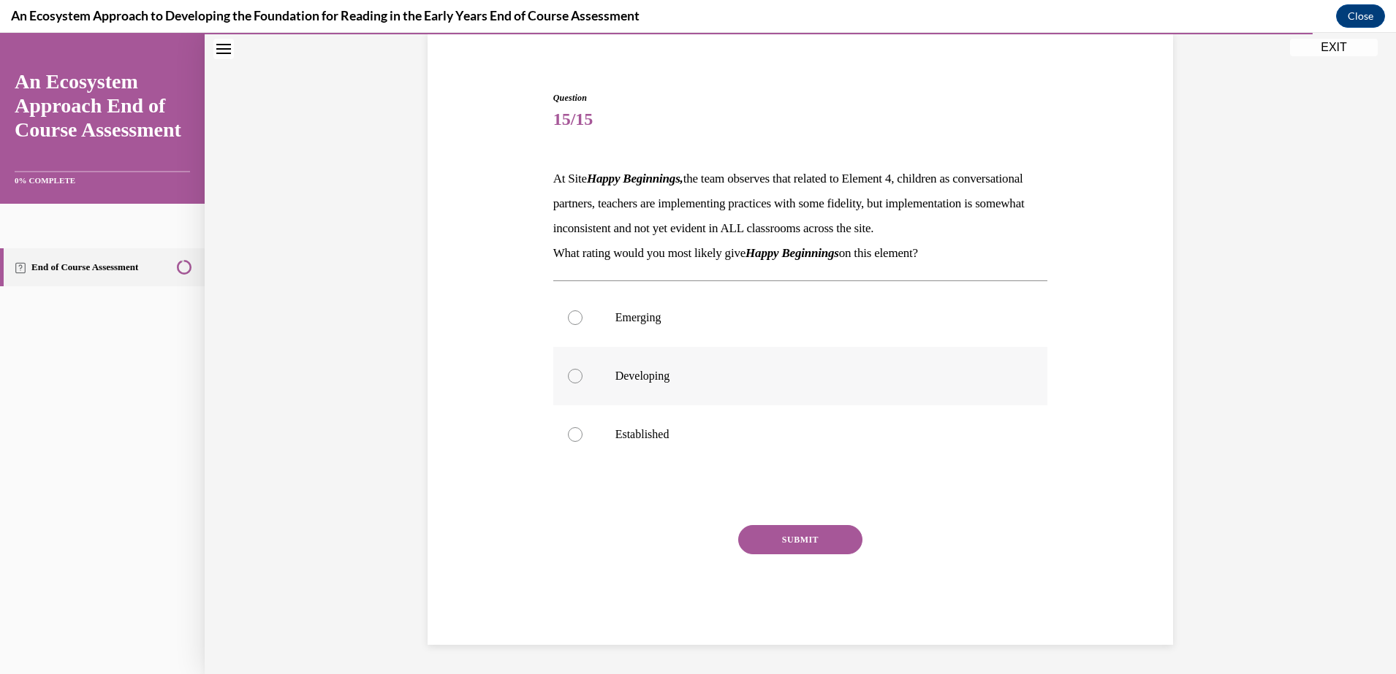
click at [685, 362] on label "Developing" at bounding box center [800, 376] width 495 height 58
click at [582, 369] on input "Developing" at bounding box center [575, 376] width 15 height 15
radio input "true"
click at [783, 545] on button "SUBMIT" at bounding box center [800, 539] width 124 height 29
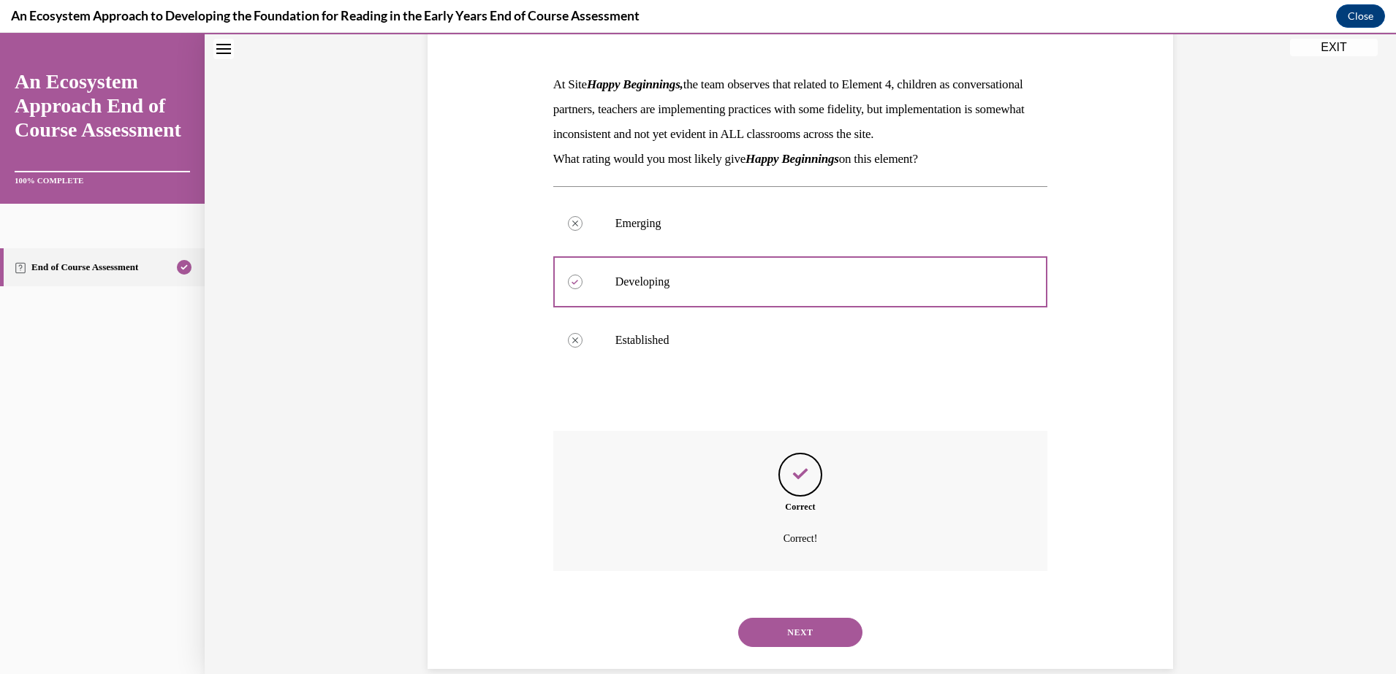
scroll to position [255, 0]
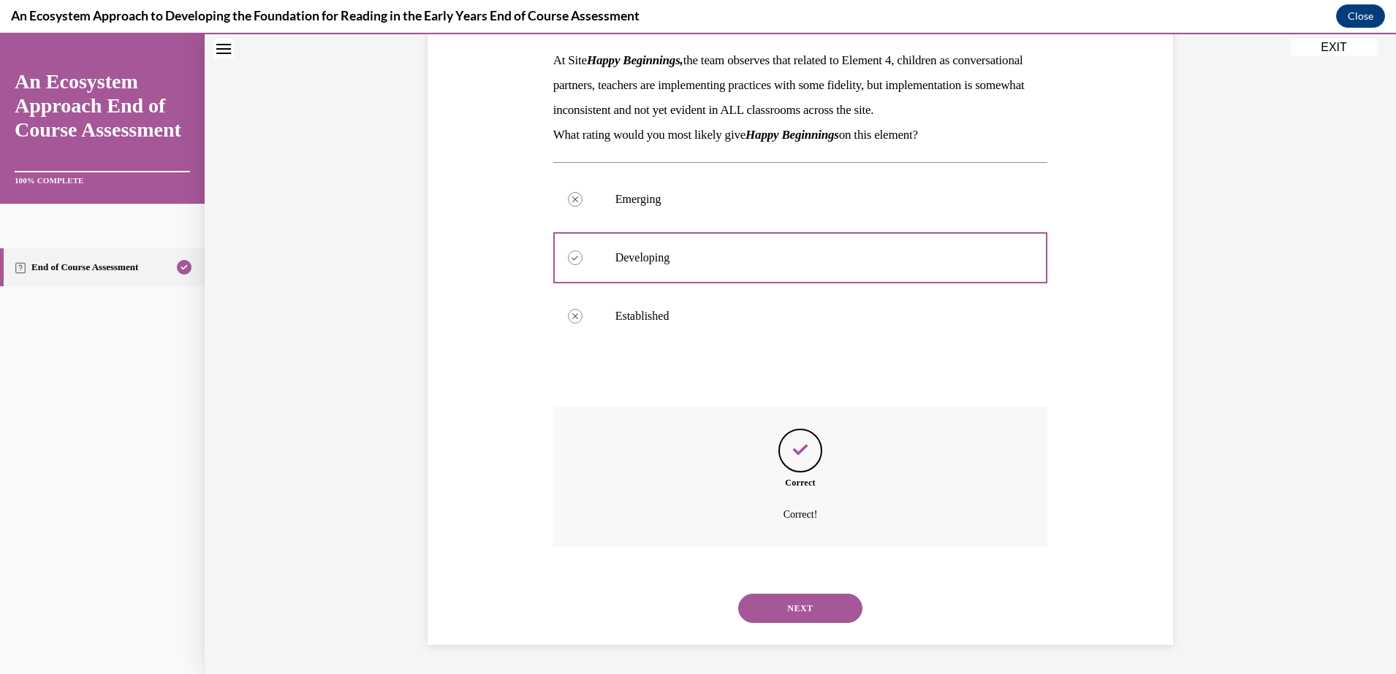
click at [796, 619] on button "NEXT" at bounding box center [800, 608] width 124 height 29
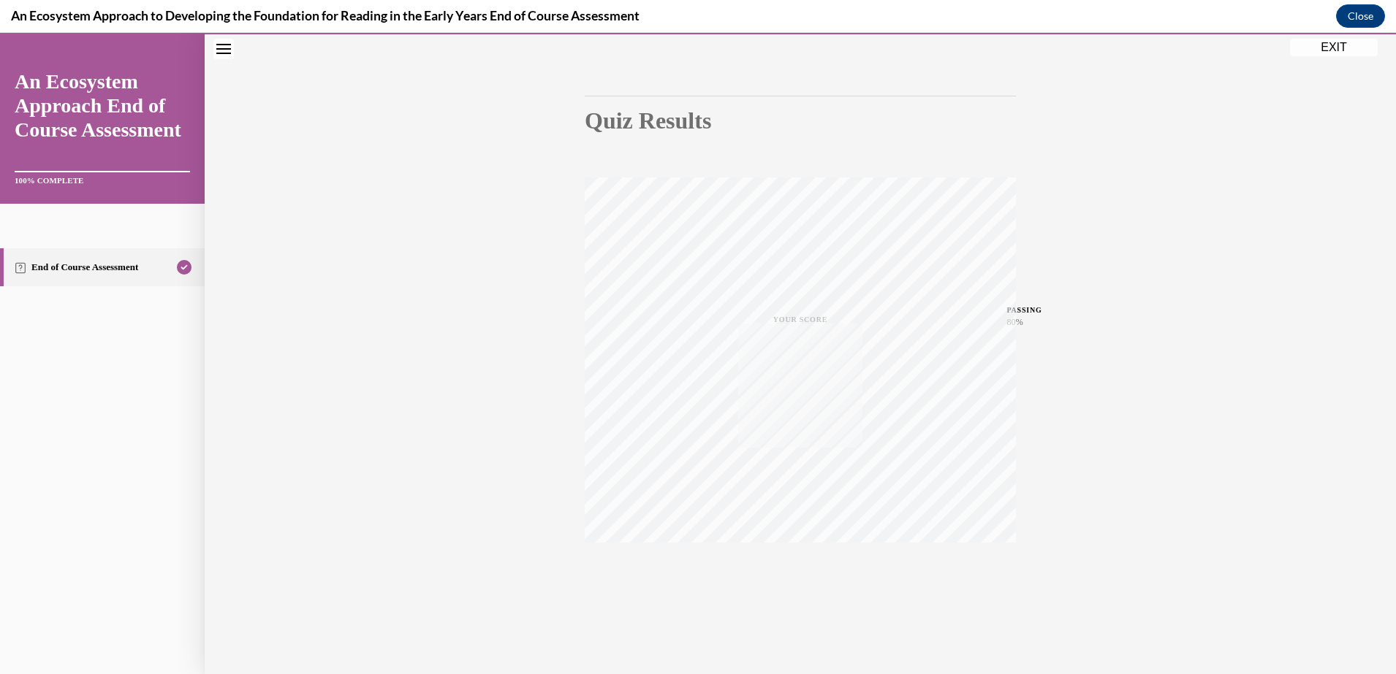
scroll to position [107, 0]
click at [1336, 56] on button "EXIT" at bounding box center [1334, 48] width 88 height 18
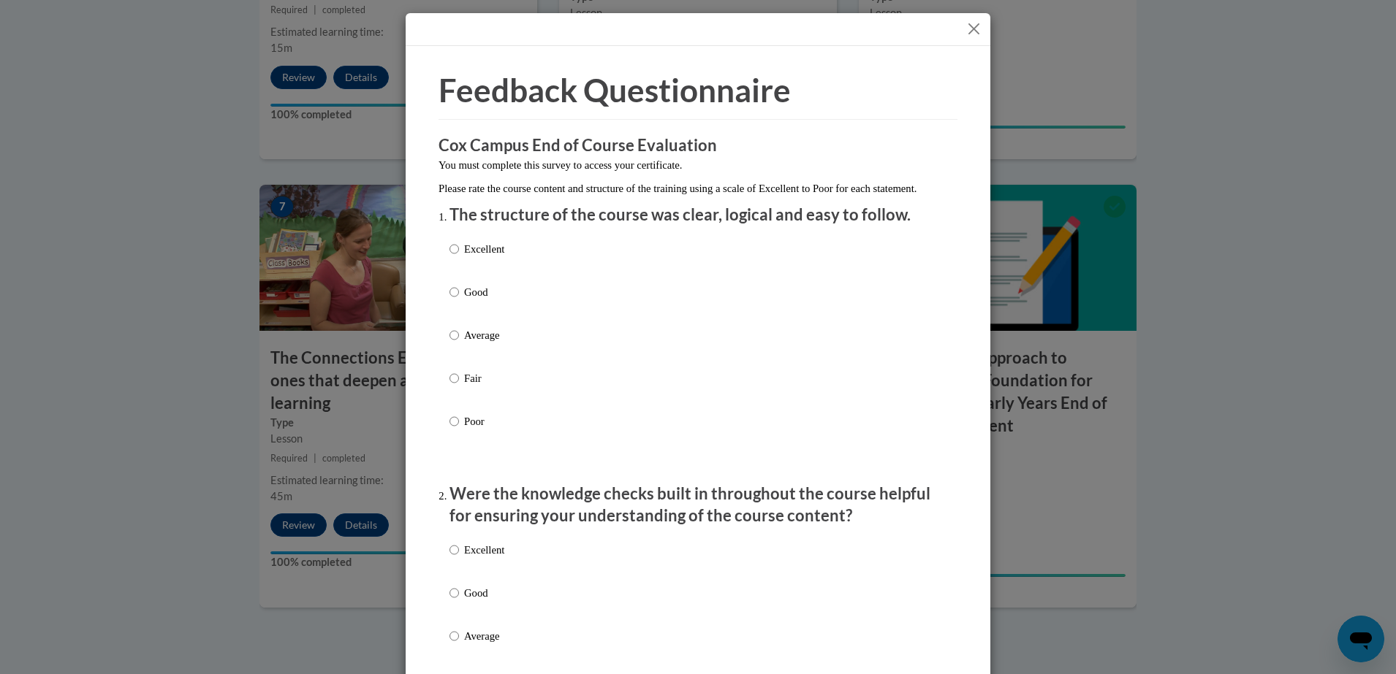
click at [454, 276] on label "Excellent" at bounding box center [476, 260] width 55 height 39
click at [454, 257] on input "Excellent" at bounding box center [453, 249] width 9 height 16
radio input "true"
click at [471, 558] on p "Excellent" at bounding box center [484, 550] width 40 height 16
click at [459, 558] on input "Excellent" at bounding box center [453, 550] width 9 height 16
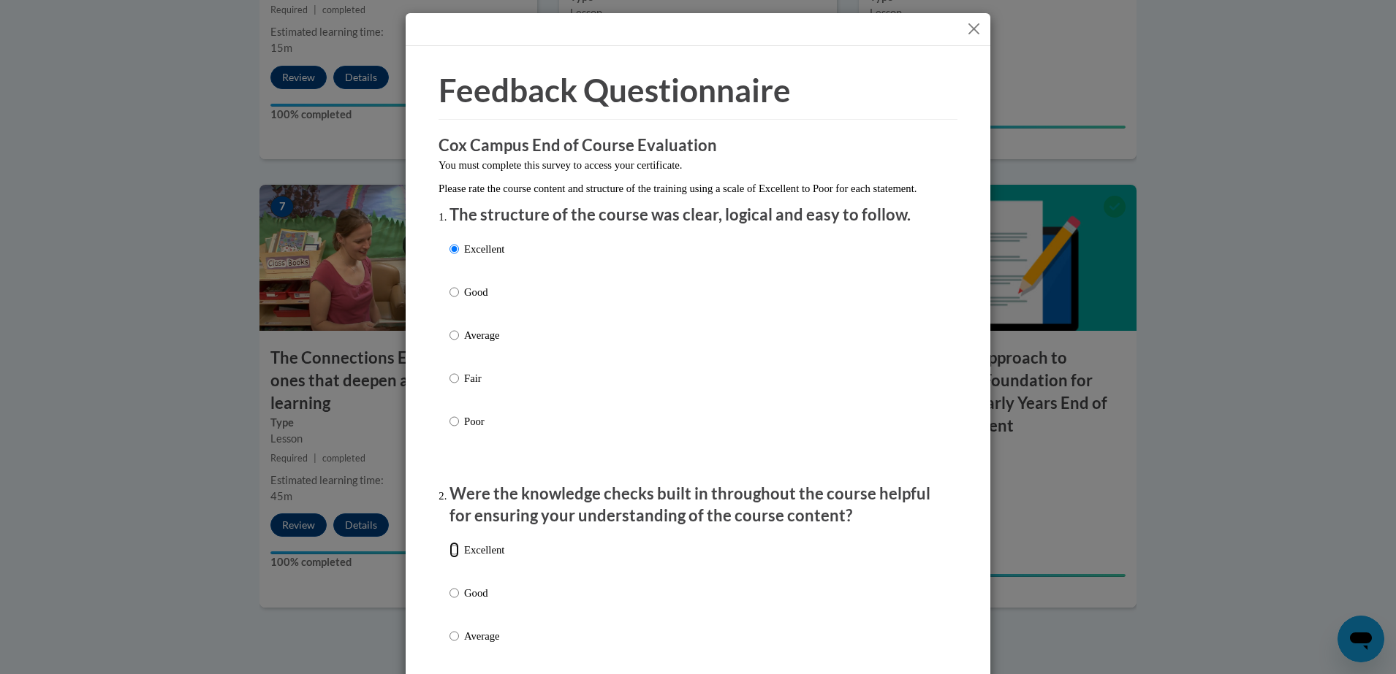
radio input "true"
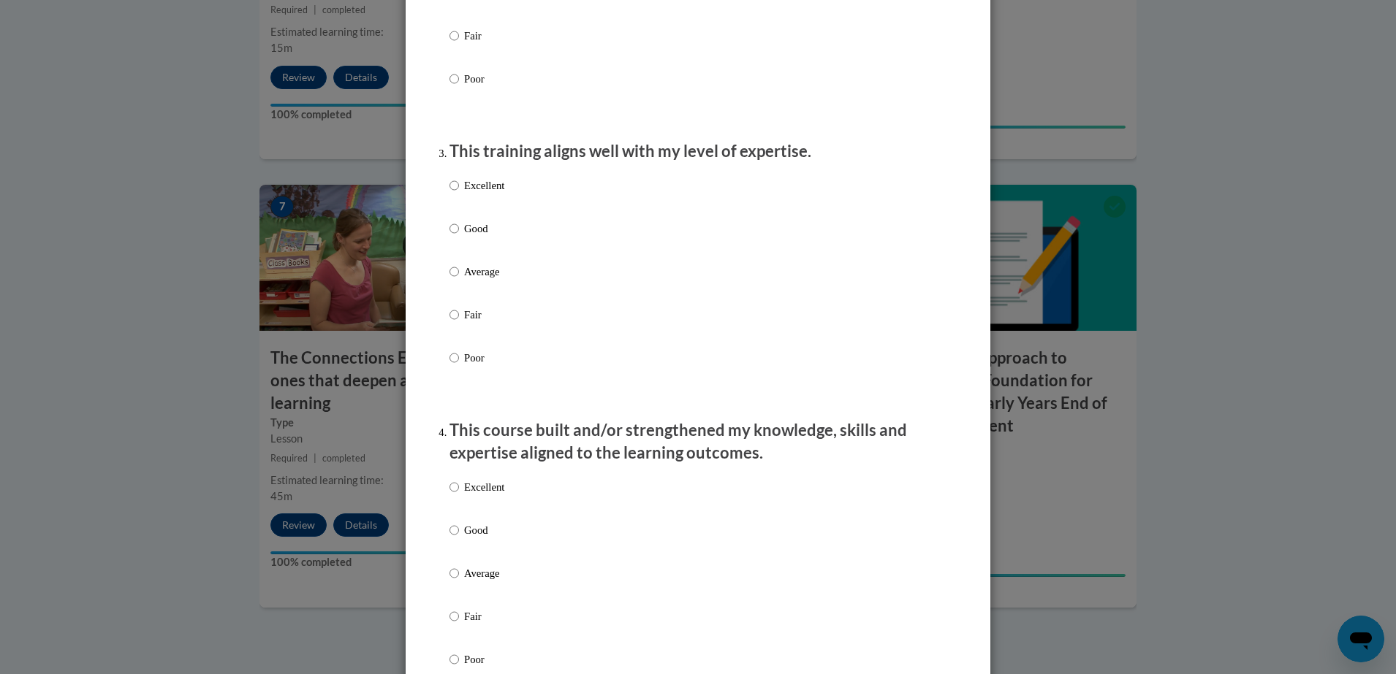
scroll to position [696, 0]
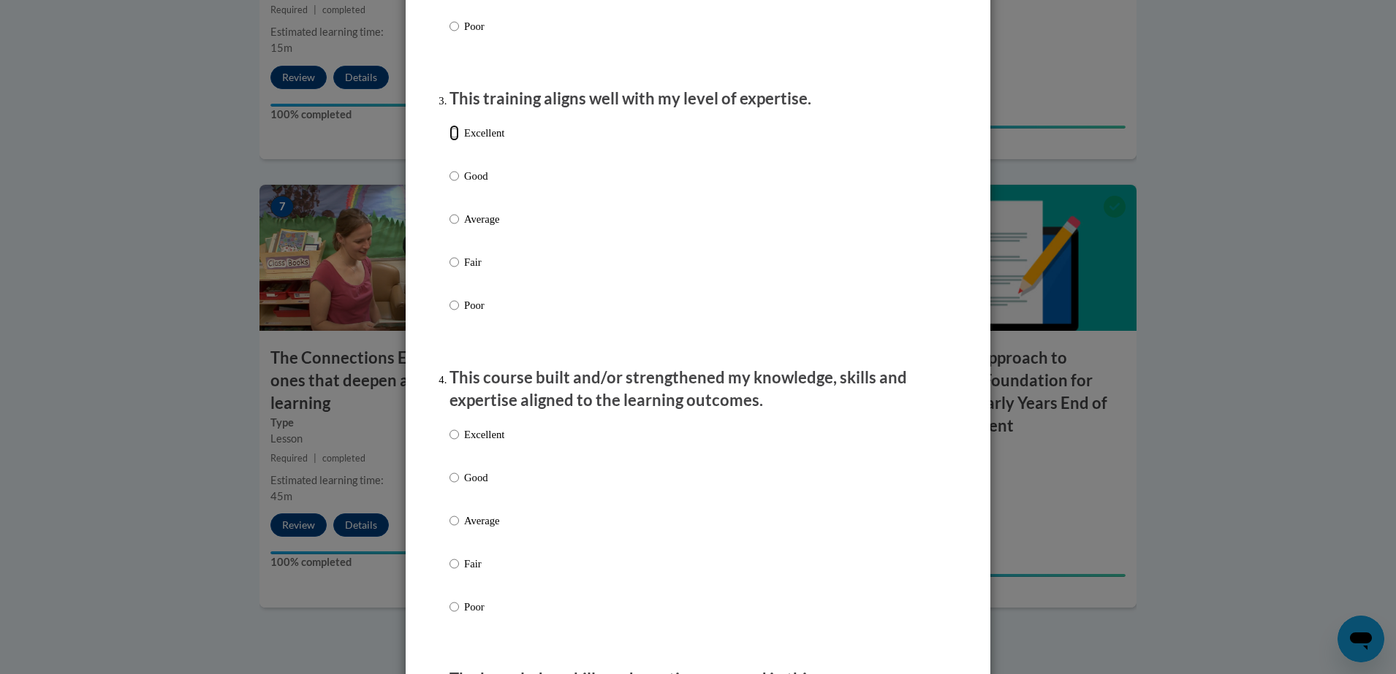
click at [449, 141] on input "Excellent" at bounding box center [453, 133] width 9 height 16
radio input "true"
click at [476, 443] on p "Excellent" at bounding box center [484, 435] width 40 height 16
click at [459, 443] on input "Excellent" at bounding box center [453, 435] width 9 height 16
radio input "true"
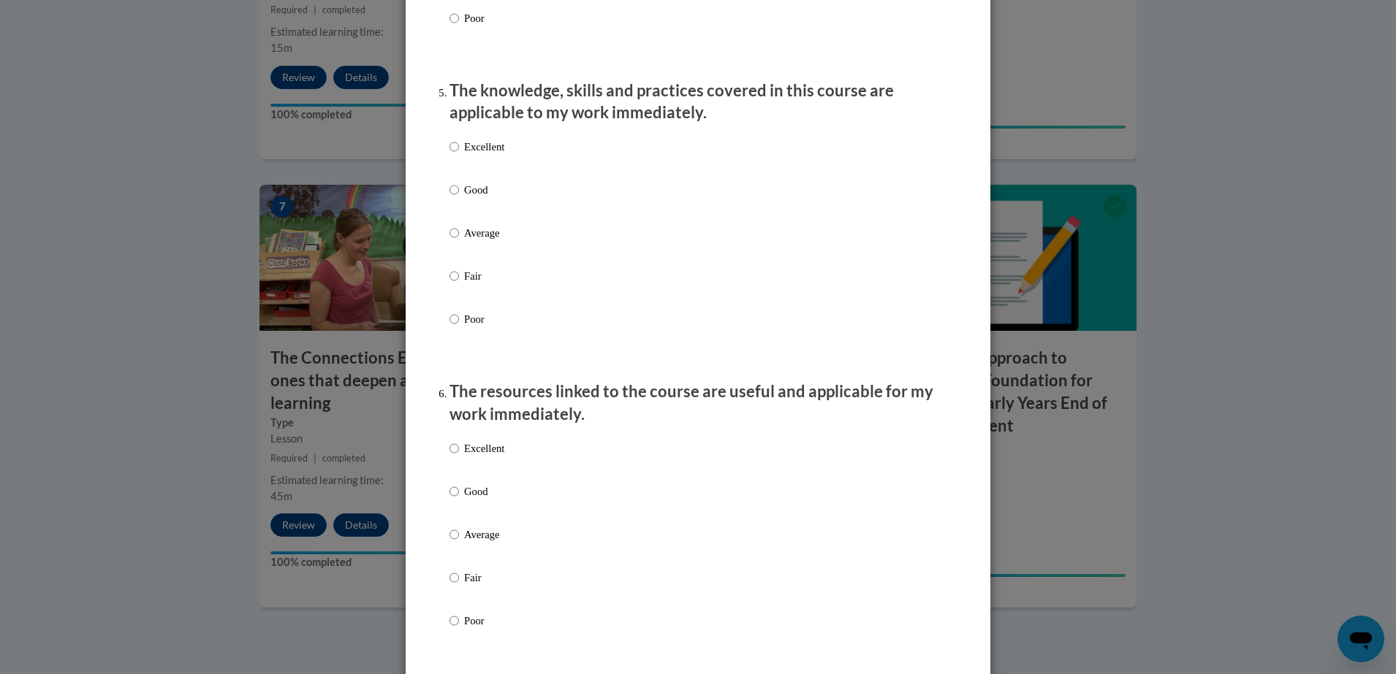
scroll to position [1429, 0]
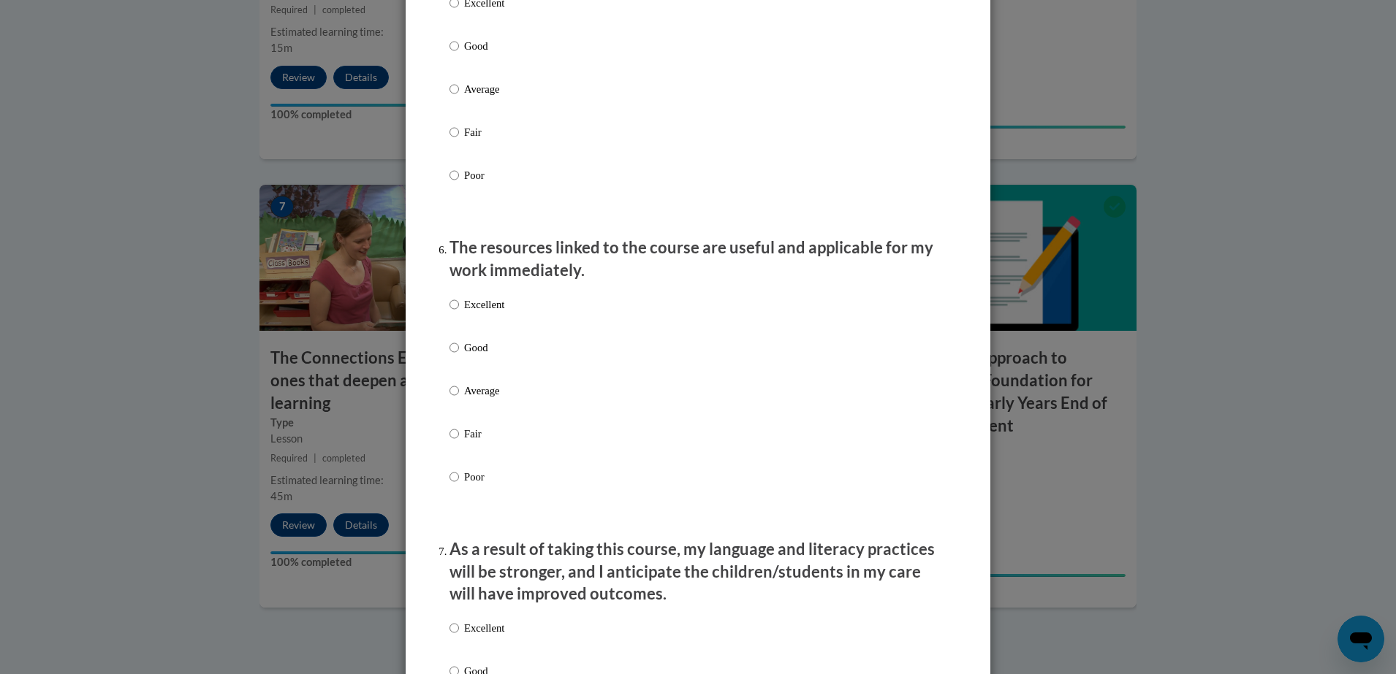
click at [471, 11] on p "Excellent" at bounding box center [484, 3] width 40 height 16
click at [459, 11] on input "Excellent" at bounding box center [453, 3] width 9 height 16
radio input "true"
click at [461, 325] on label "Excellent" at bounding box center [476, 316] width 55 height 39
click at [459, 313] on input "Excellent" at bounding box center [453, 305] width 9 height 16
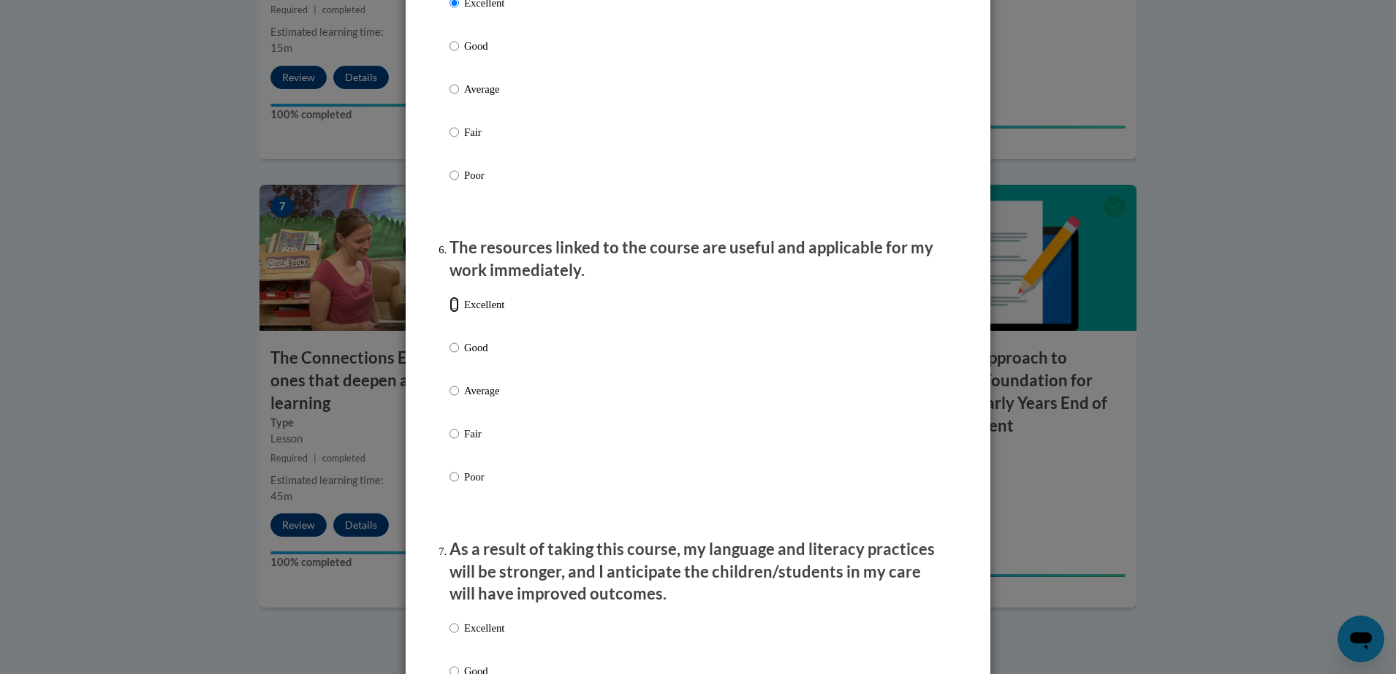
radio input "true"
click at [481, 636] on p "Excellent" at bounding box center [484, 628] width 40 height 16
click at [459, 636] on input "Excellent" at bounding box center [453, 628] width 9 height 16
radio input "true"
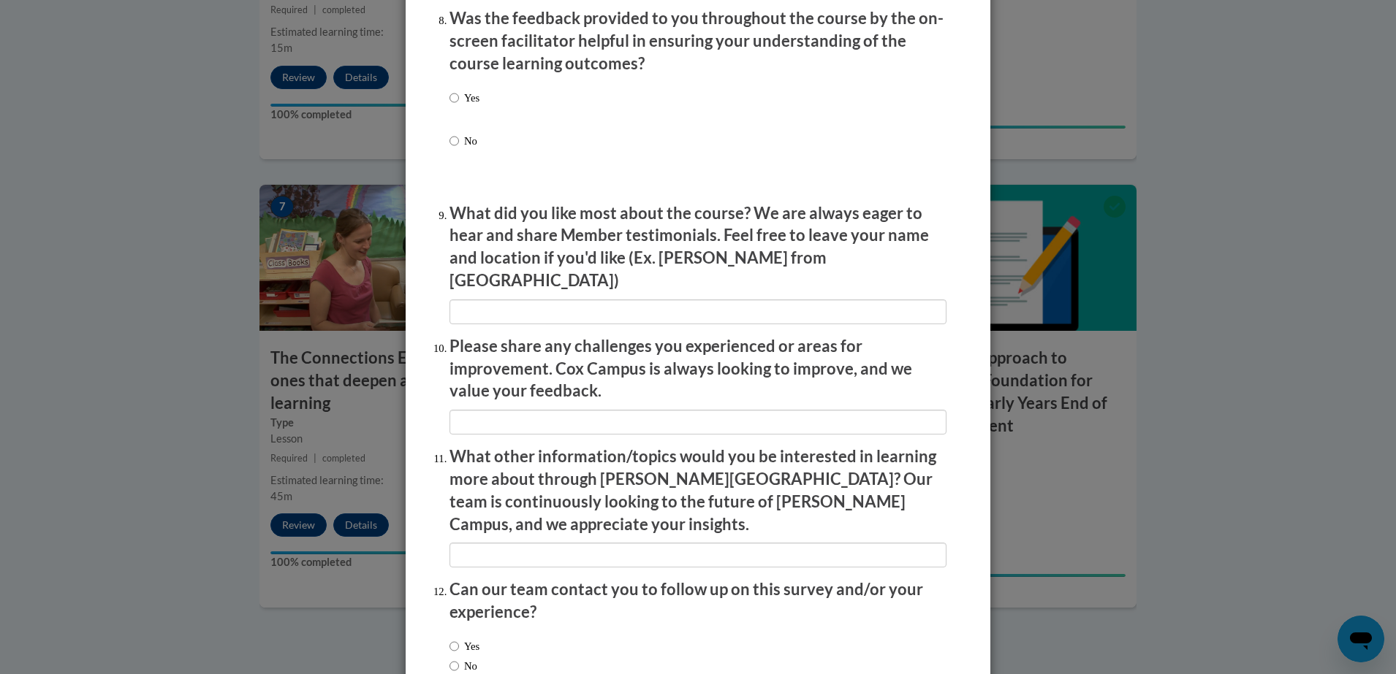
scroll to position [2313, 0]
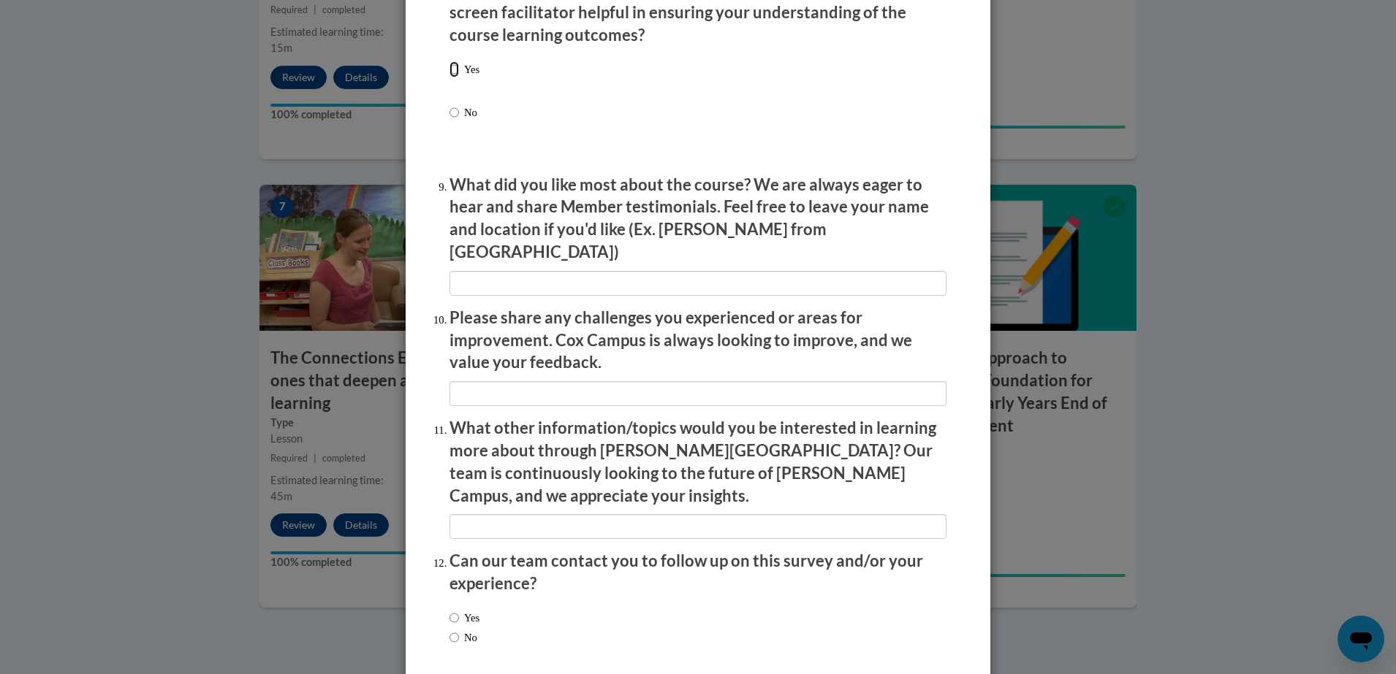
click at [449, 74] on input "Yes" at bounding box center [453, 69] width 9 height 16
radio input "true"
click at [450, 77] on input "Yes" at bounding box center [453, 69] width 9 height 16
click at [450, 630] on input "No" at bounding box center [453, 638] width 9 height 16
radio input "true"
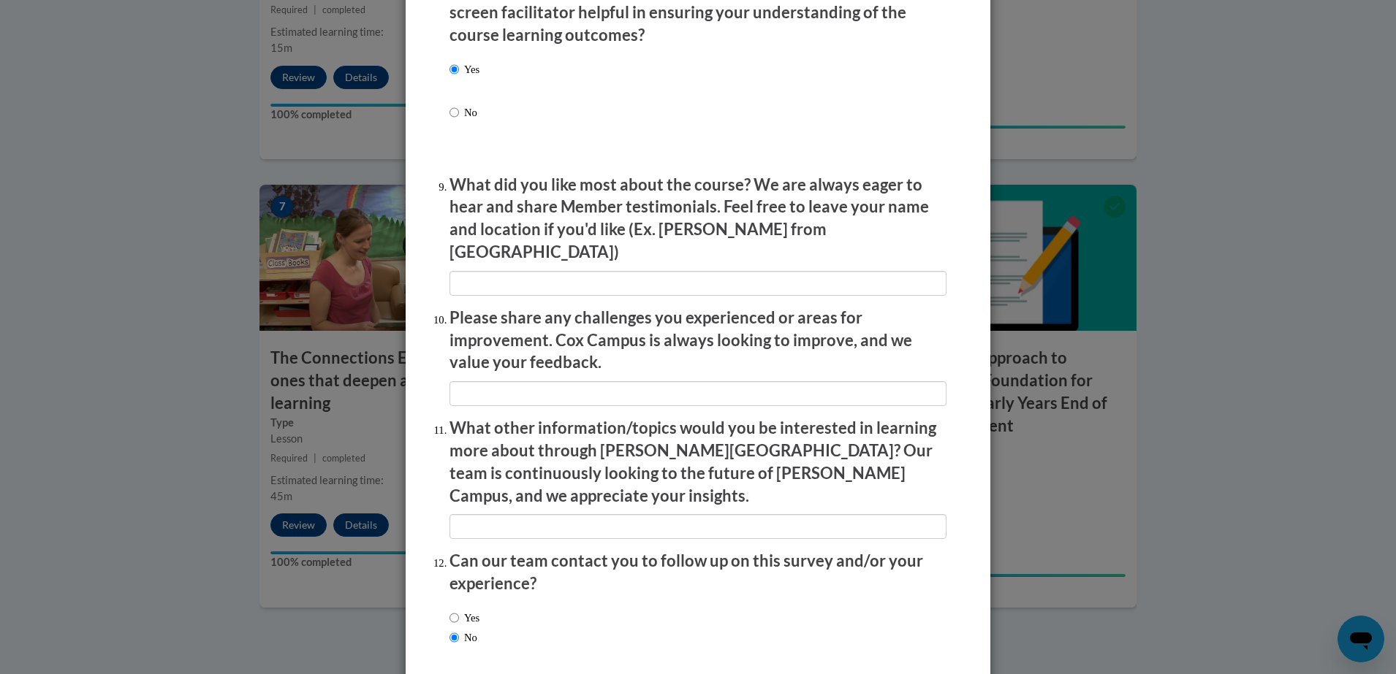
scroll to position [2362, 0]
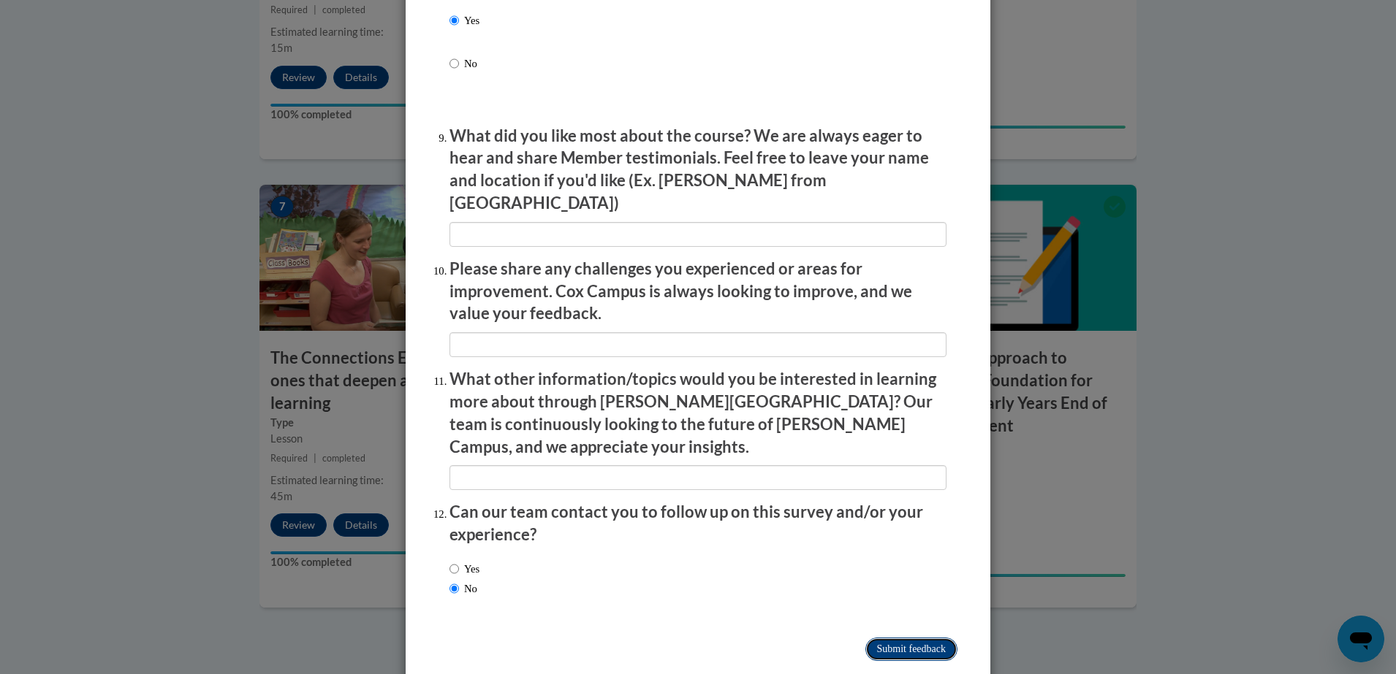
click at [903, 638] on input "Submit feedback" at bounding box center [911, 649] width 92 height 23
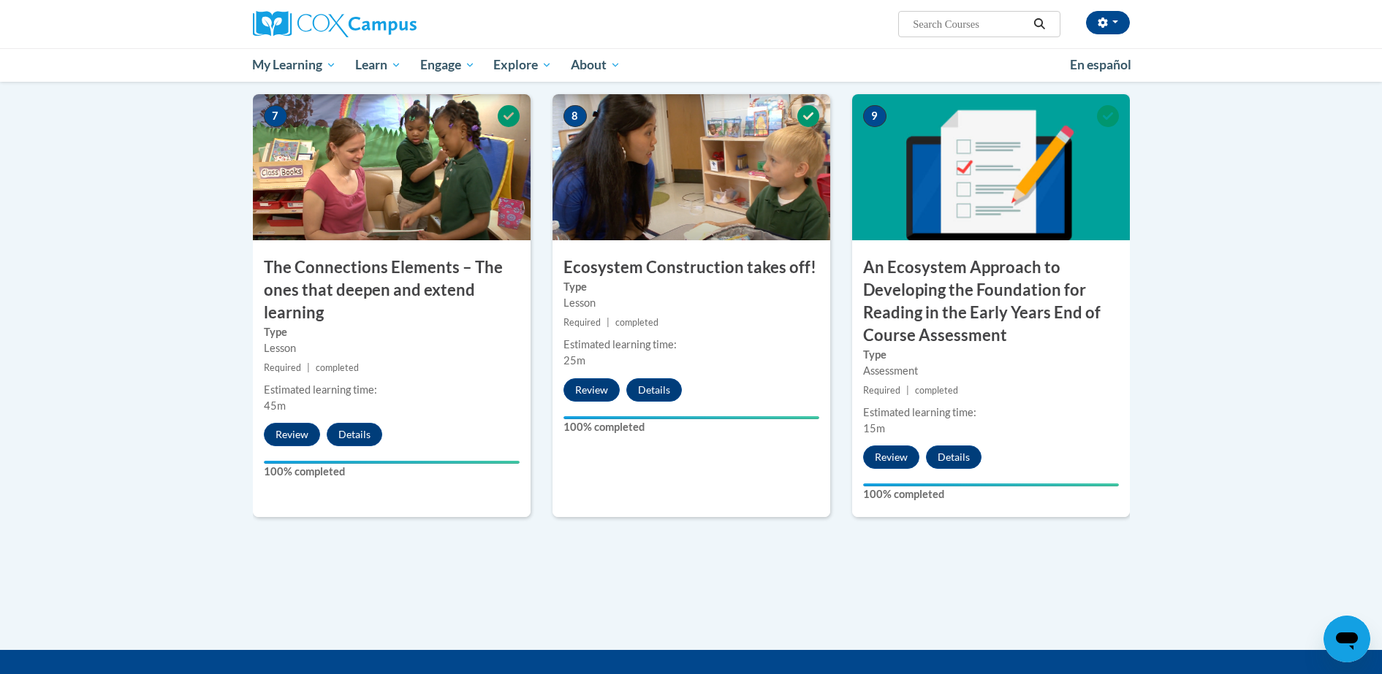
scroll to position [1370, 0]
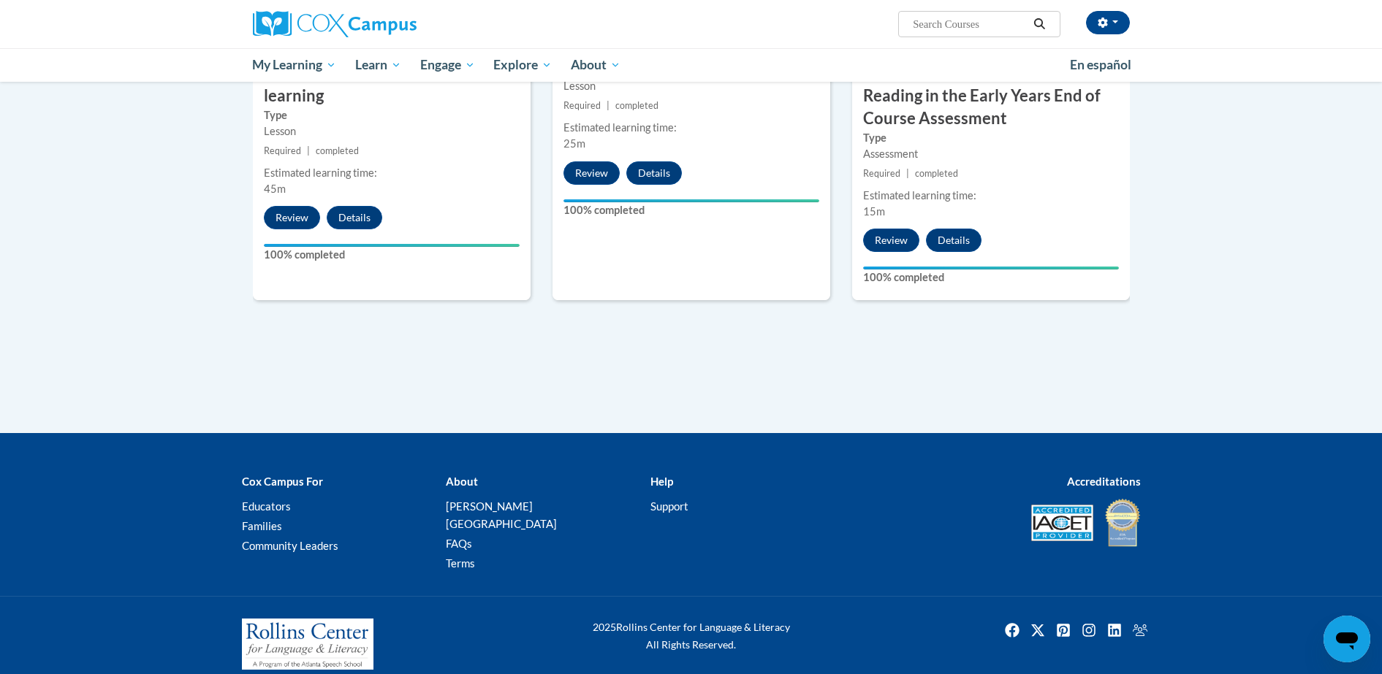
click at [1373, 498] on div "Cox Campus For Educators Families Community Leaders About Cox Campus FAQs Terms…" at bounding box center [691, 523] width 1382 height 145
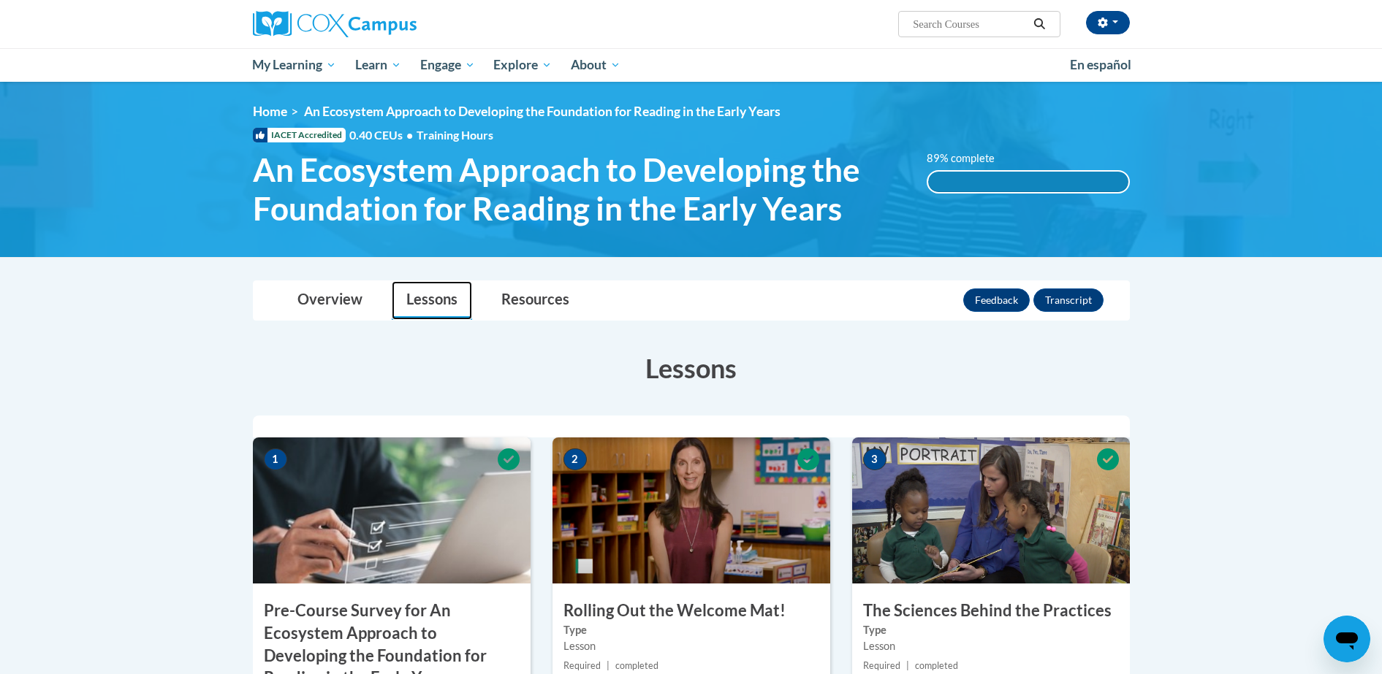
click at [422, 306] on link "Lessons" at bounding box center [432, 300] width 80 height 39
click at [433, 297] on link "Lessons" at bounding box center [432, 300] width 80 height 39
click at [503, 310] on link "Resources" at bounding box center [535, 300] width 97 height 39
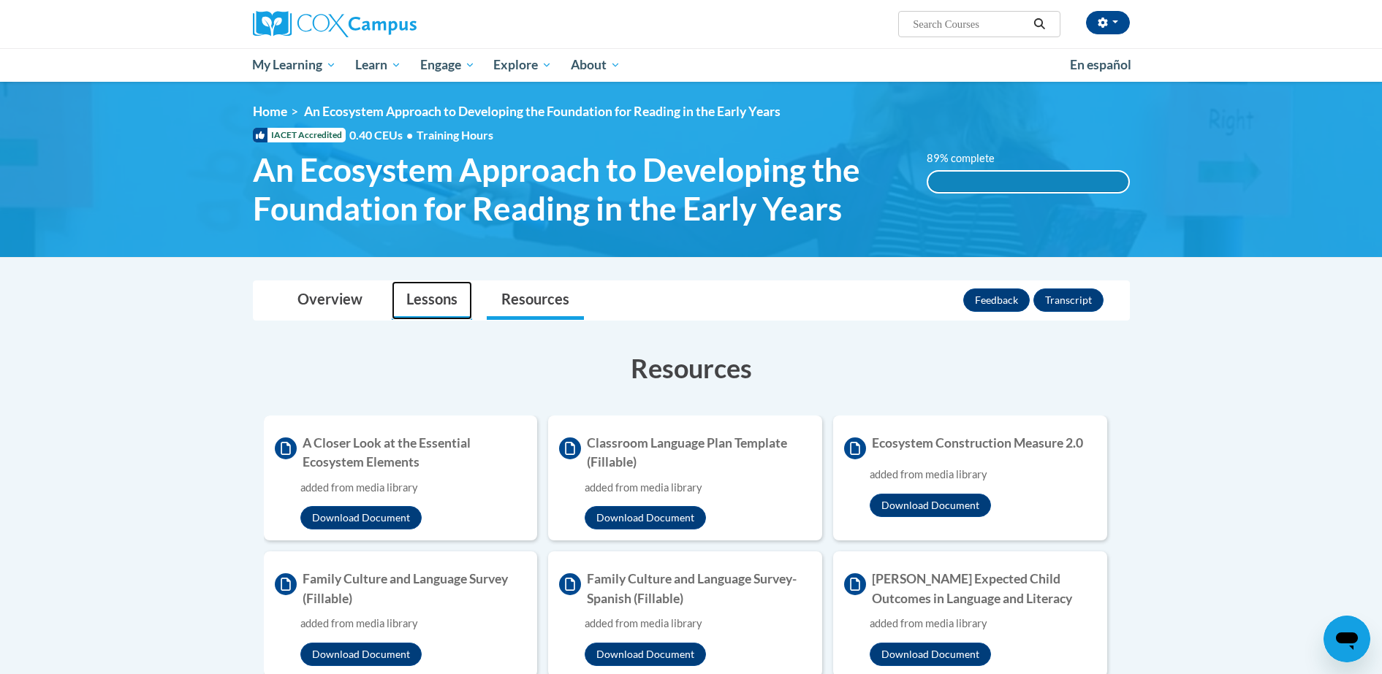
click at [403, 300] on link "Lessons" at bounding box center [432, 300] width 80 height 39
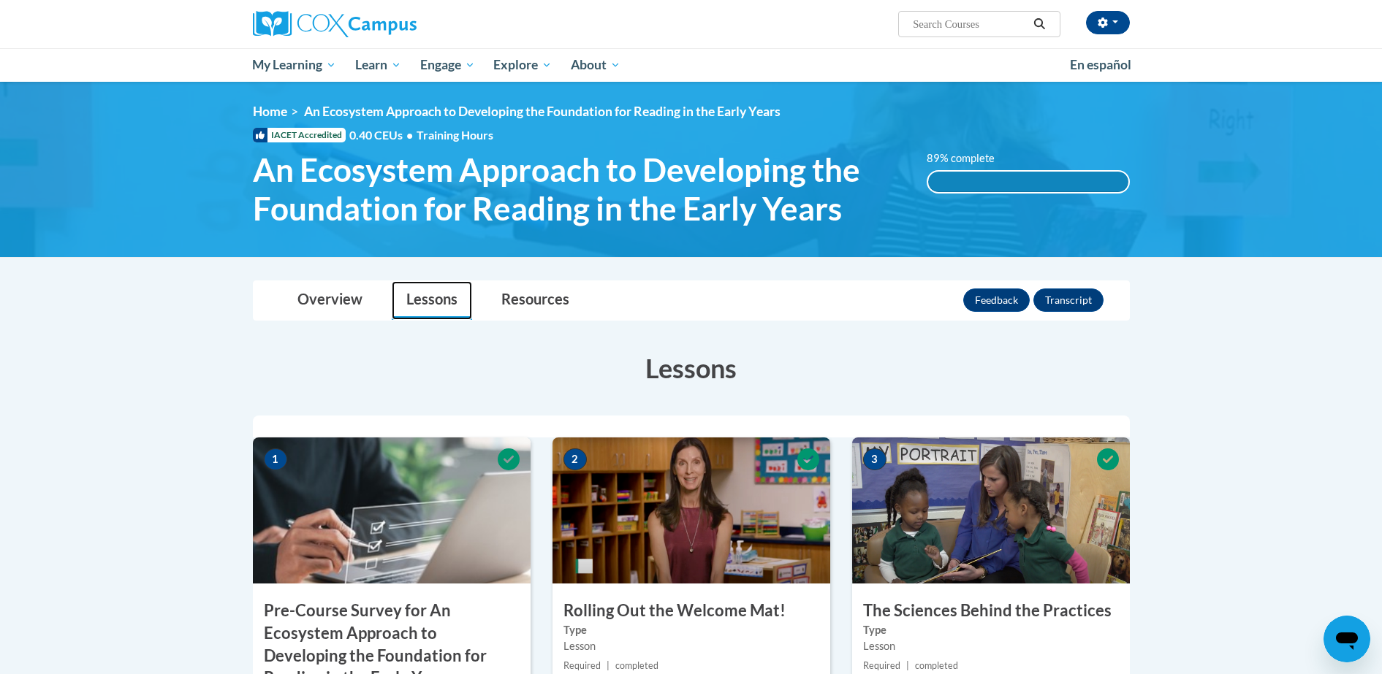
click at [403, 300] on link "Lessons" at bounding box center [432, 300] width 80 height 39
click at [343, 300] on link "Overview" at bounding box center [330, 300] width 94 height 39
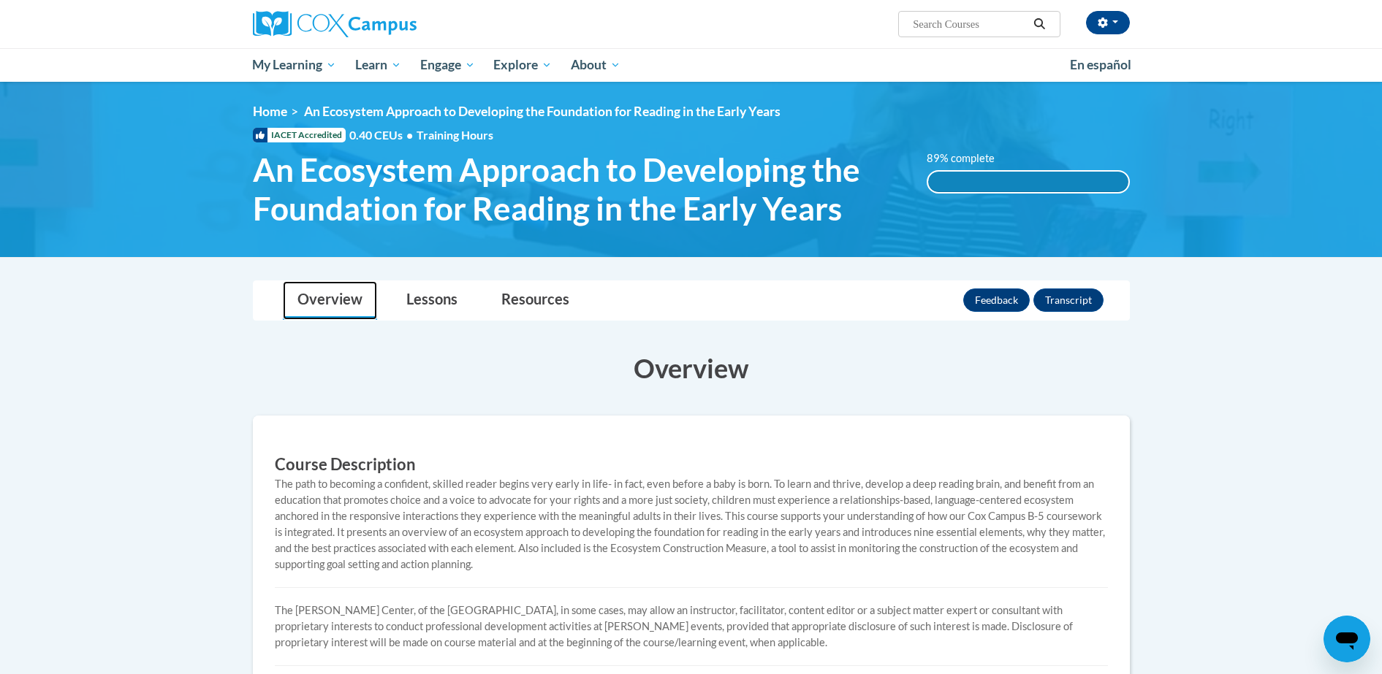
click at [343, 300] on link "Overview" at bounding box center [330, 300] width 94 height 39
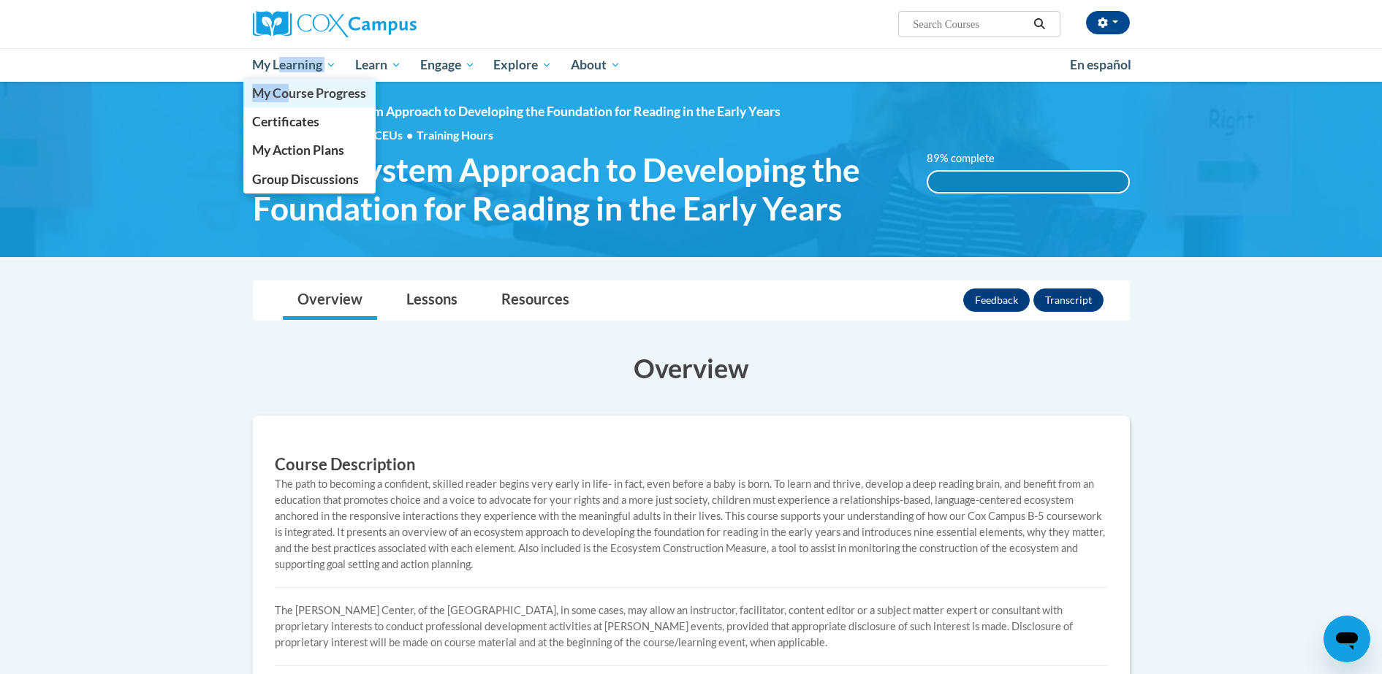
click at [290, 80] on li "My Learning My Learning My Course Progress Certificates My Action Plans Group D…" at bounding box center [294, 65] width 103 height 34
drag, startPoint x: 290, startPoint y: 80, endPoint x: 269, endPoint y: 71, distance: 22.9
click at [269, 71] on span "My Learning" at bounding box center [294, 65] width 84 height 18
click at [288, 118] on span "Certificates" at bounding box center [285, 121] width 67 height 15
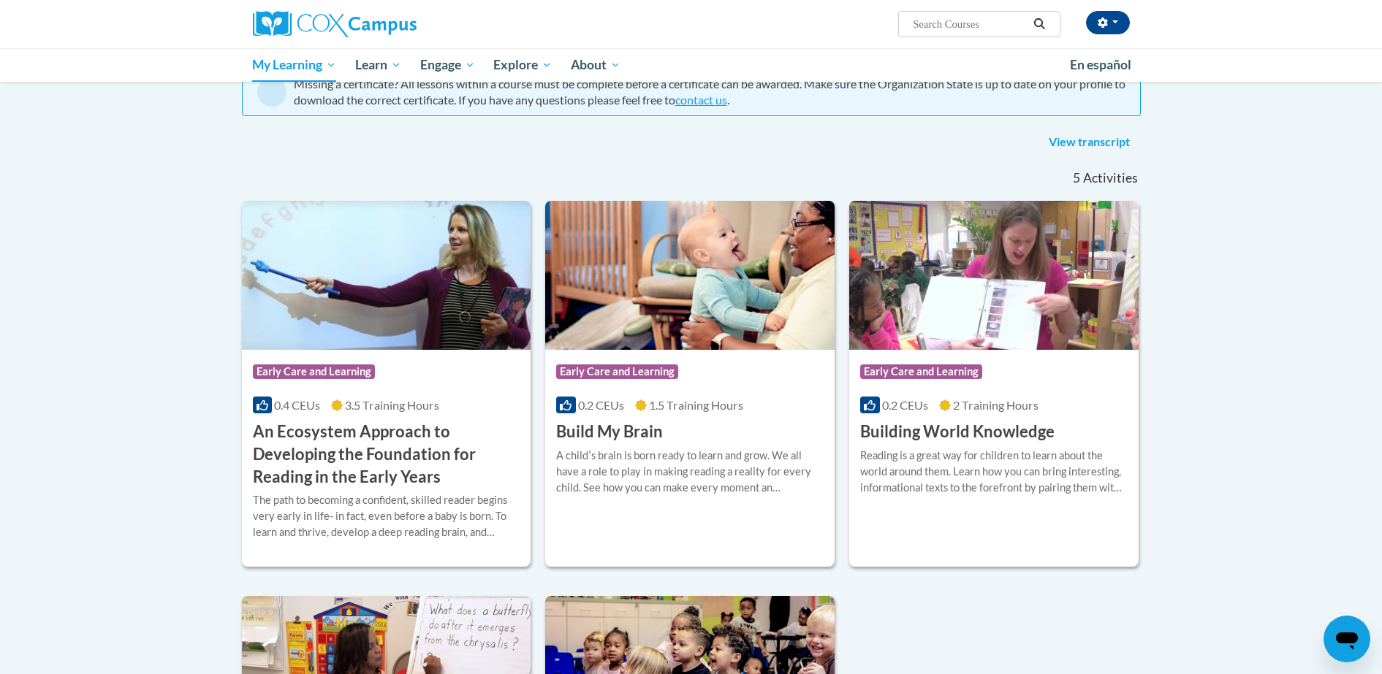
scroll to position [112, 0]
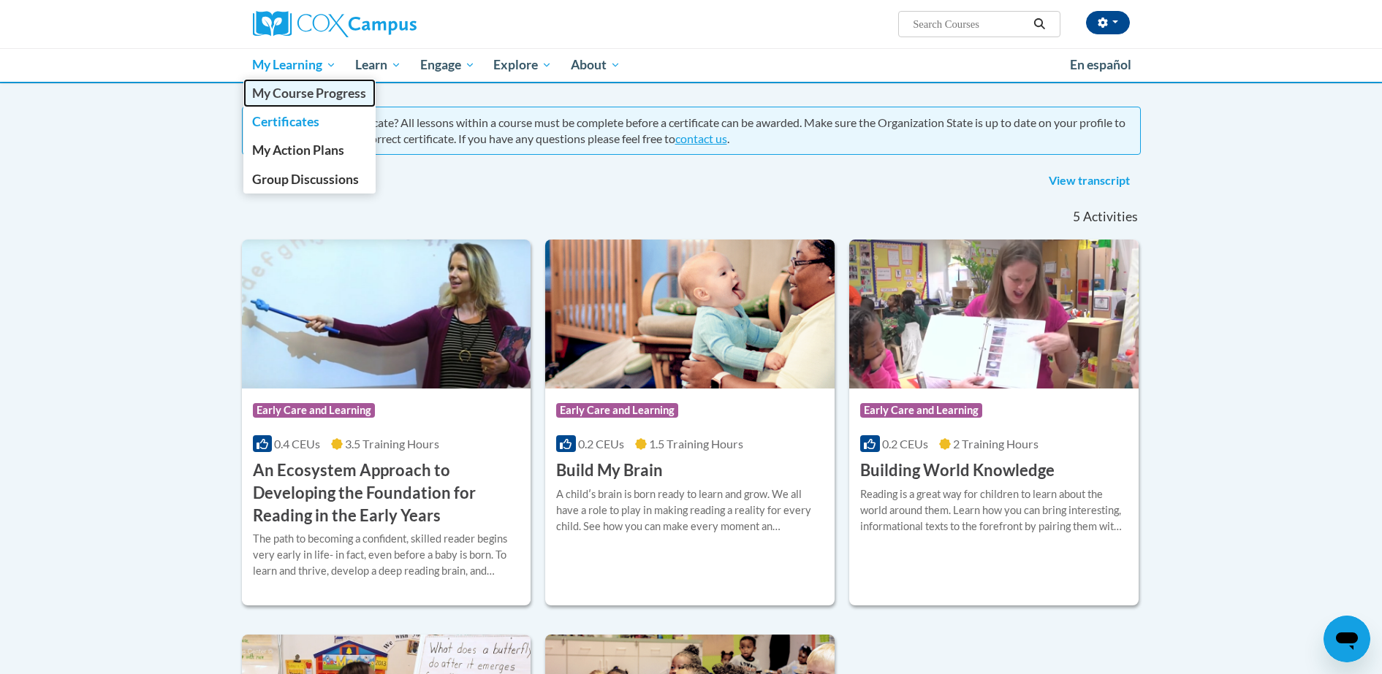
click at [302, 90] on span "My Course Progress" at bounding box center [309, 92] width 114 height 15
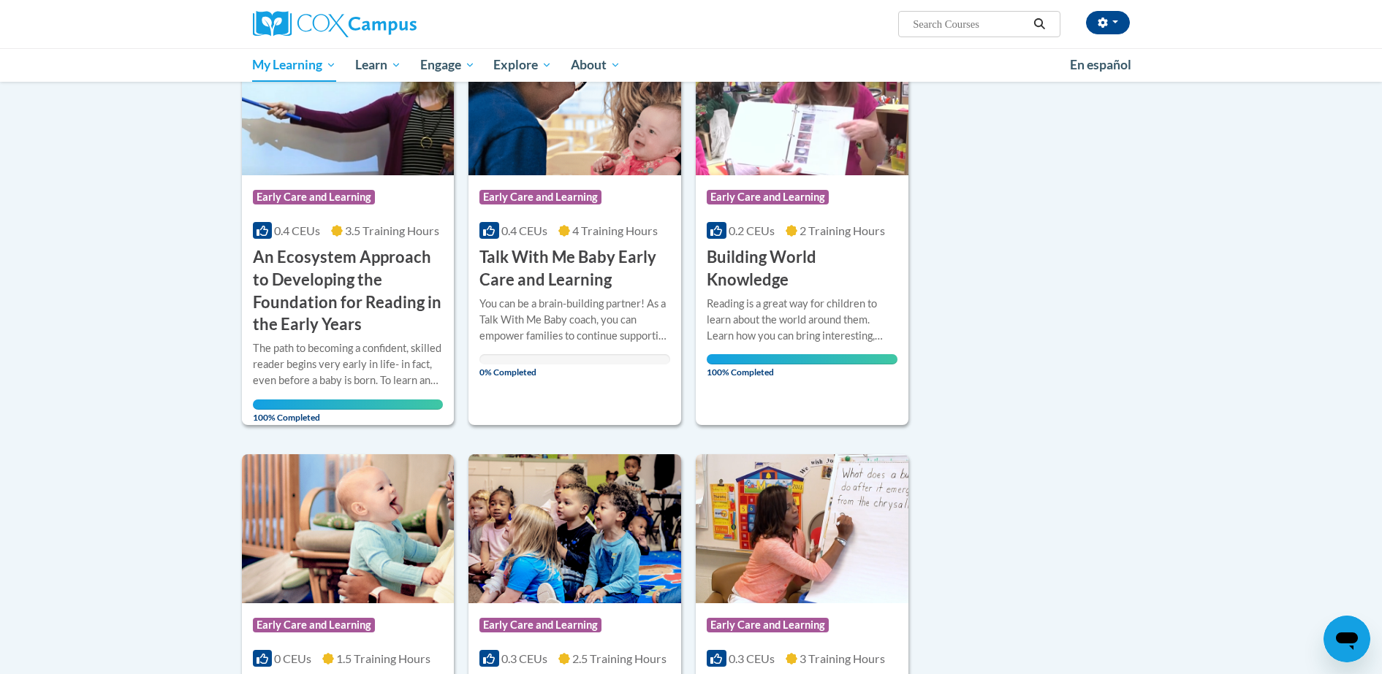
scroll to position [233, 0]
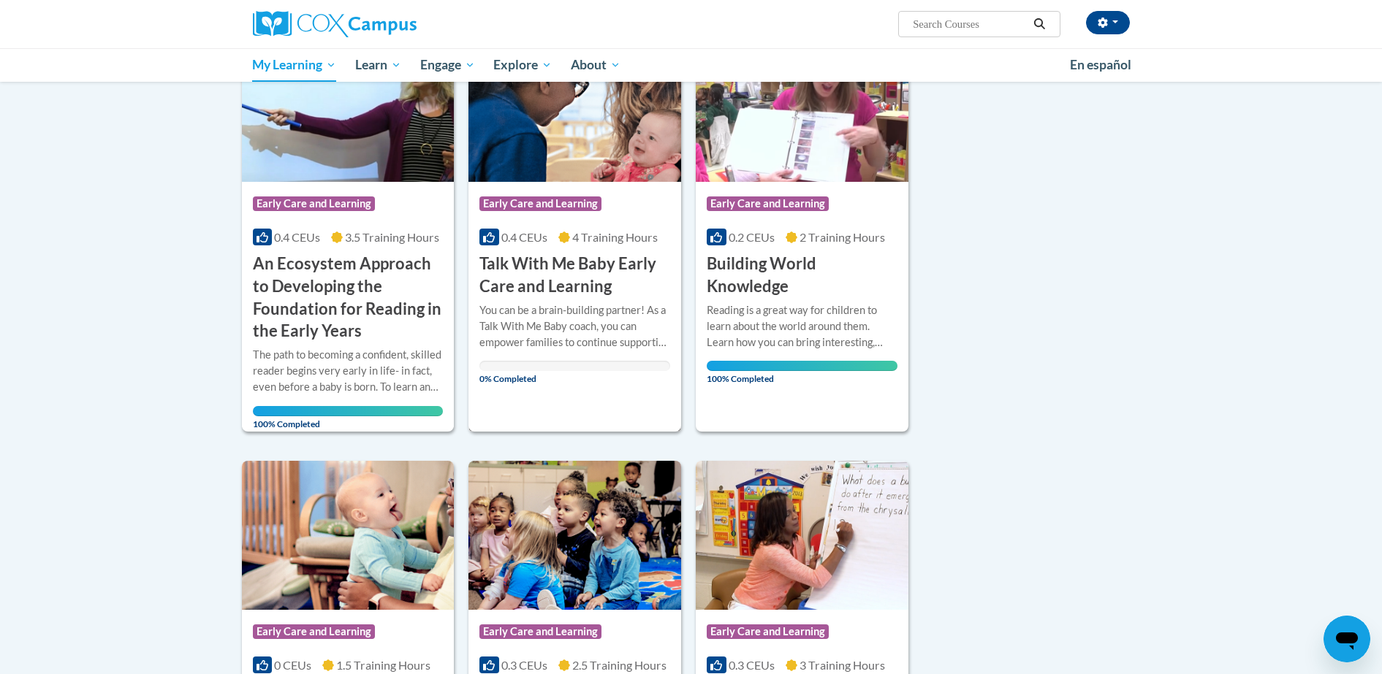
click at [532, 296] on h3 "Talk With Me Baby Early Care and Learning" at bounding box center [574, 275] width 191 height 45
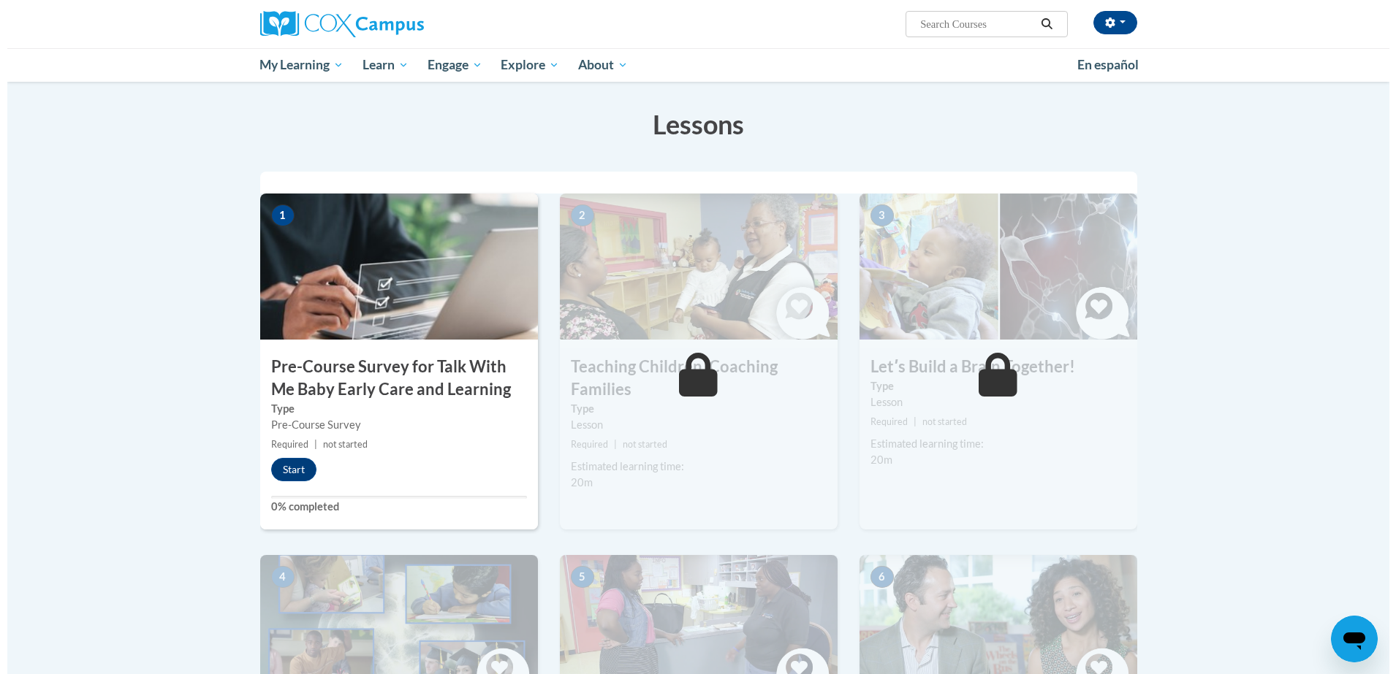
scroll to position [249, 0]
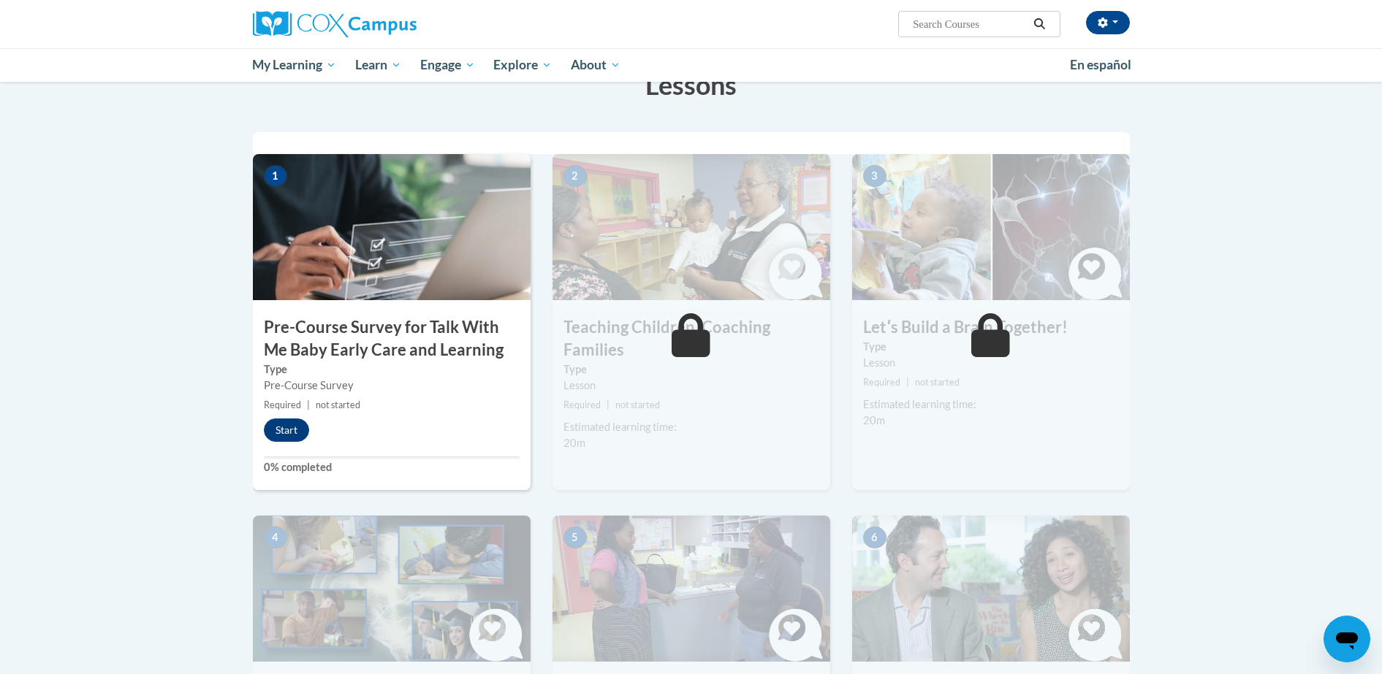
click at [290, 444] on div "1 Pre-Course Survey for Talk With Me Baby Early Care and Learning Type Pre-Cour…" at bounding box center [392, 322] width 278 height 336
click at [281, 435] on button "Start" at bounding box center [286, 430] width 45 height 23
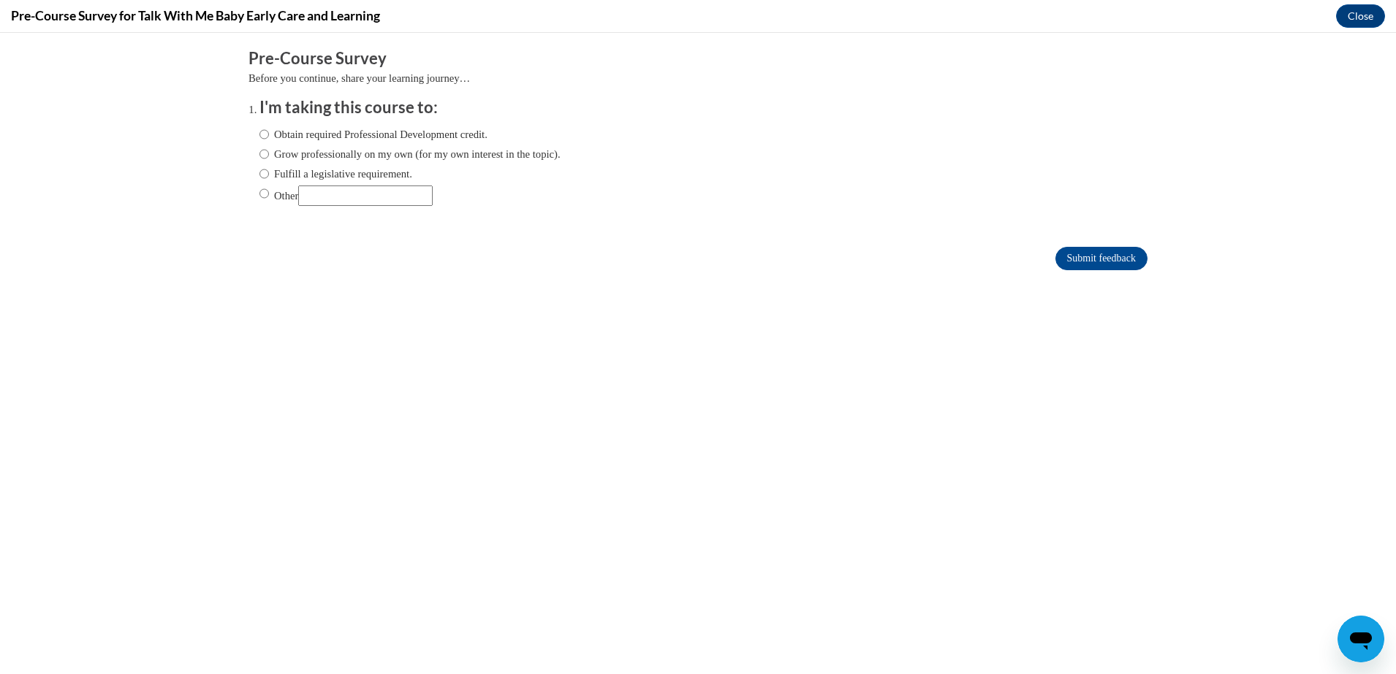
scroll to position [0, 0]
click at [324, 134] on label "Obtain required Professional Development credit." at bounding box center [373, 134] width 228 height 16
click at [269, 134] on input "Obtain required Professional Development credit." at bounding box center [263, 134] width 9 height 16
radio input "true"
click at [346, 200] on input "Other" at bounding box center [365, 196] width 134 height 20
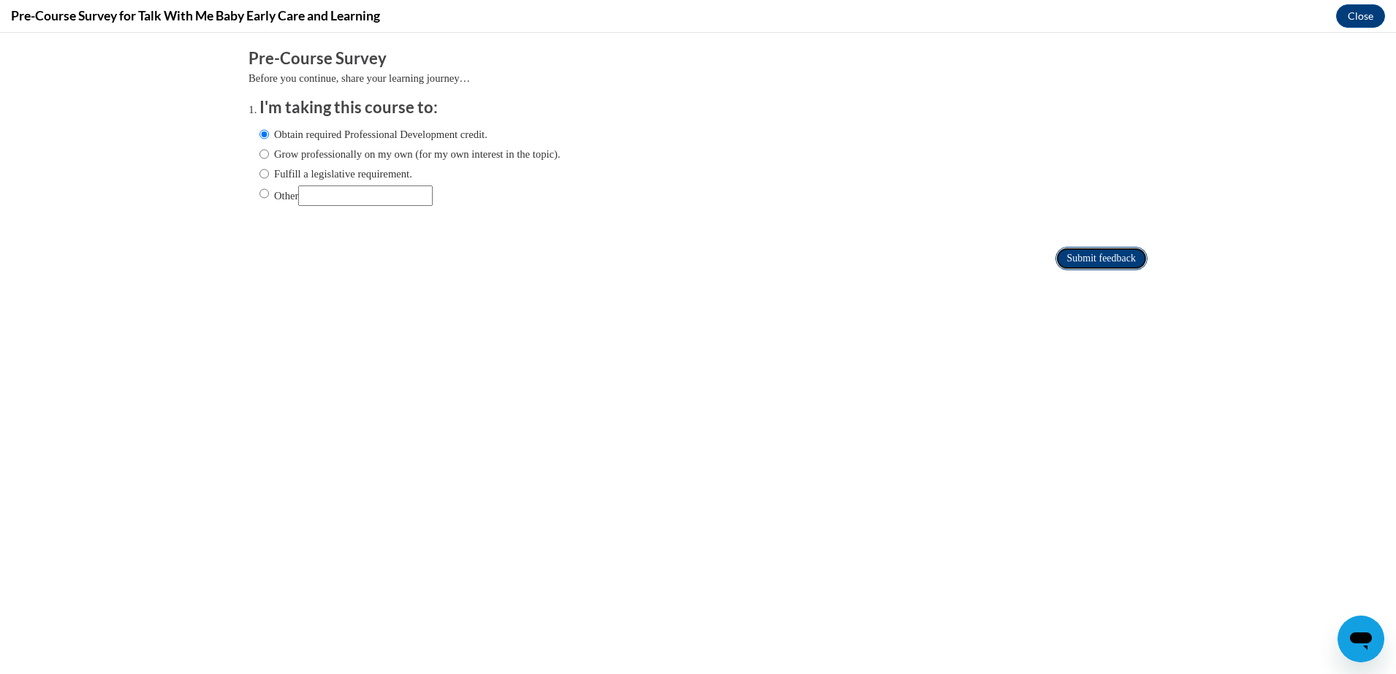
click at [1114, 256] on input "Submit feedback" at bounding box center [1101, 258] width 92 height 23
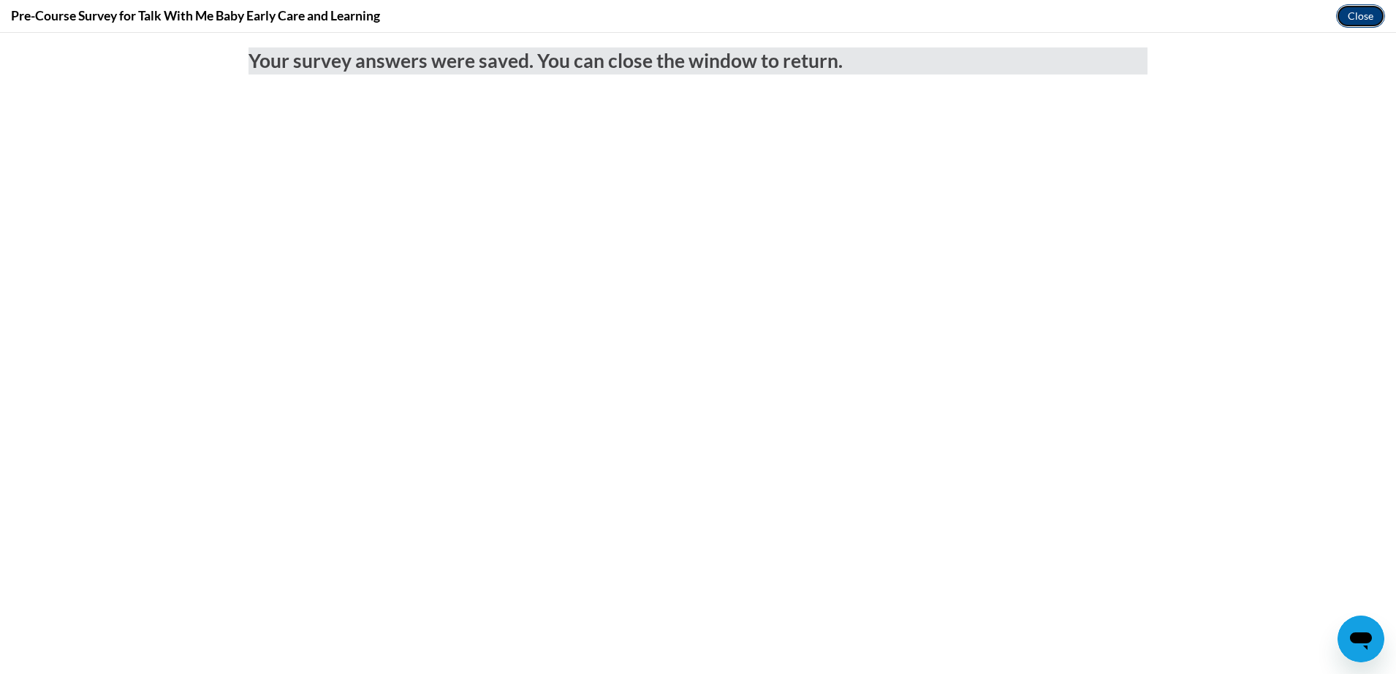
click at [1361, 12] on button "Close" at bounding box center [1360, 15] width 49 height 23
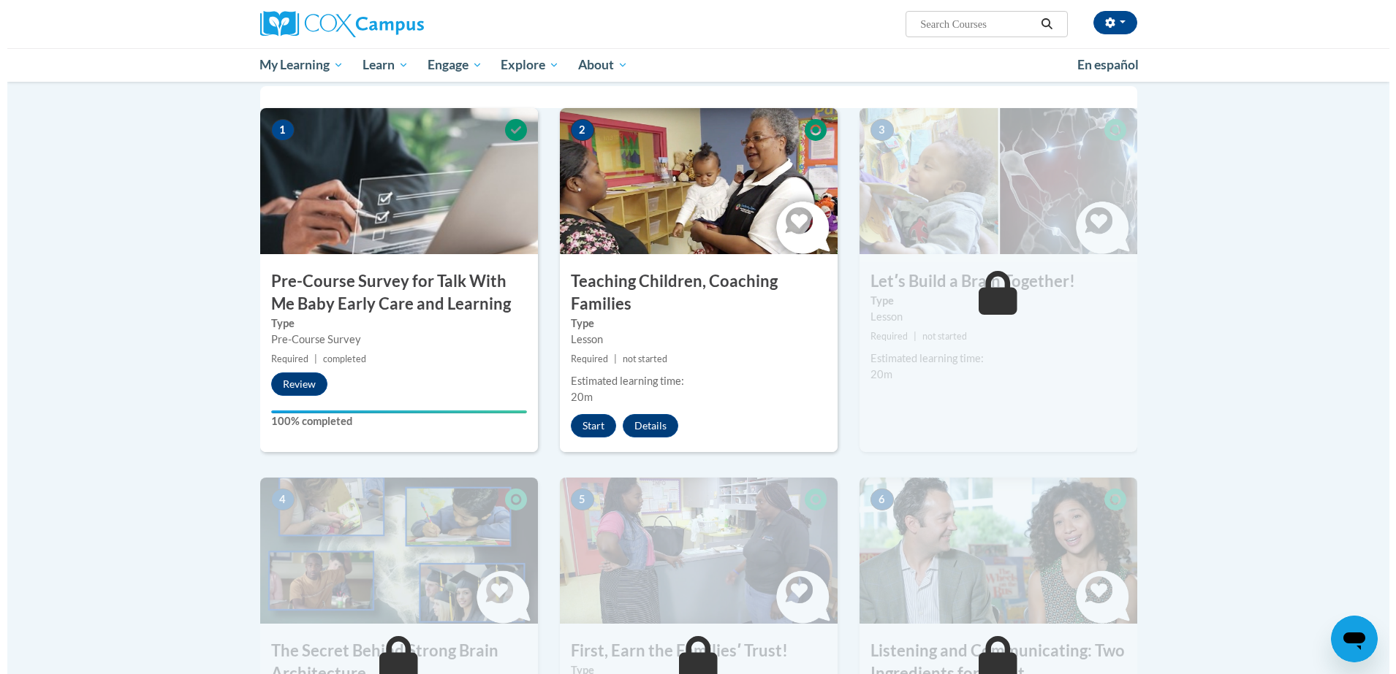
scroll to position [305, 0]
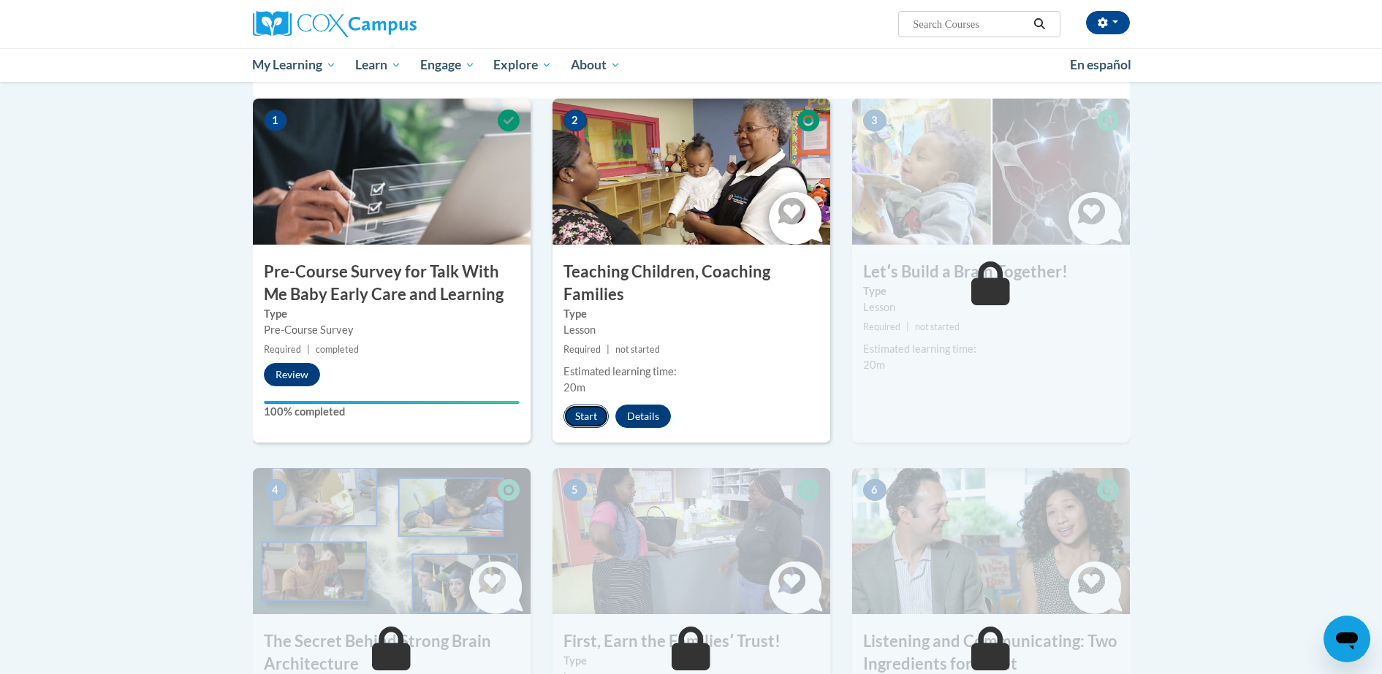
click at [580, 421] on button "Start" at bounding box center [585, 416] width 45 height 23
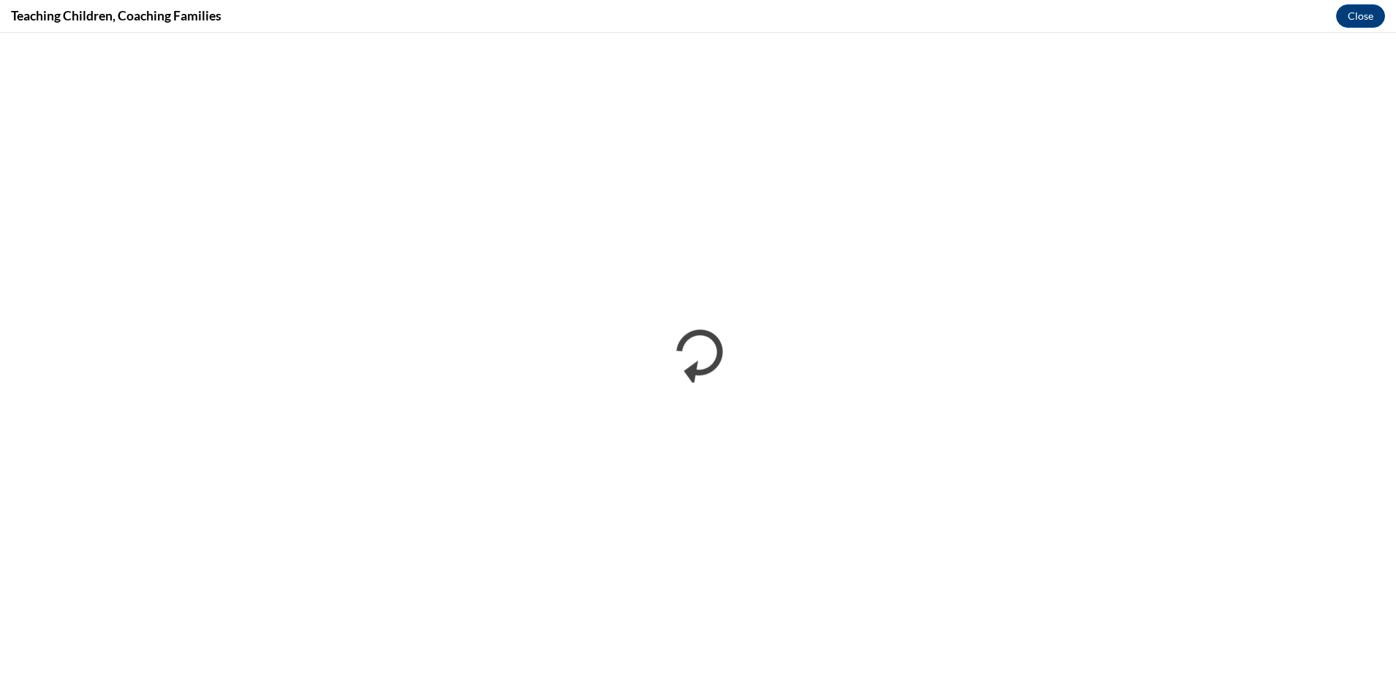
scroll to position [0, 0]
